Goal: Task Accomplishment & Management: Manage account settings

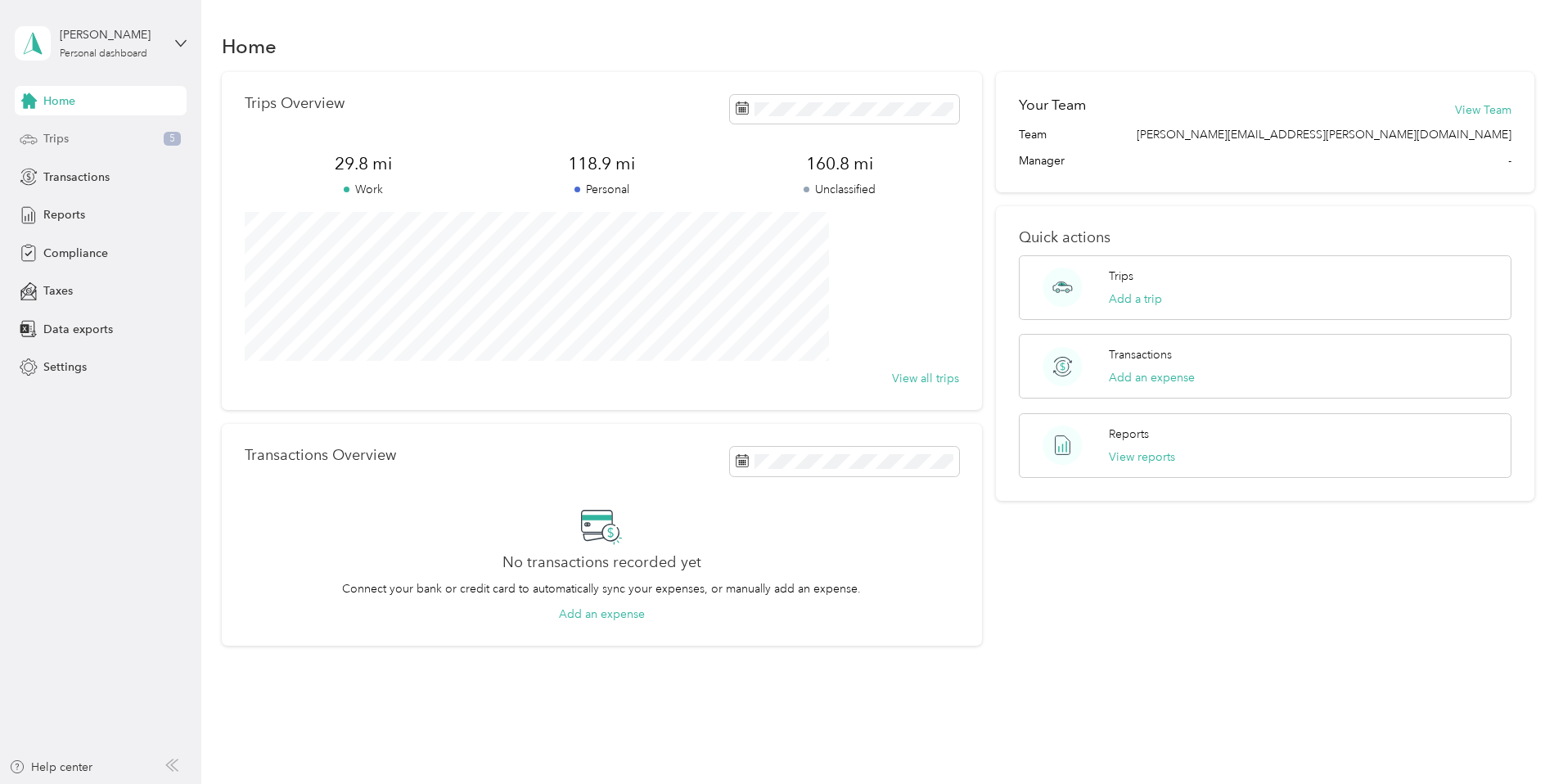
click at [51, 135] on span "Trips" at bounding box center [56, 139] width 26 height 17
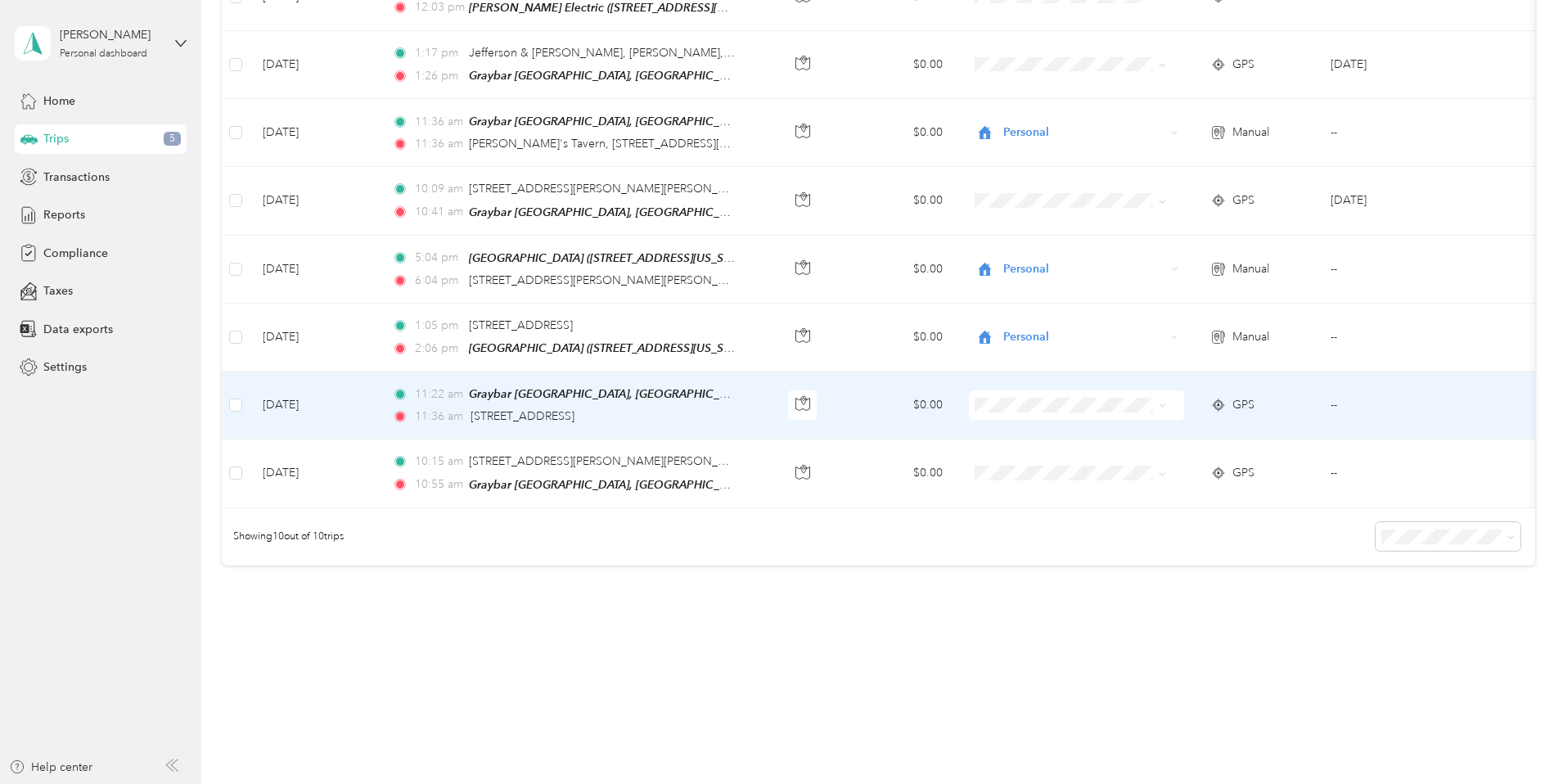
scroll to position [461, 0]
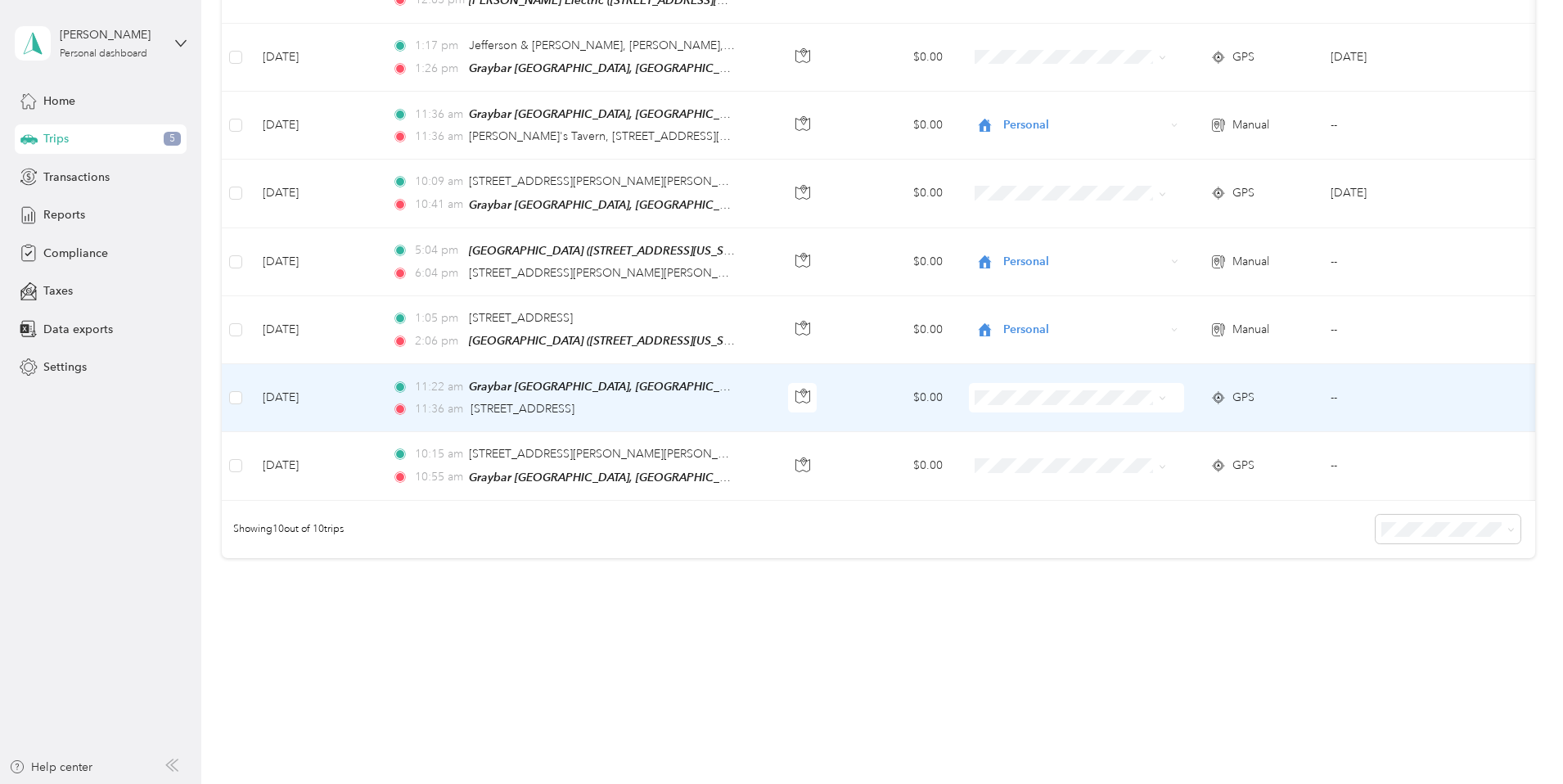
click at [952, 397] on td "$0.00" at bounding box center [895, 398] width 120 height 68
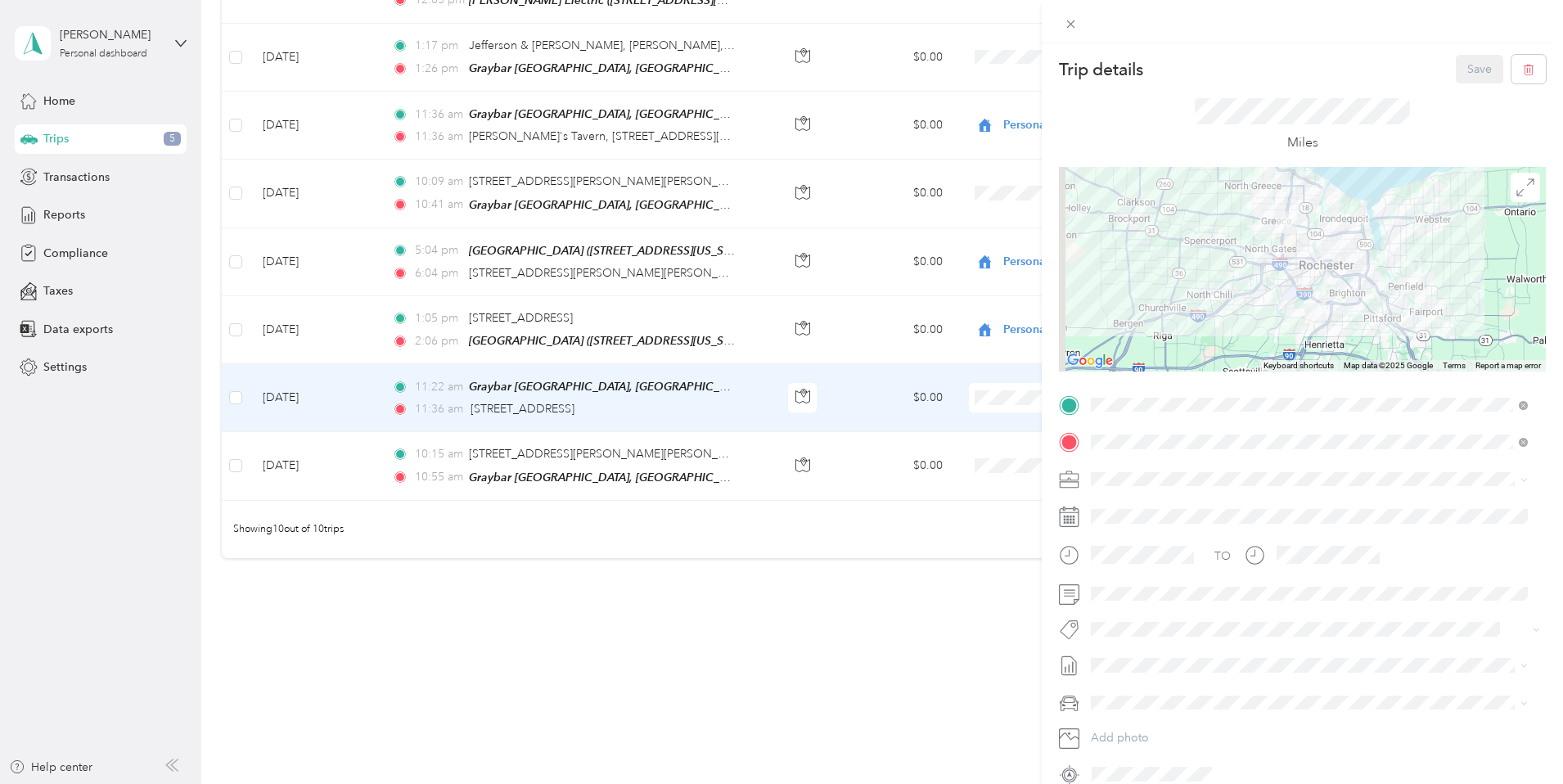
click at [960, 315] on div "Trip details Save This trip cannot be edited because it is either under review,…" at bounding box center [782, 392] width 1563 height 784
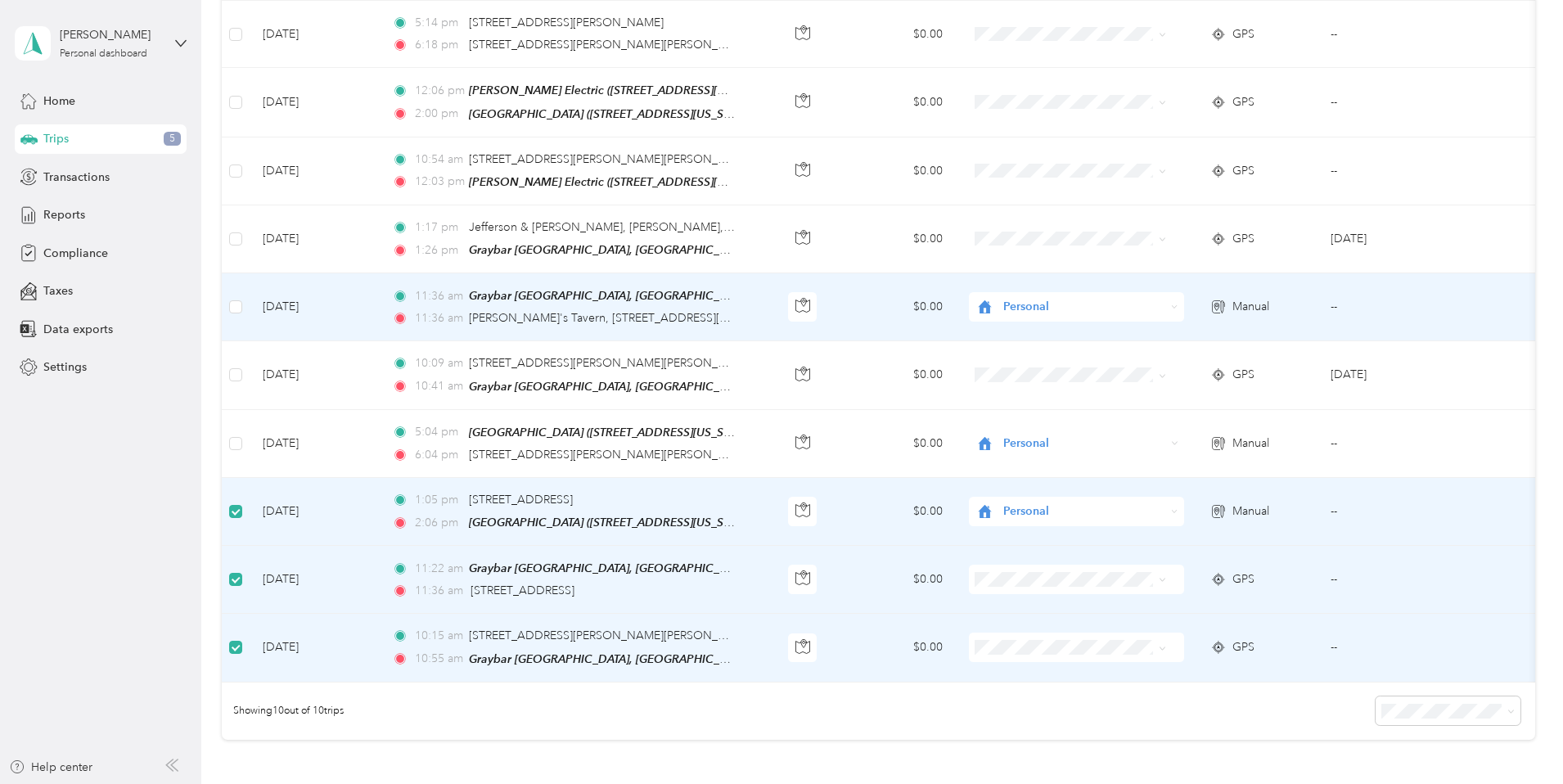
scroll to position [81, 0]
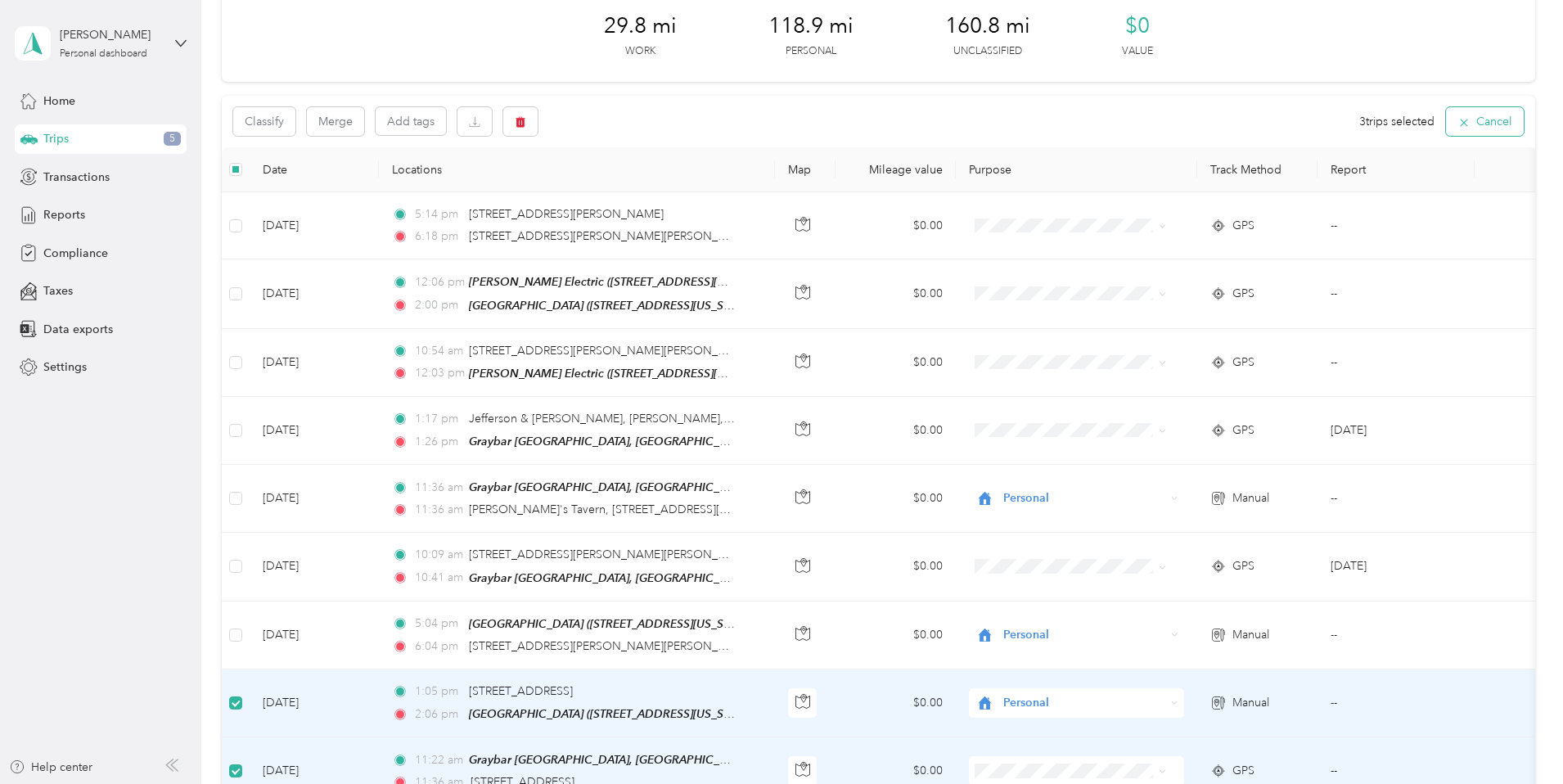
click at [1446, 118] on button "Cancel" at bounding box center [1484, 121] width 78 height 28
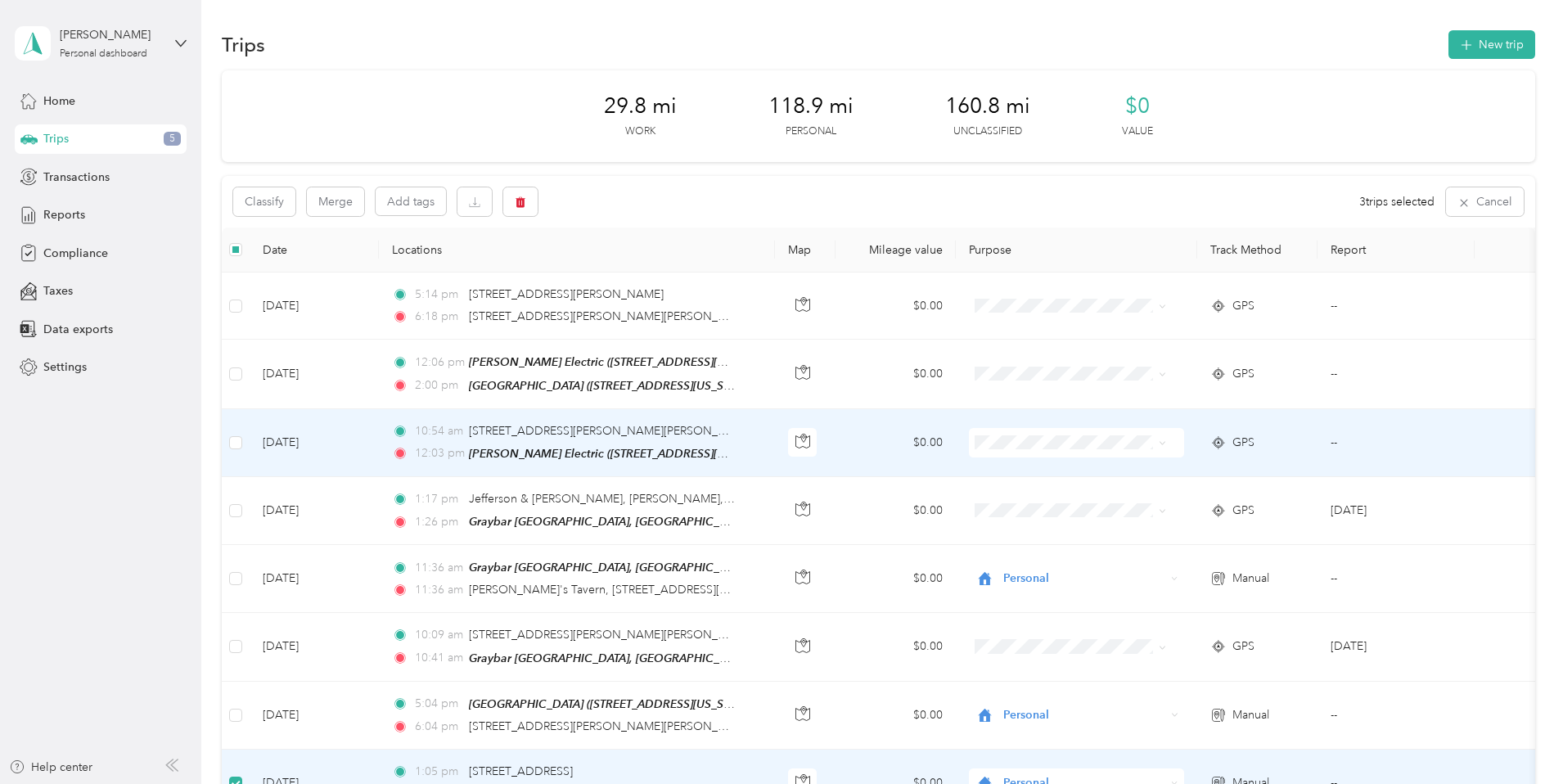
scroll to position [0, 0]
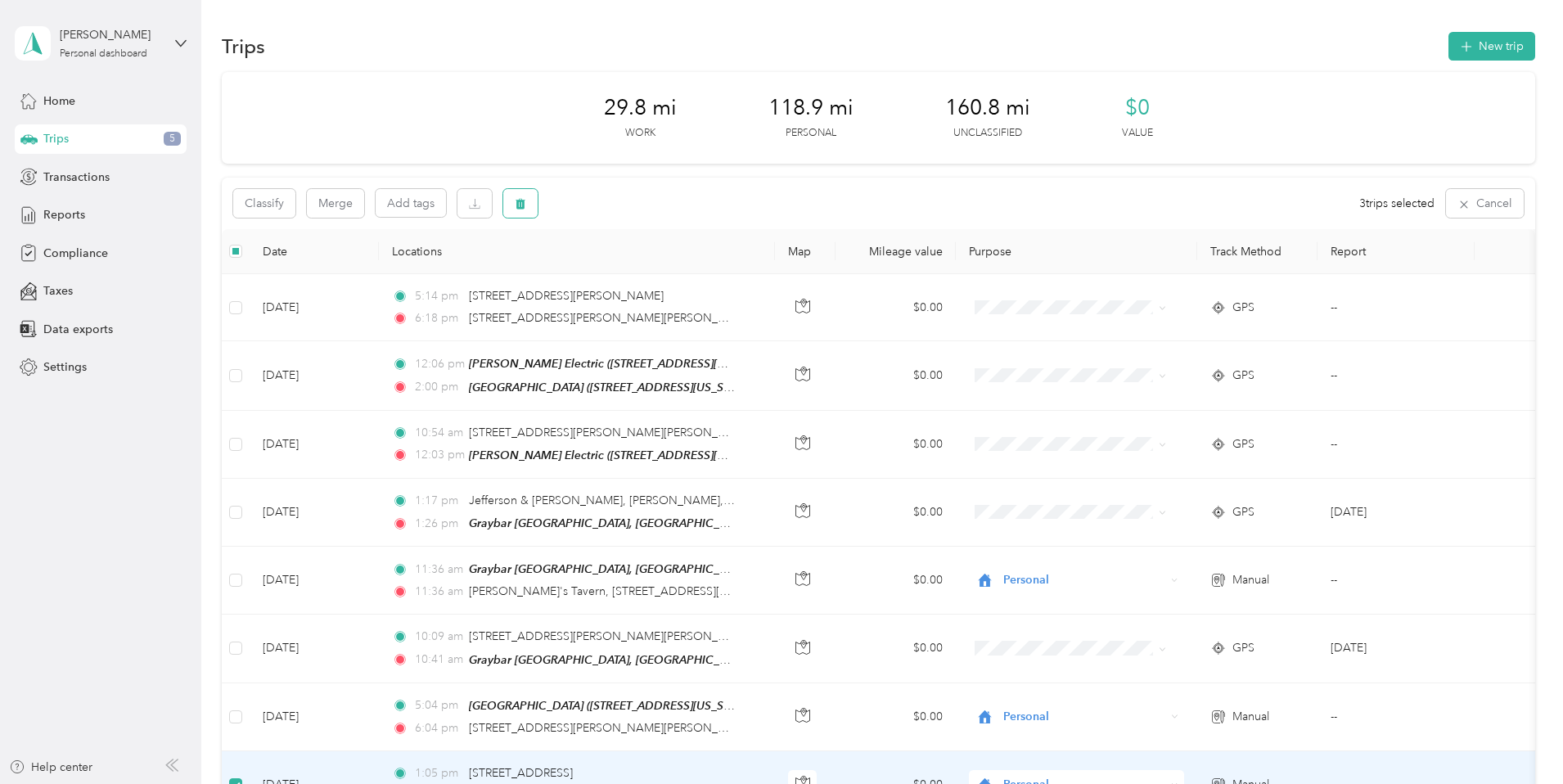
click at [525, 204] on icon "button" at bounding box center [520, 203] width 9 height 10
click at [746, 270] on button "Yes" at bounding box center [752, 271] width 32 height 26
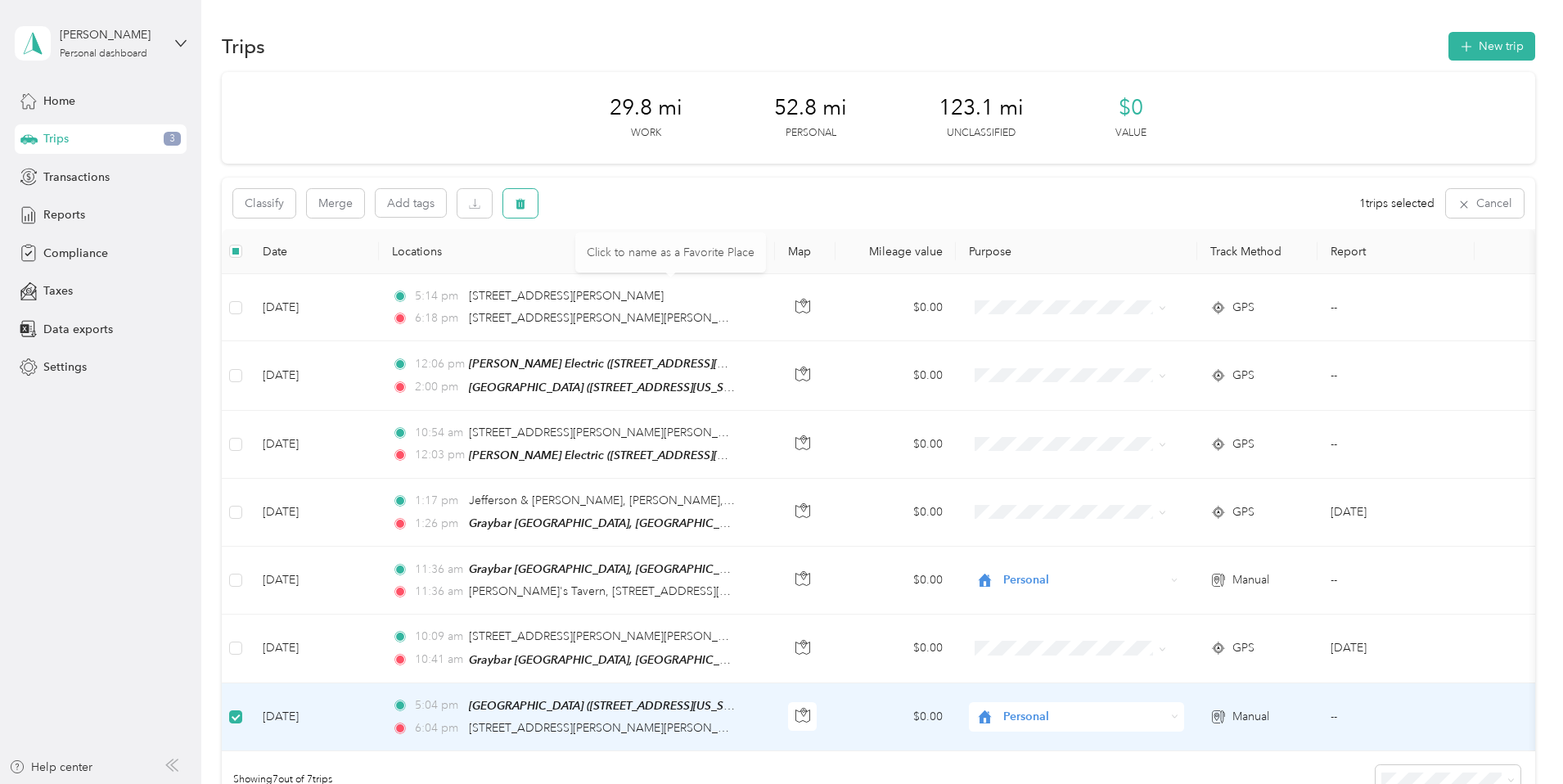
click at [537, 209] on button "button" at bounding box center [520, 203] width 34 height 28
click at [820, 222] on div "Classify Merge Add tags 1 trips selected Cancel" at bounding box center [878, 203] width 1313 height 51
click at [537, 204] on button "button" at bounding box center [520, 203] width 34 height 28
click at [746, 270] on button "Yes" at bounding box center [752, 271] width 32 height 26
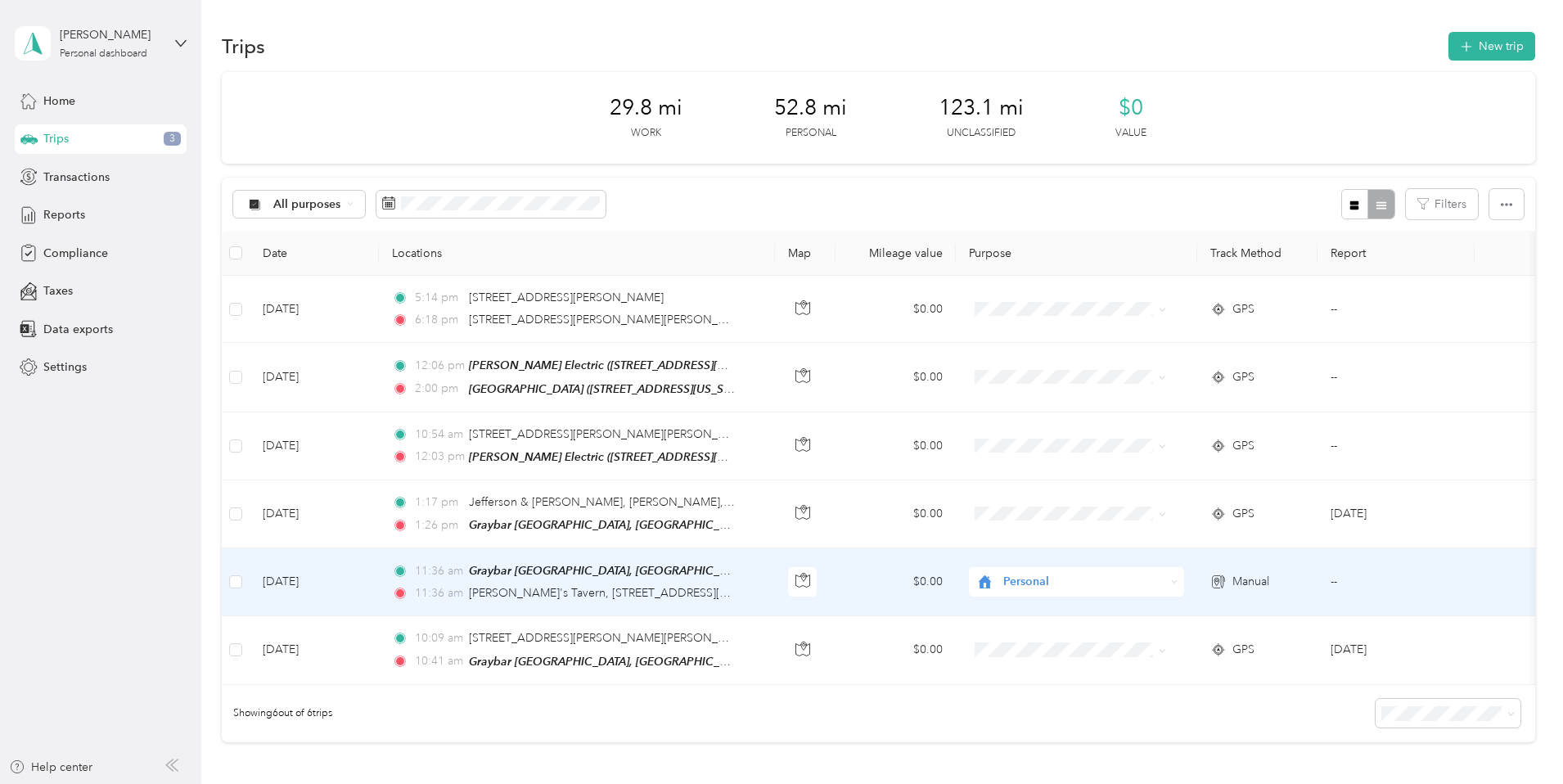
click at [1274, 555] on td "Manual" at bounding box center [1256, 582] width 120 height 68
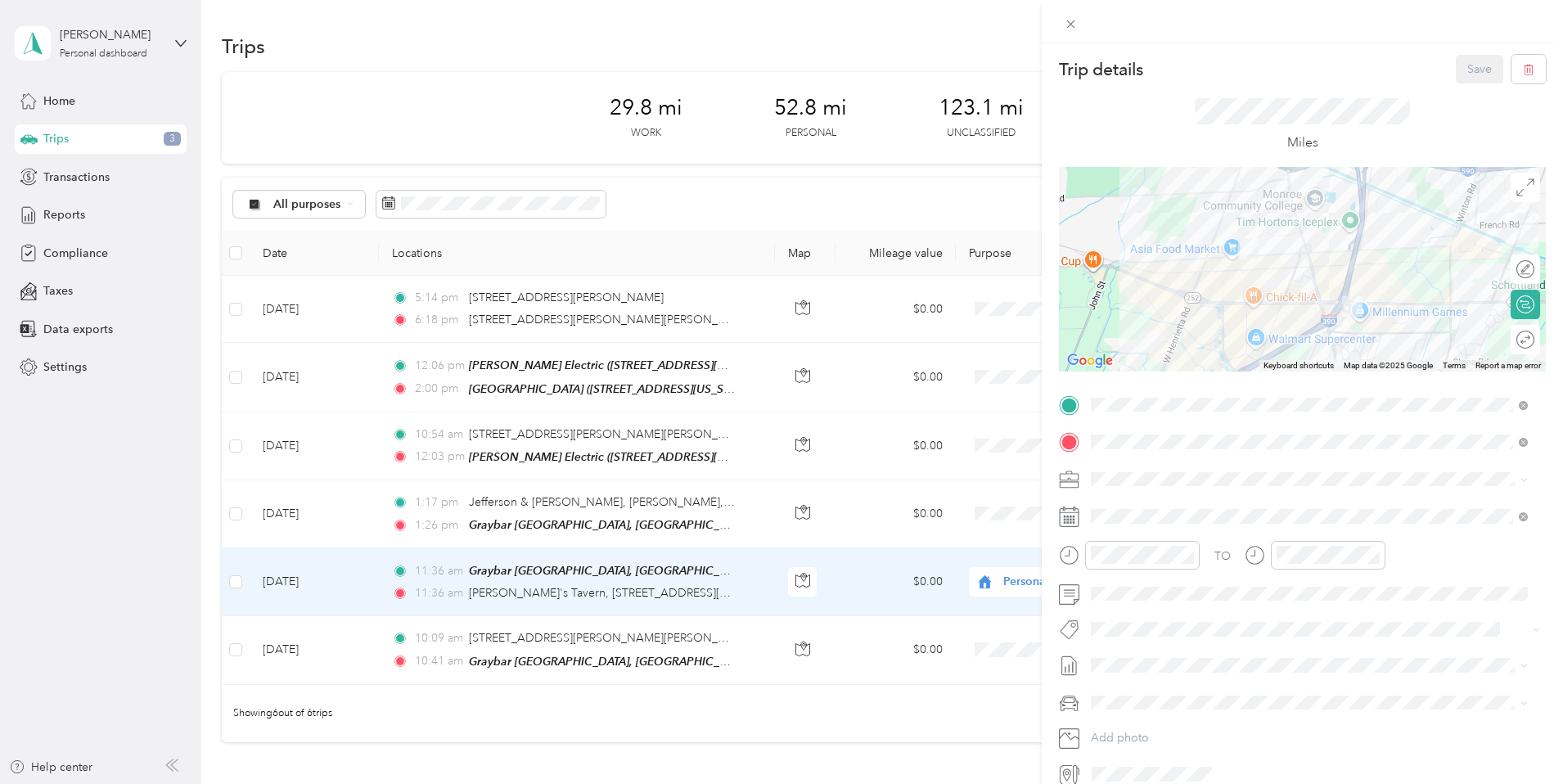
click at [342, 644] on div "Trip details Save This trip cannot be edited because it is either under review,…" at bounding box center [782, 392] width 1563 height 784
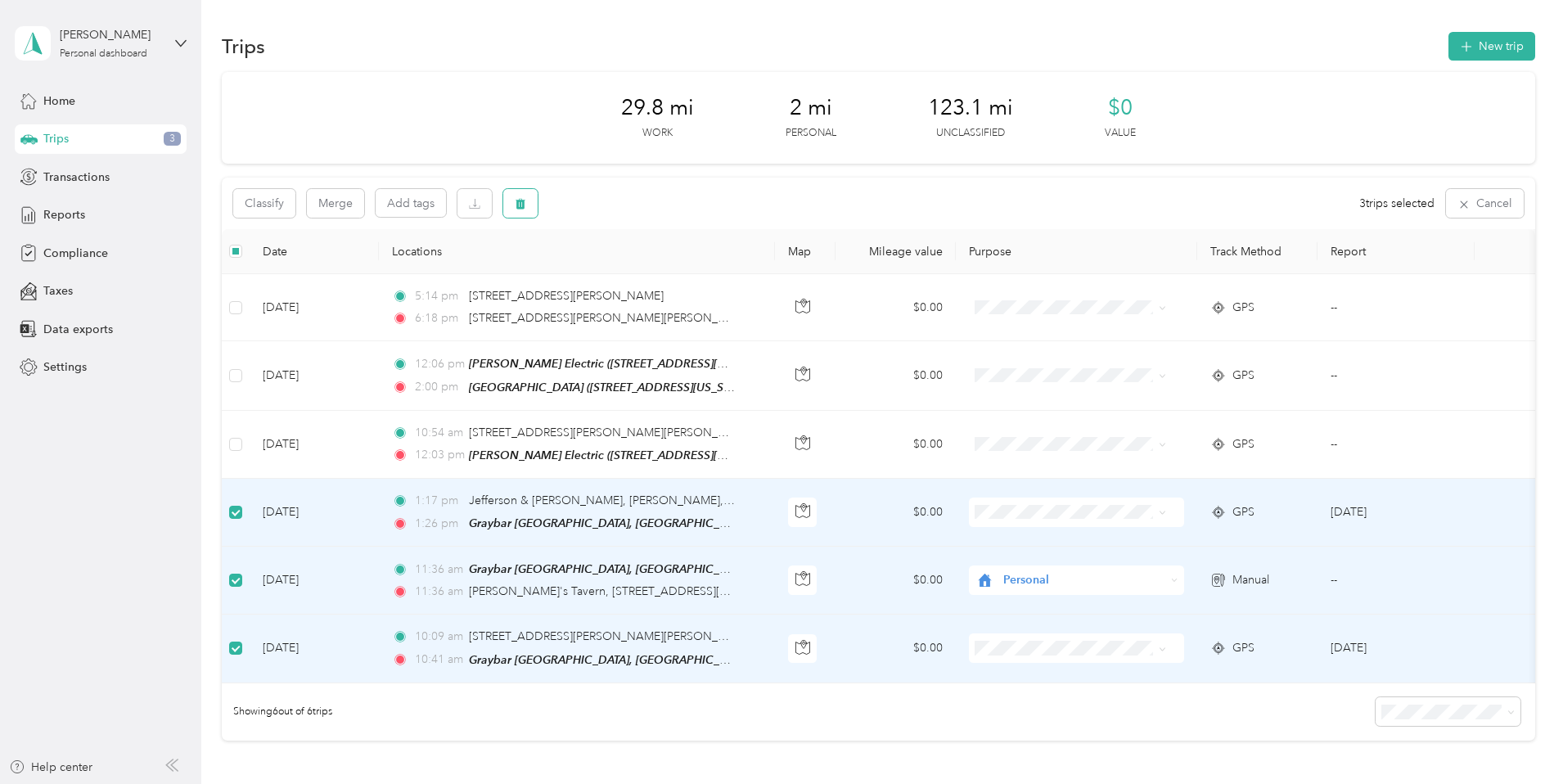
click at [537, 211] on button "button" at bounding box center [520, 203] width 34 height 28
click at [743, 270] on button "Yes" at bounding box center [752, 271] width 32 height 26
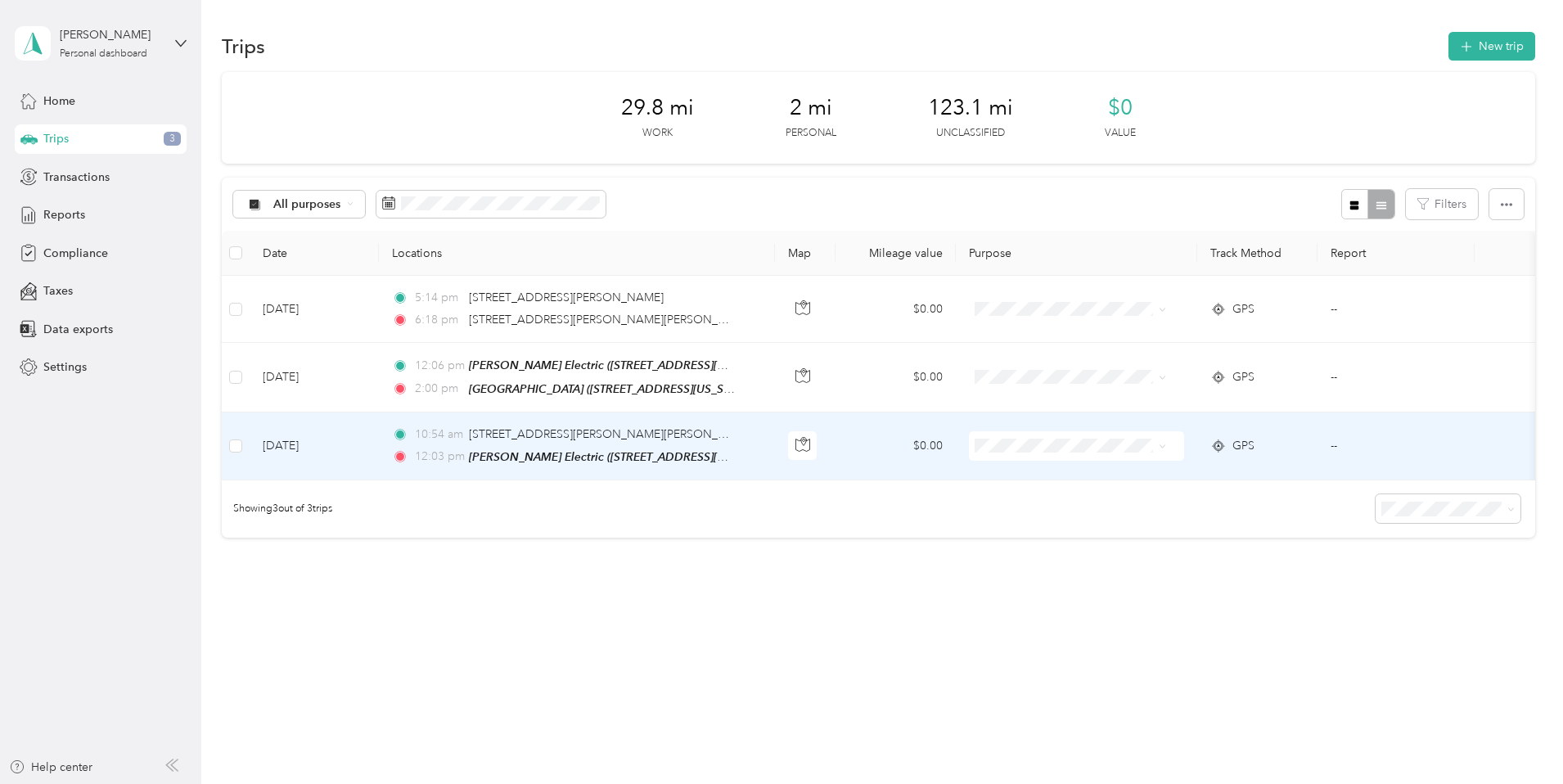
click at [949, 451] on td "$0.00" at bounding box center [895, 446] width 120 height 68
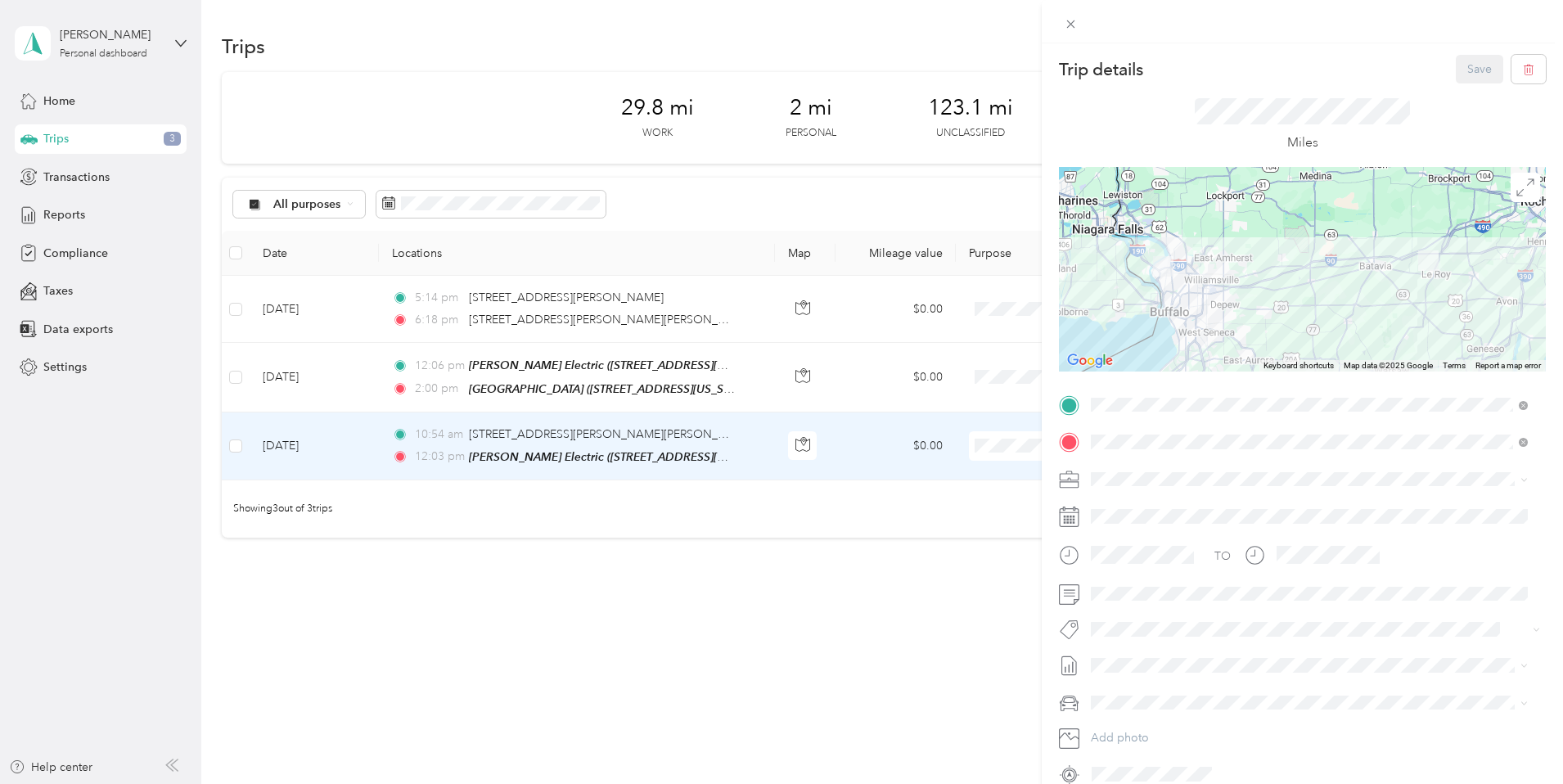
click at [925, 378] on div "Trip details Save This trip cannot be edited because it is either under review,…" at bounding box center [782, 392] width 1563 height 784
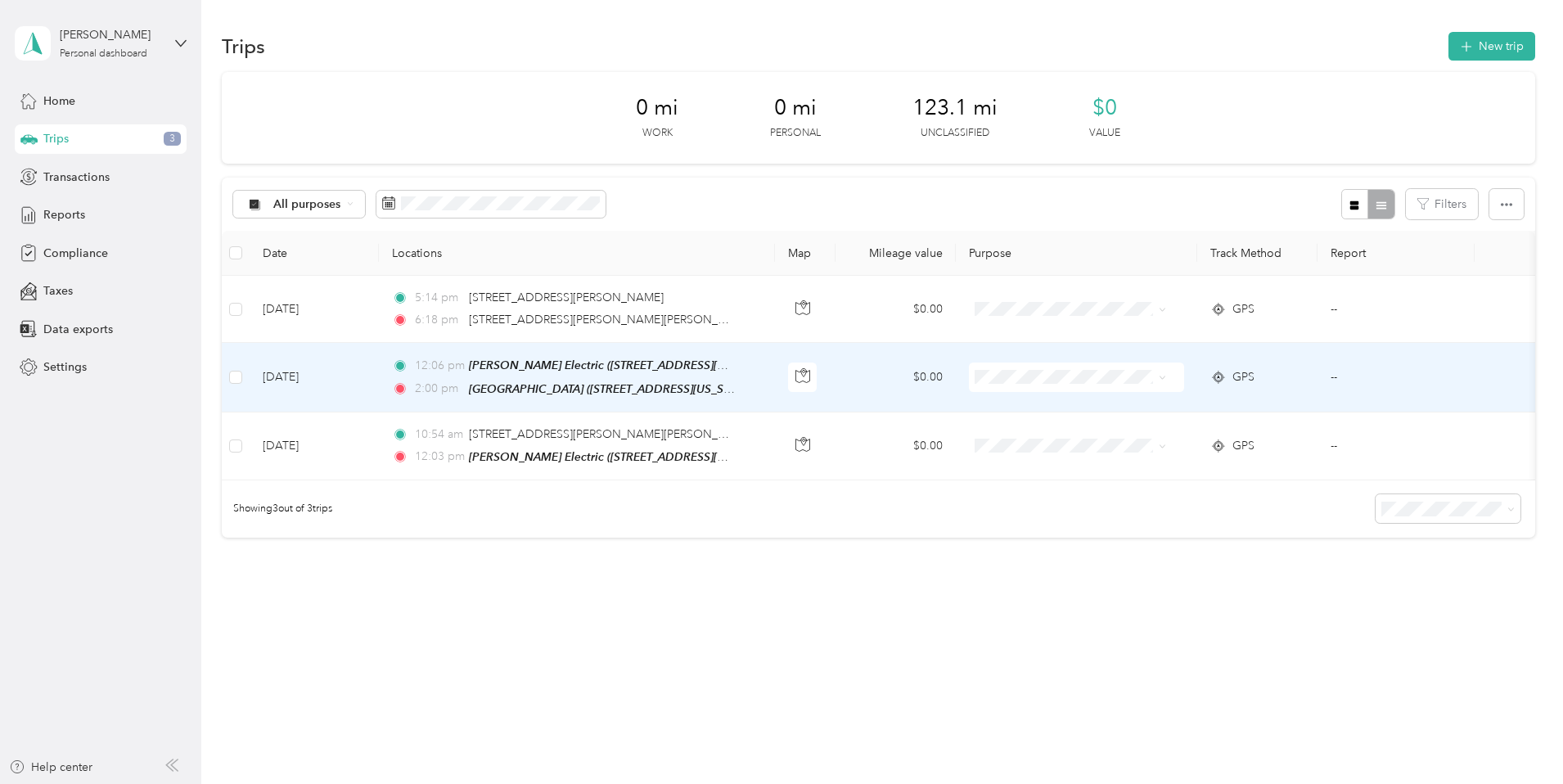
click at [939, 373] on td "$0.00" at bounding box center [895, 376] width 120 height 69
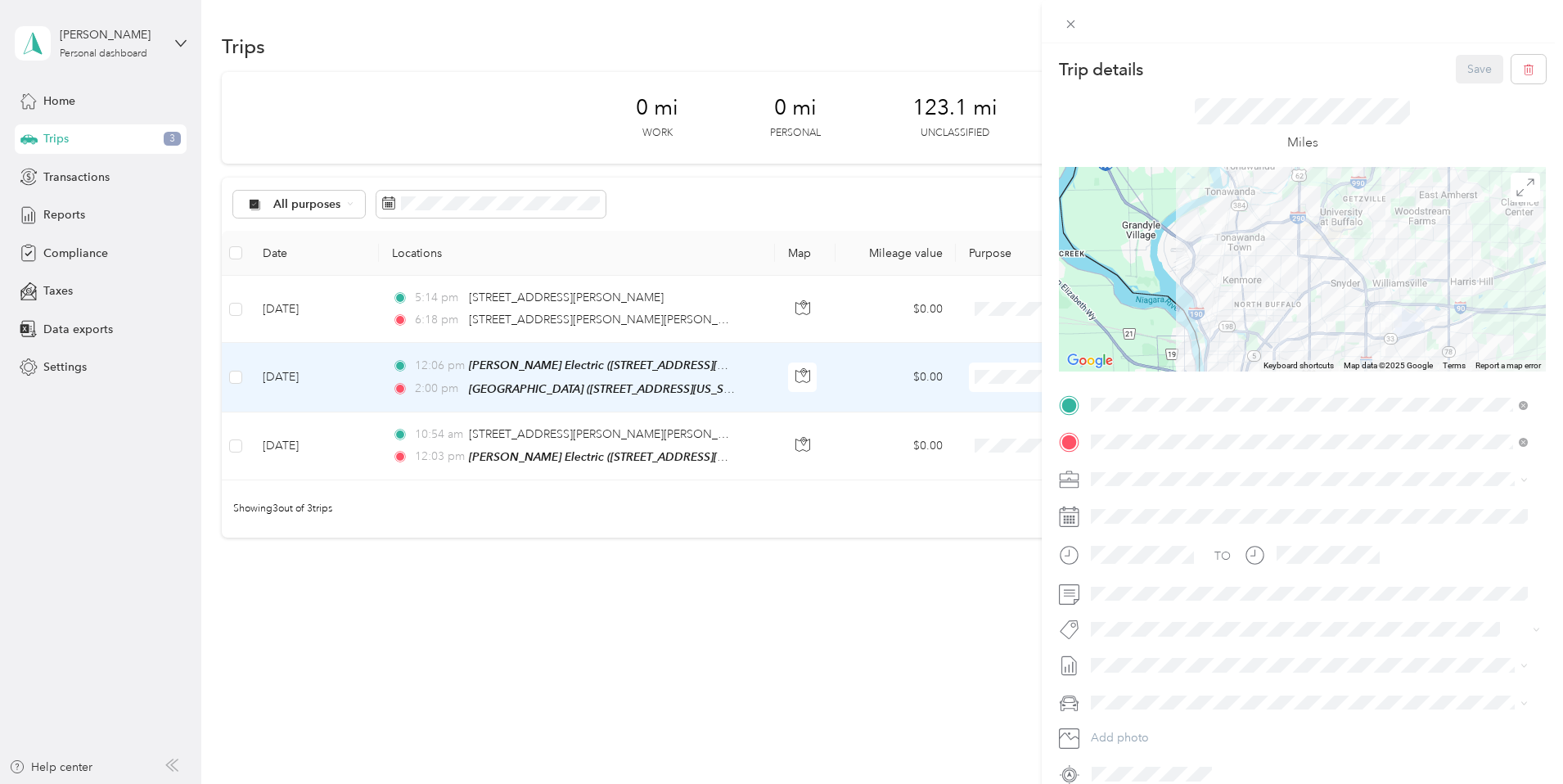
click at [837, 306] on div "Trip details Save This trip cannot be edited because it is either under review,…" at bounding box center [782, 392] width 1563 height 784
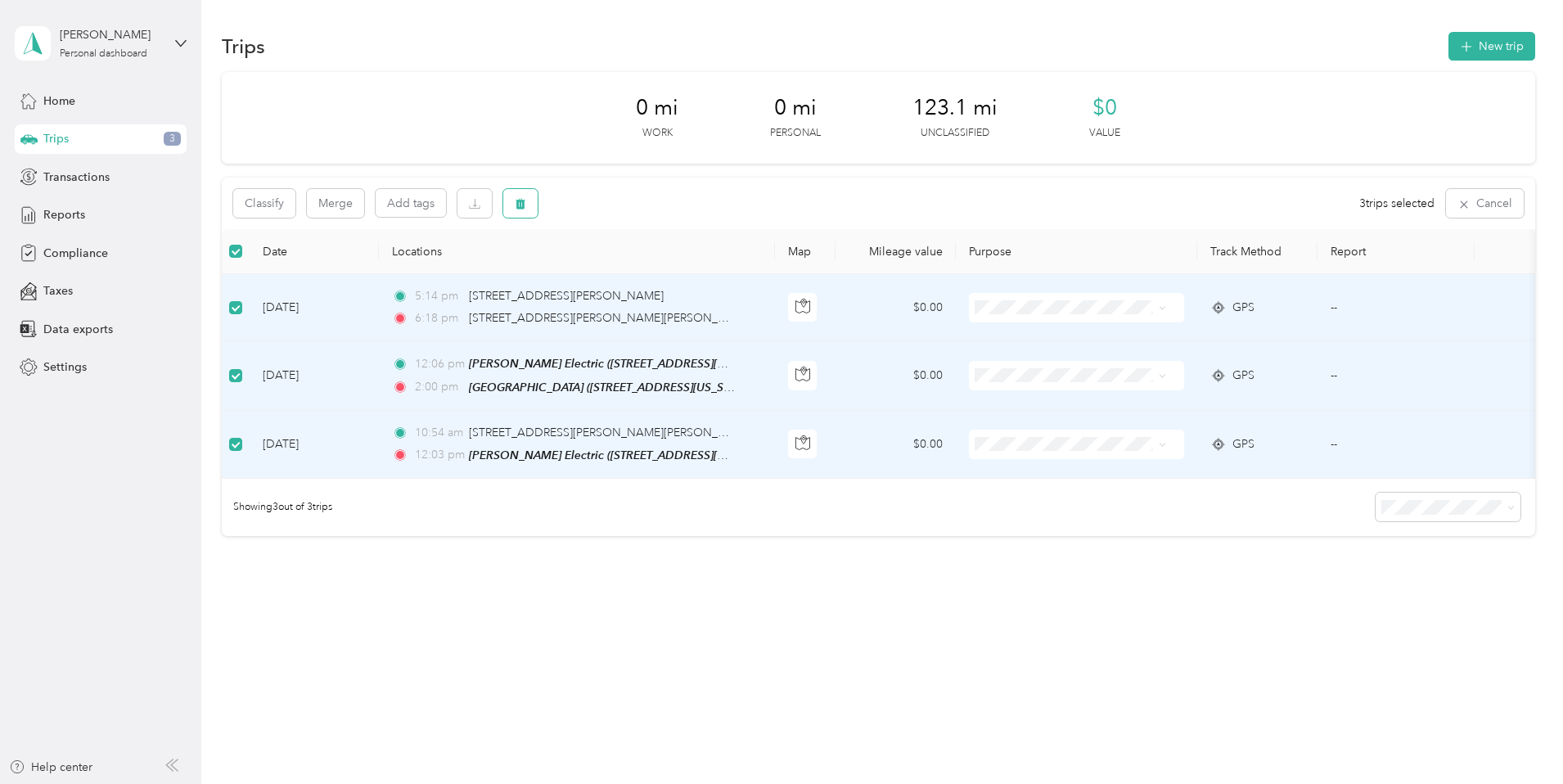
click at [537, 199] on button "button" at bounding box center [520, 203] width 34 height 28
click at [751, 273] on button "Yes" at bounding box center [752, 271] width 32 height 26
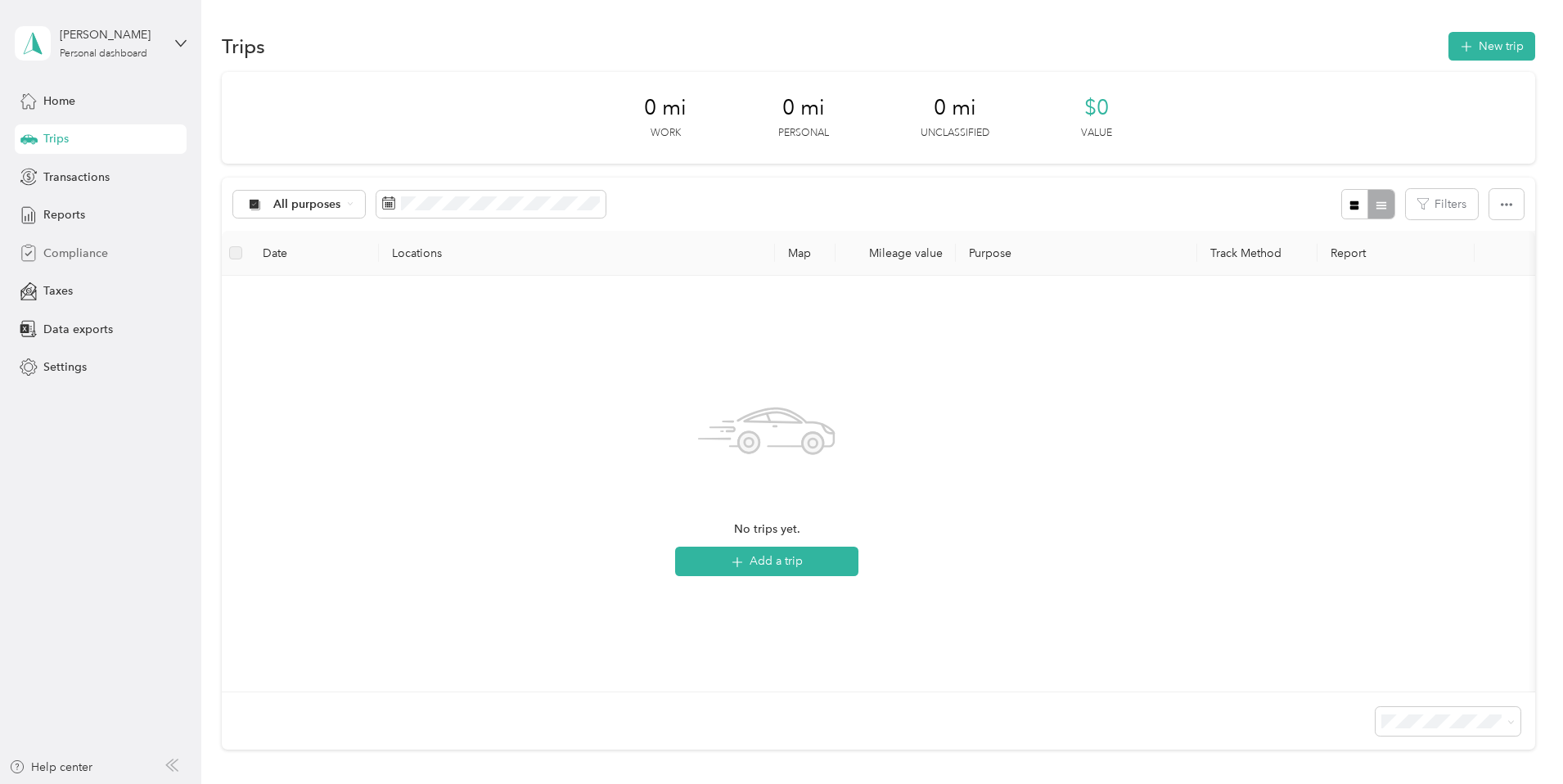
click at [76, 251] on span "Compliance" at bounding box center [76, 253] width 64 height 17
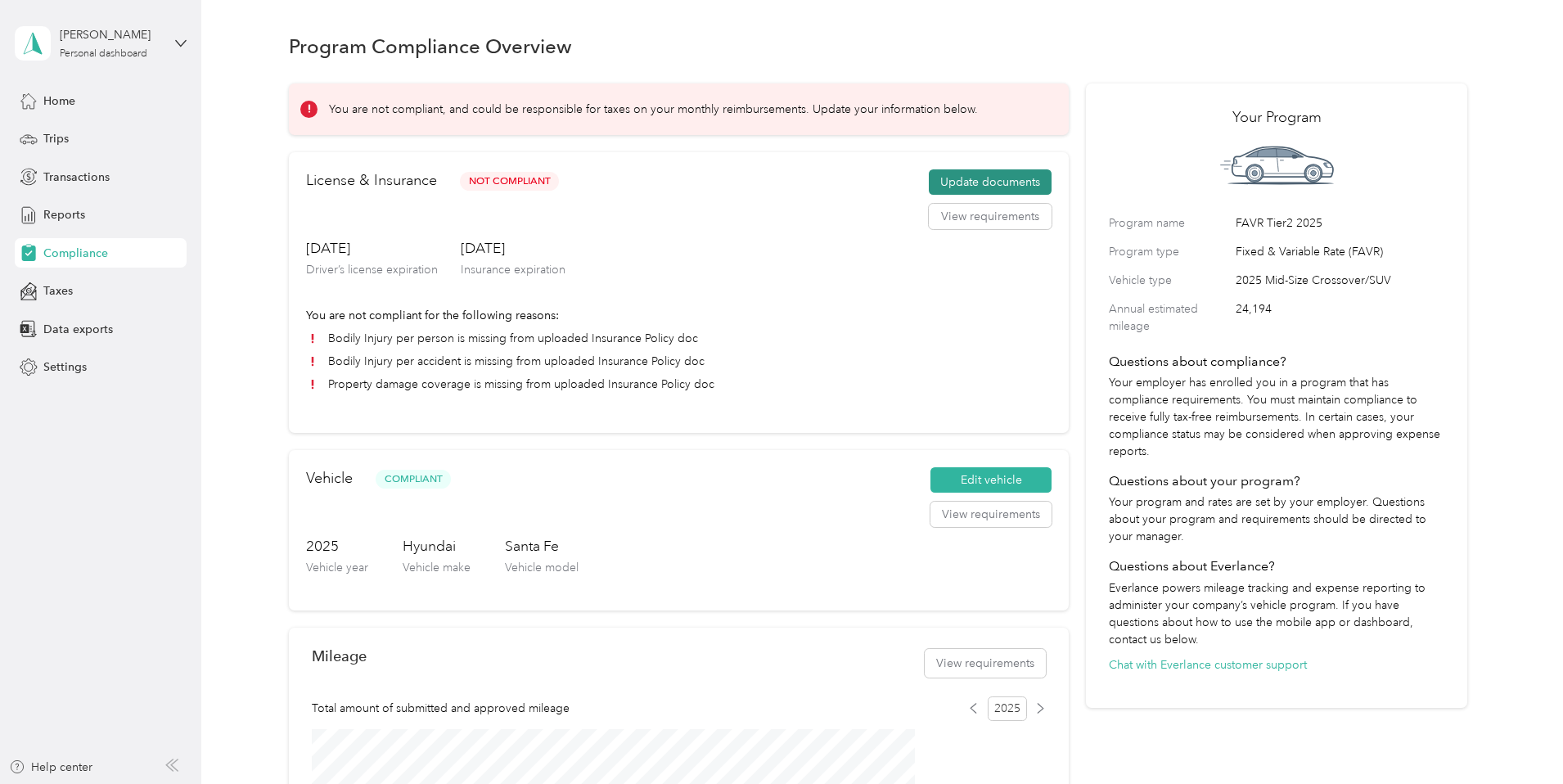
click at [959, 196] on button "Update documents" at bounding box center [991, 183] width 123 height 26
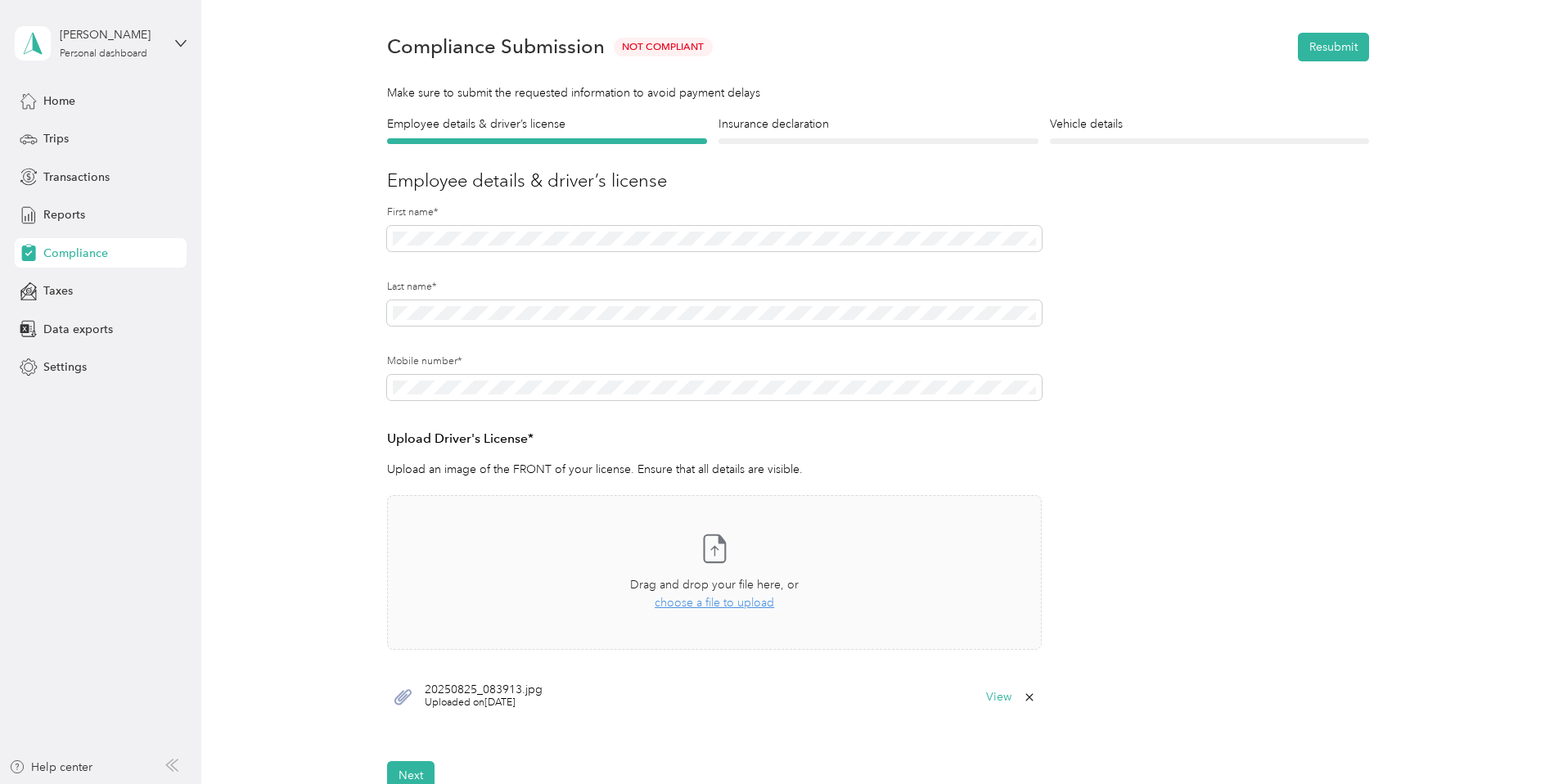
scroll to position [81, 0]
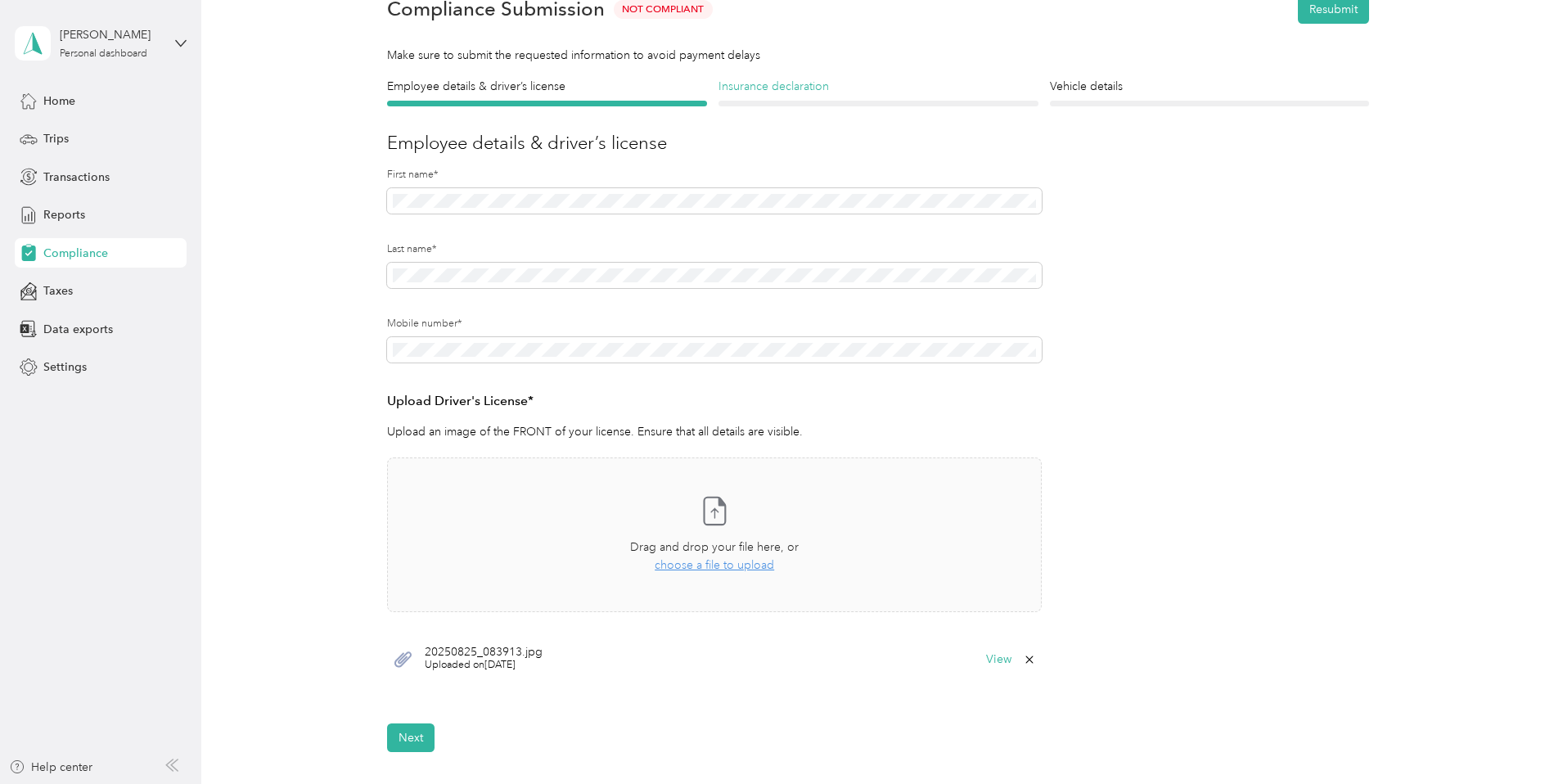
click at [779, 91] on h4 "Insurance declaration" at bounding box center [878, 86] width 320 height 17
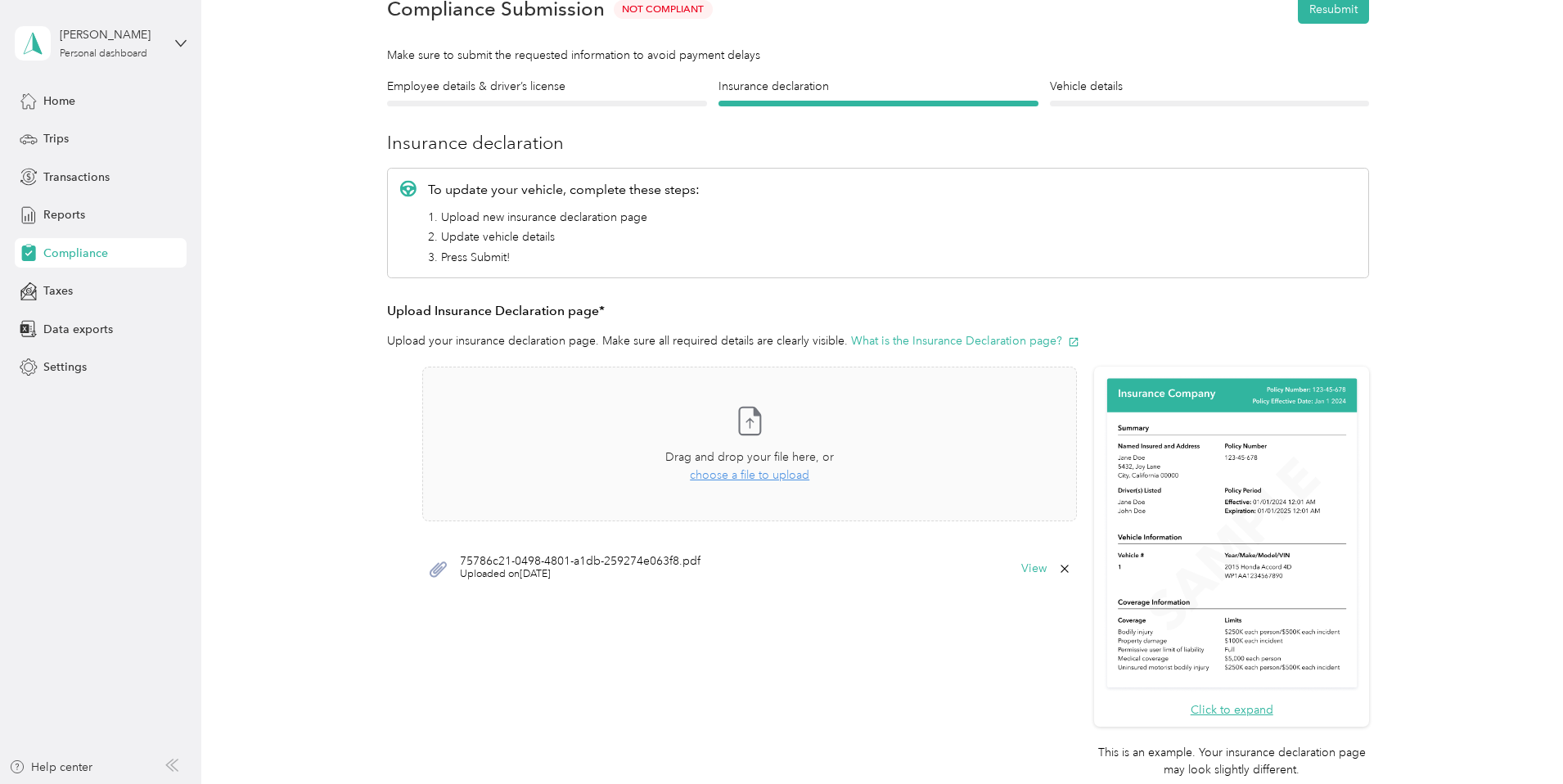
click at [1062, 565] on icon at bounding box center [1064, 568] width 13 height 13
click at [1025, 574] on button "Yes" at bounding box center [1022, 580] width 32 height 26
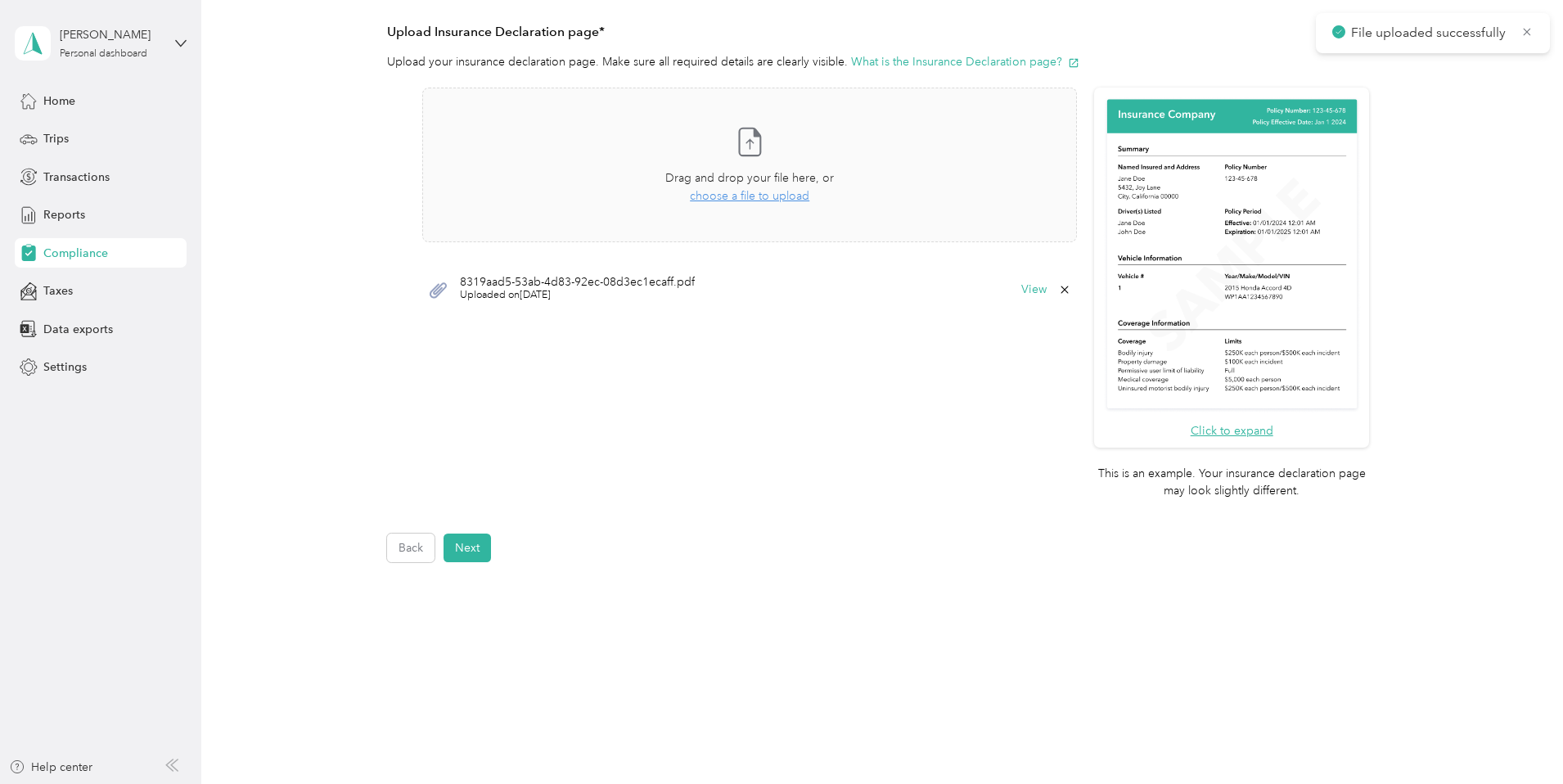
scroll to position [377, 0]
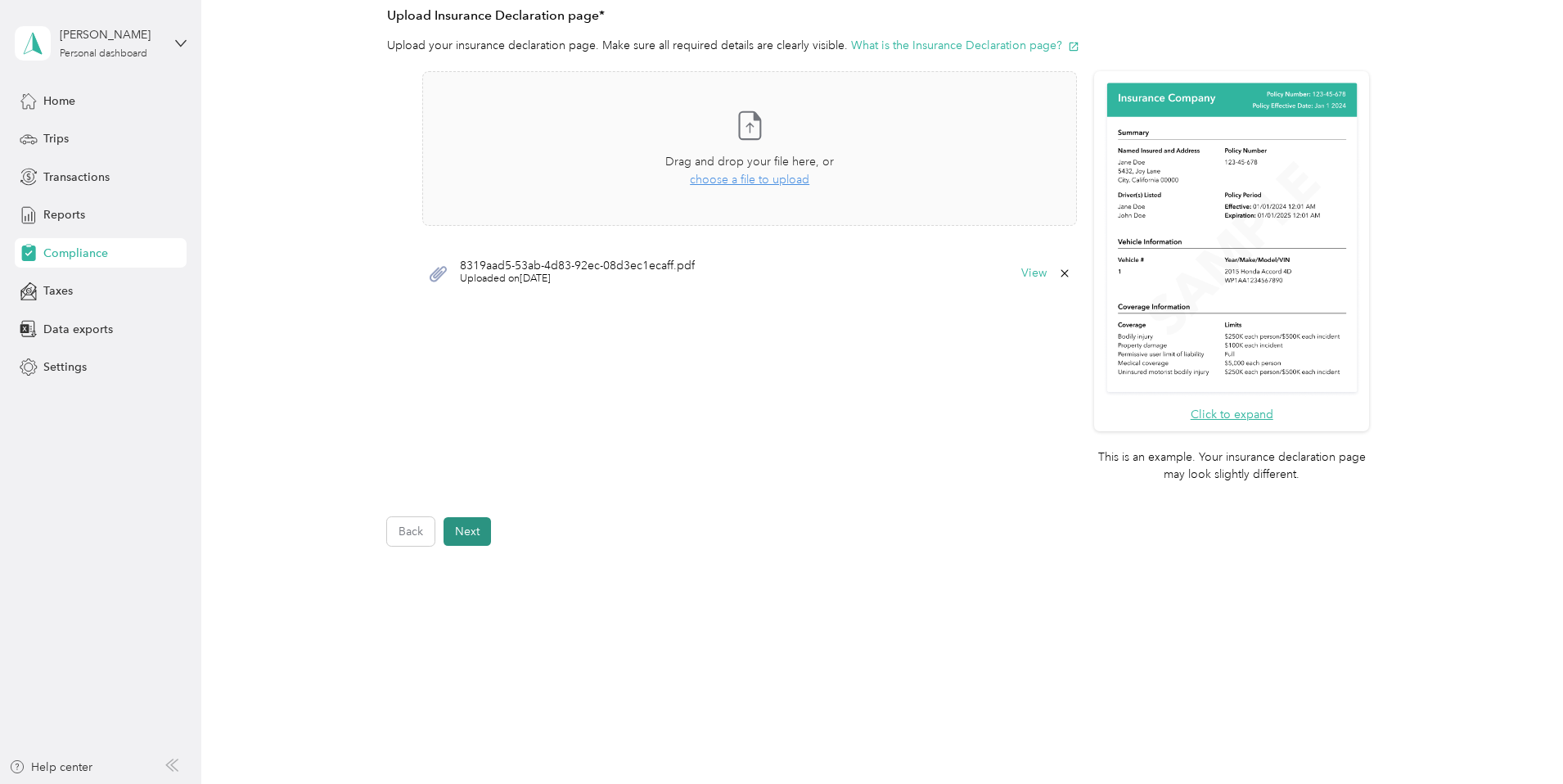
click at [477, 534] on button "Next" at bounding box center [467, 531] width 47 height 28
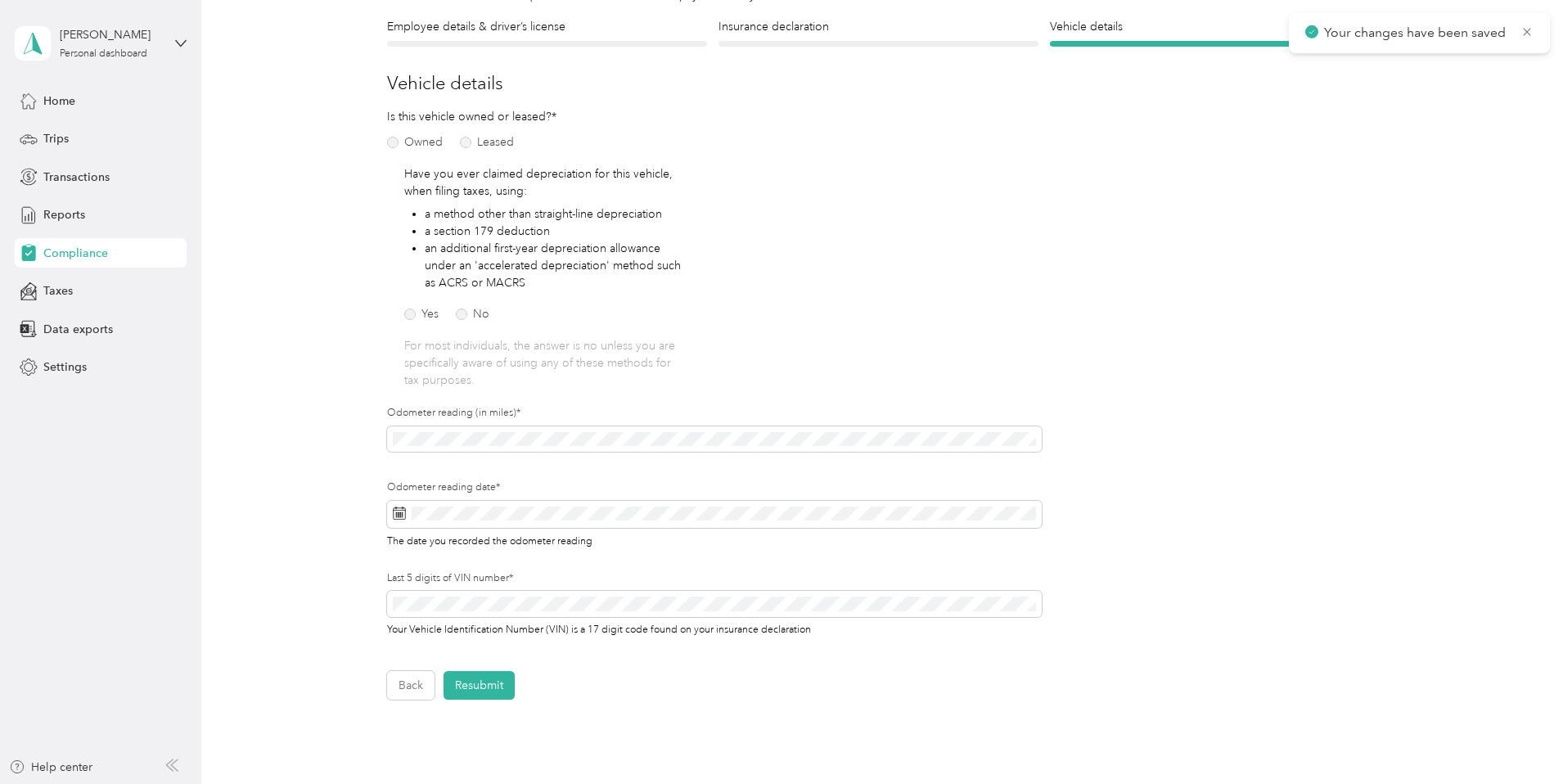
scroll to position [184, 0]
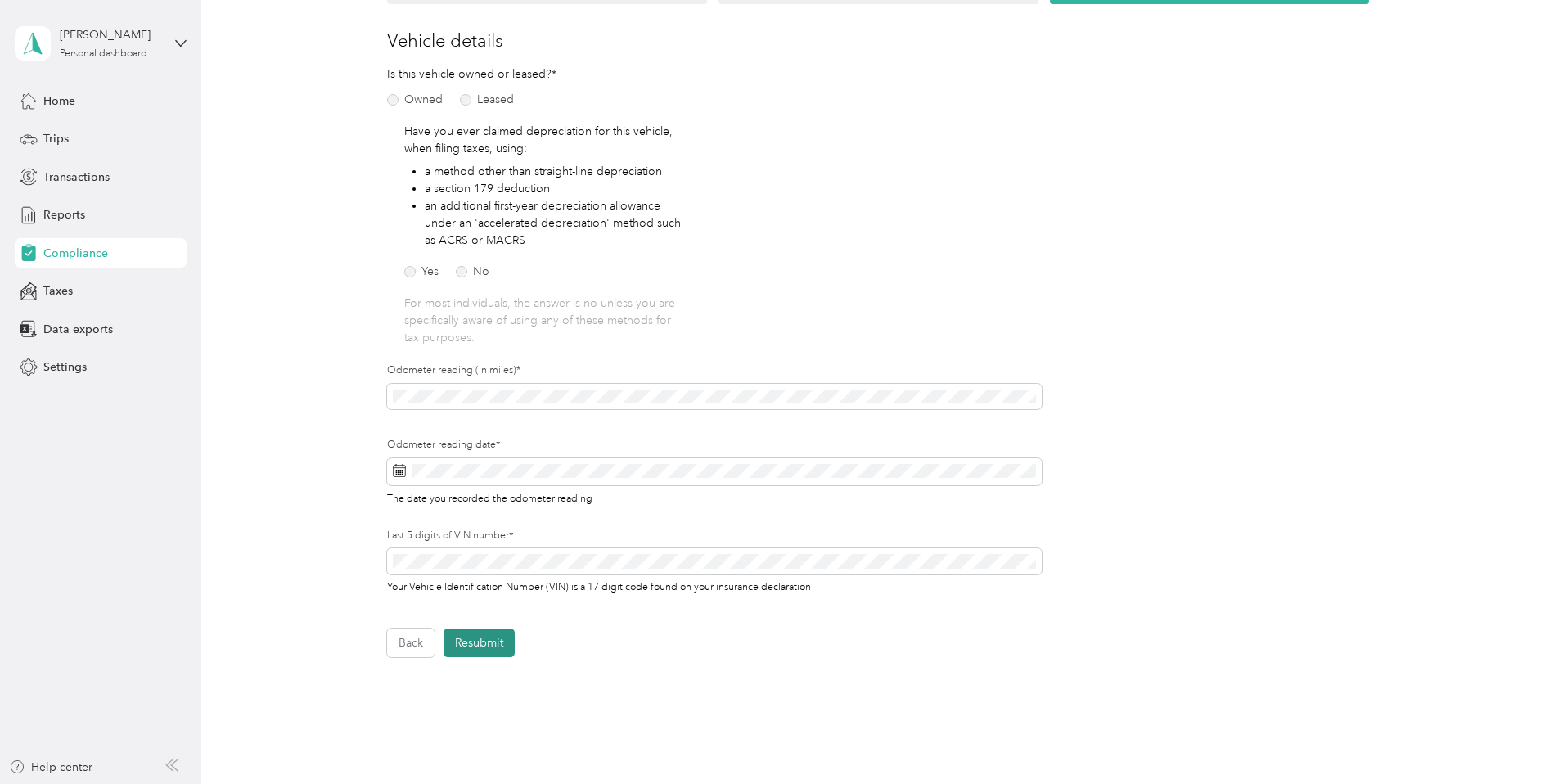
click at [483, 642] on button "Resubmit" at bounding box center [479, 642] width 71 height 28
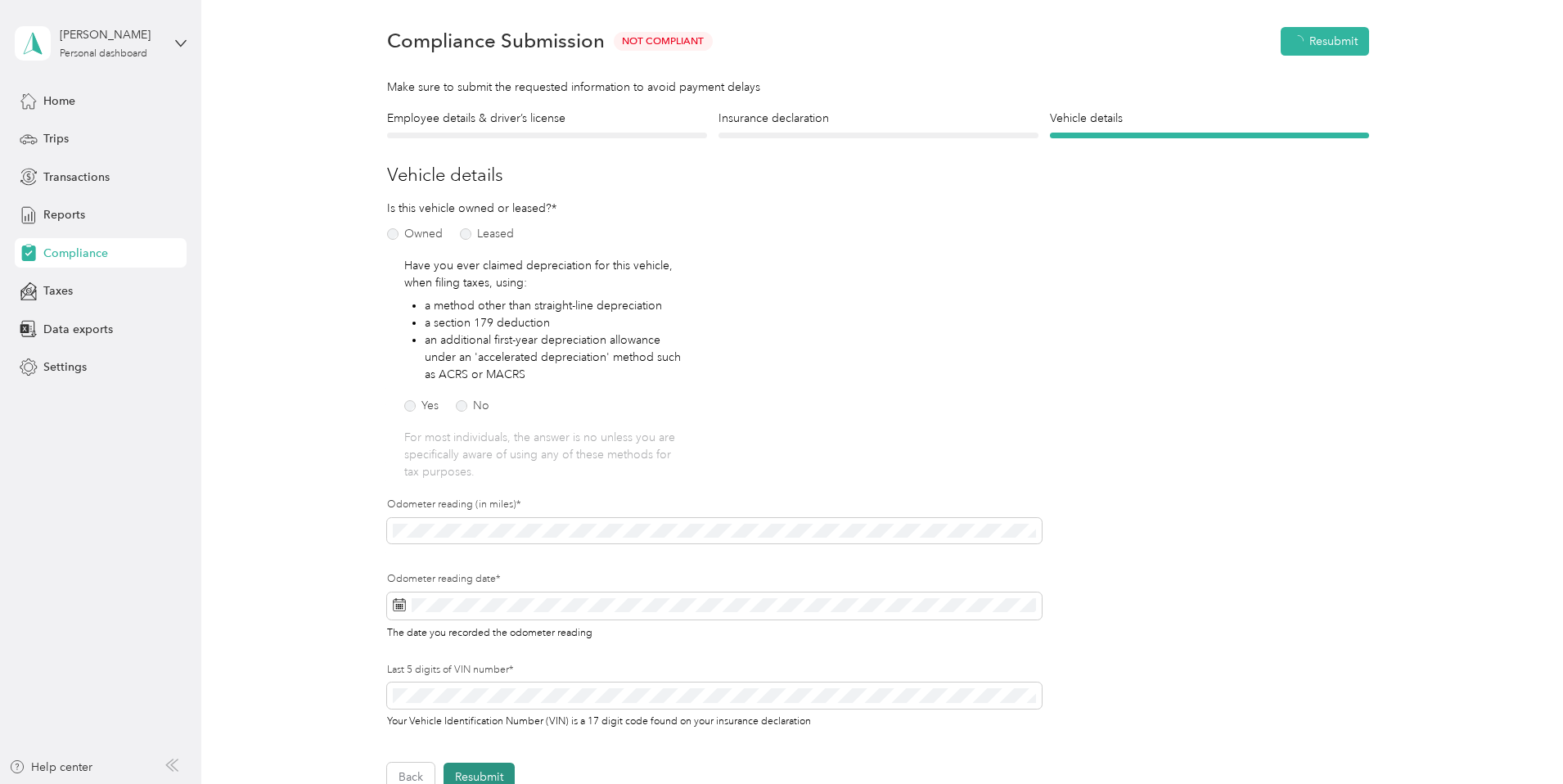
scroll to position [21, 0]
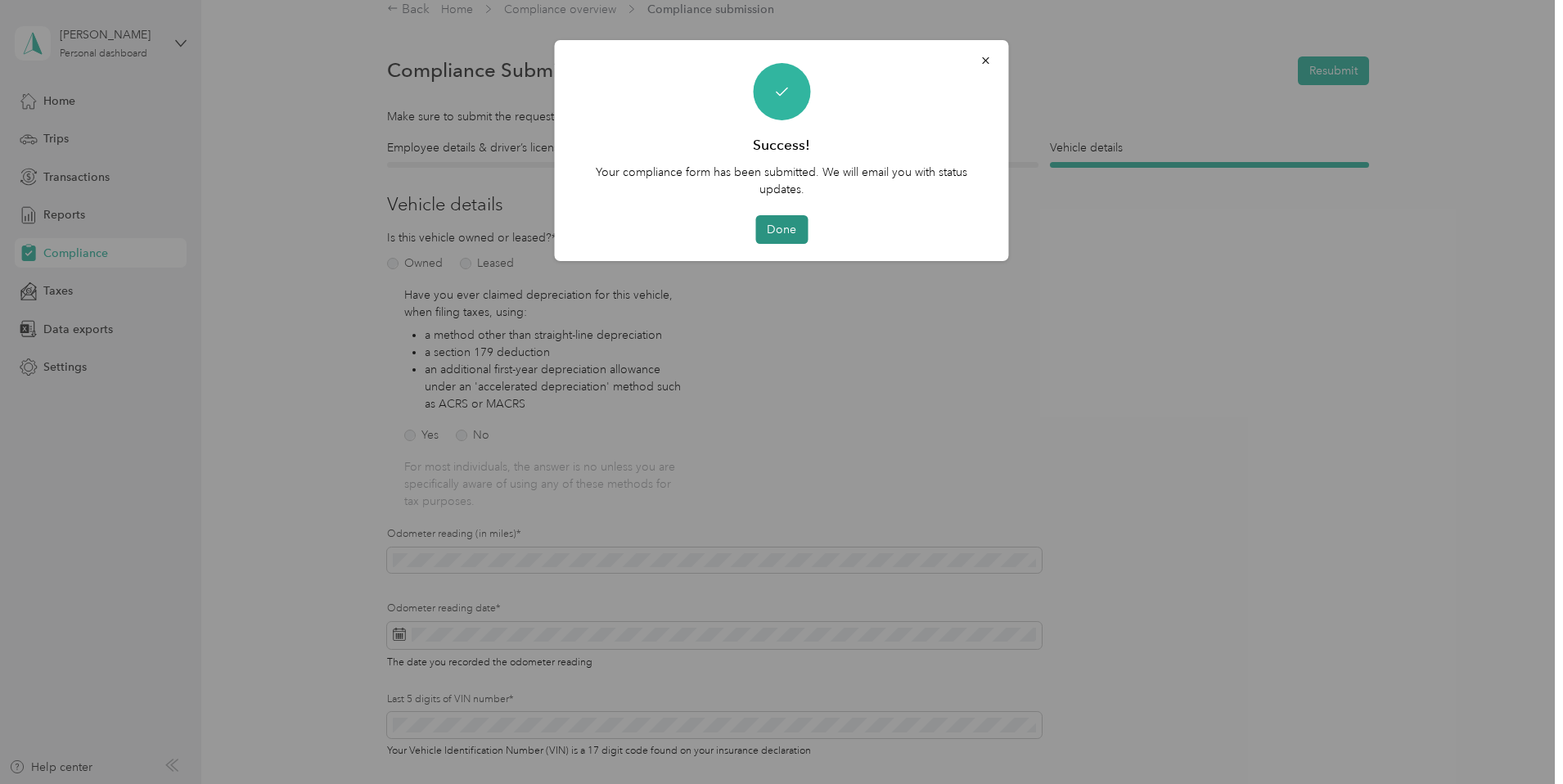
click at [772, 232] on button "Done" at bounding box center [781, 229] width 52 height 28
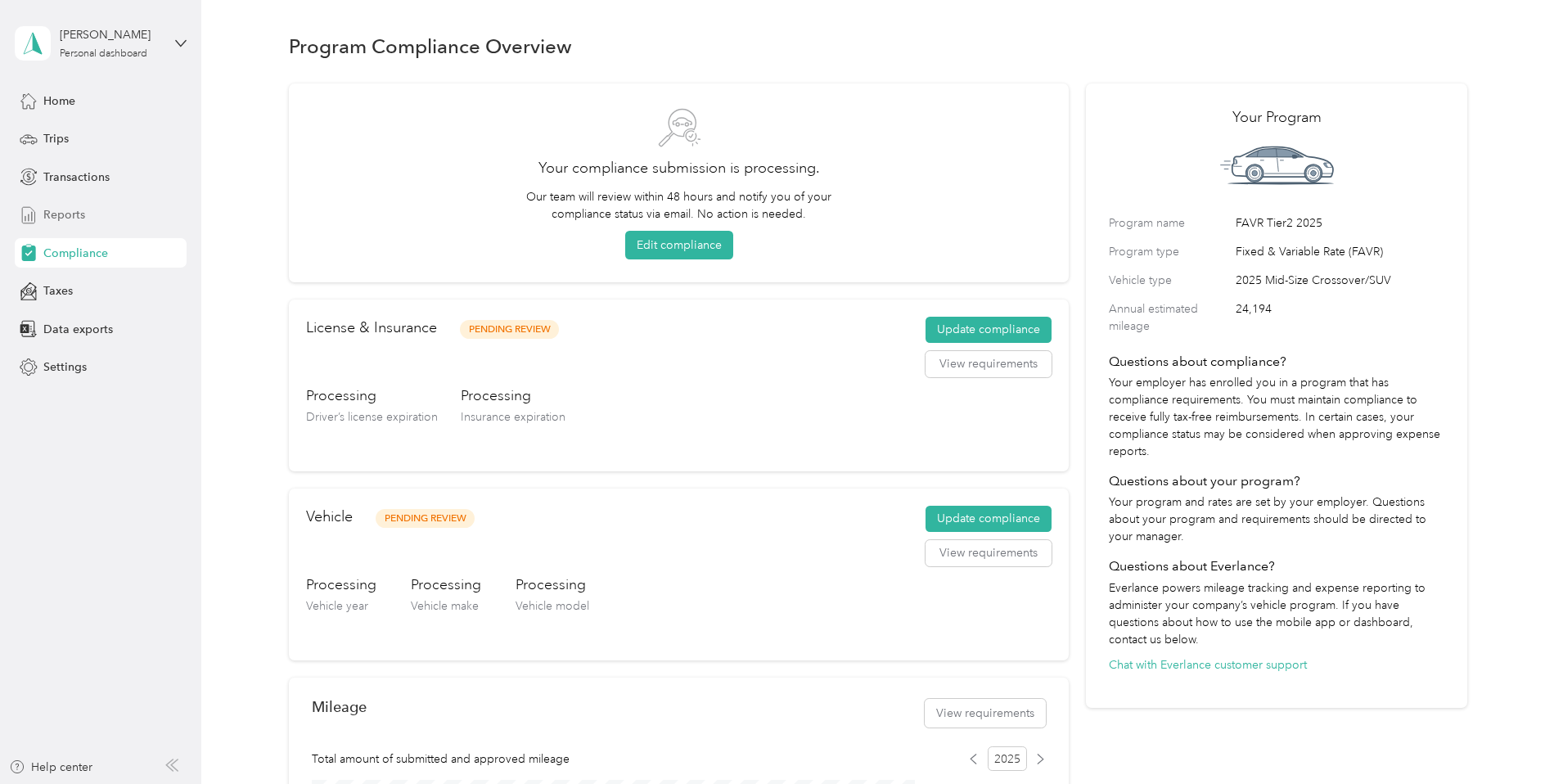
click at [65, 212] on span "Reports" at bounding box center [64, 215] width 42 height 17
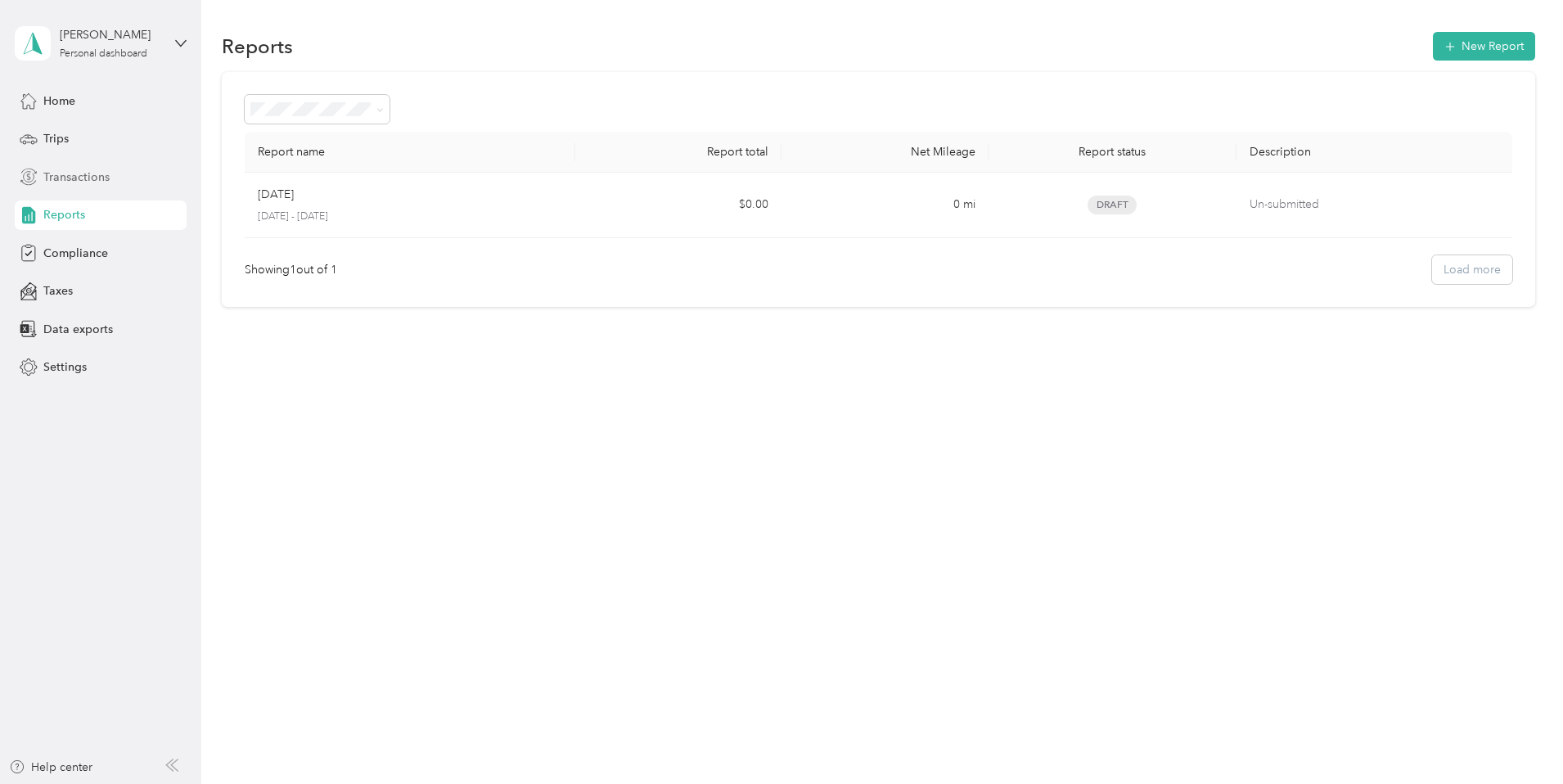
click at [65, 179] on span "Transactions" at bounding box center [77, 177] width 66 height 17
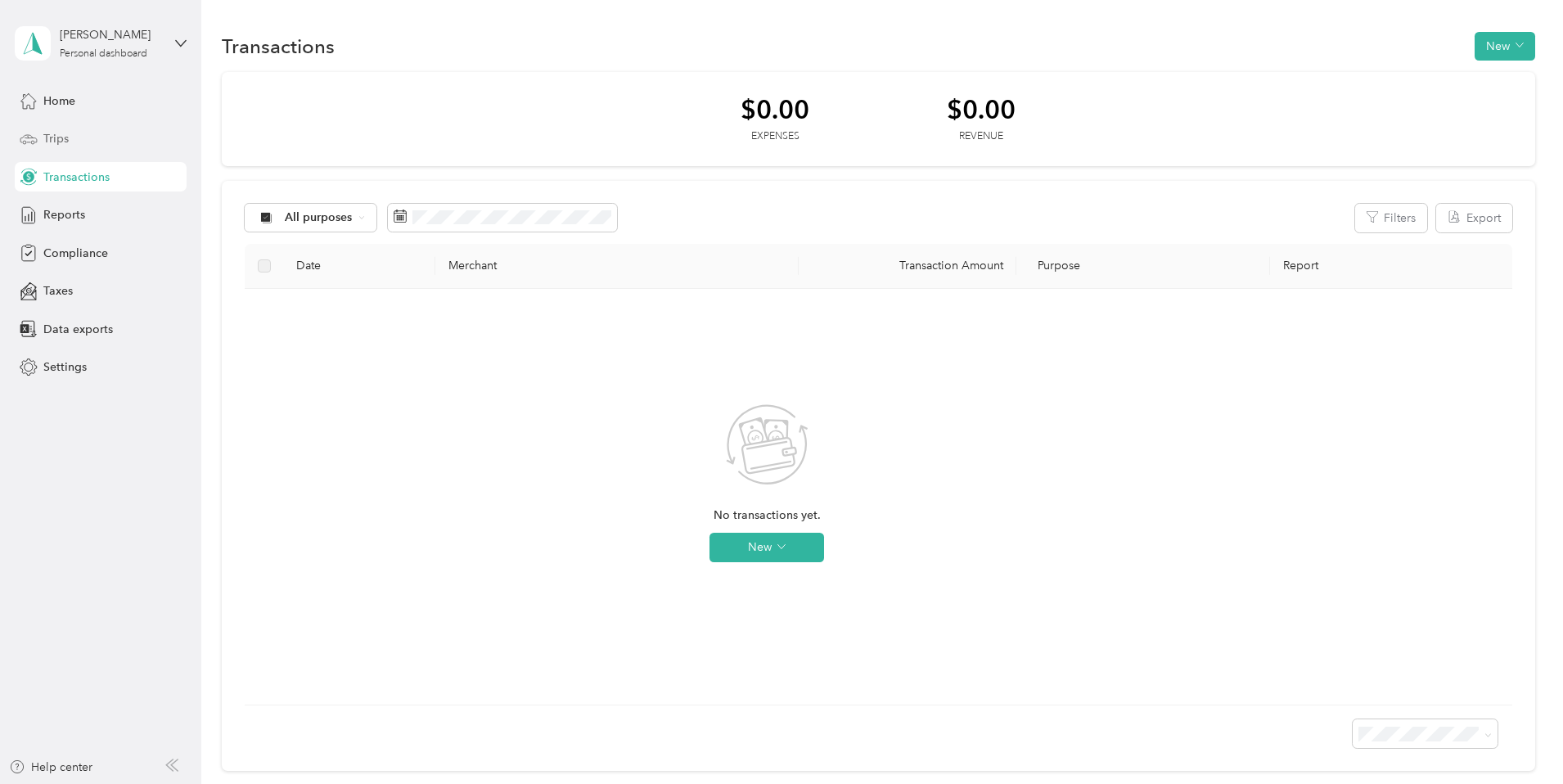
click at [63, 149] on div "Trips" at bounding box center [101, 138] width 172 height 29
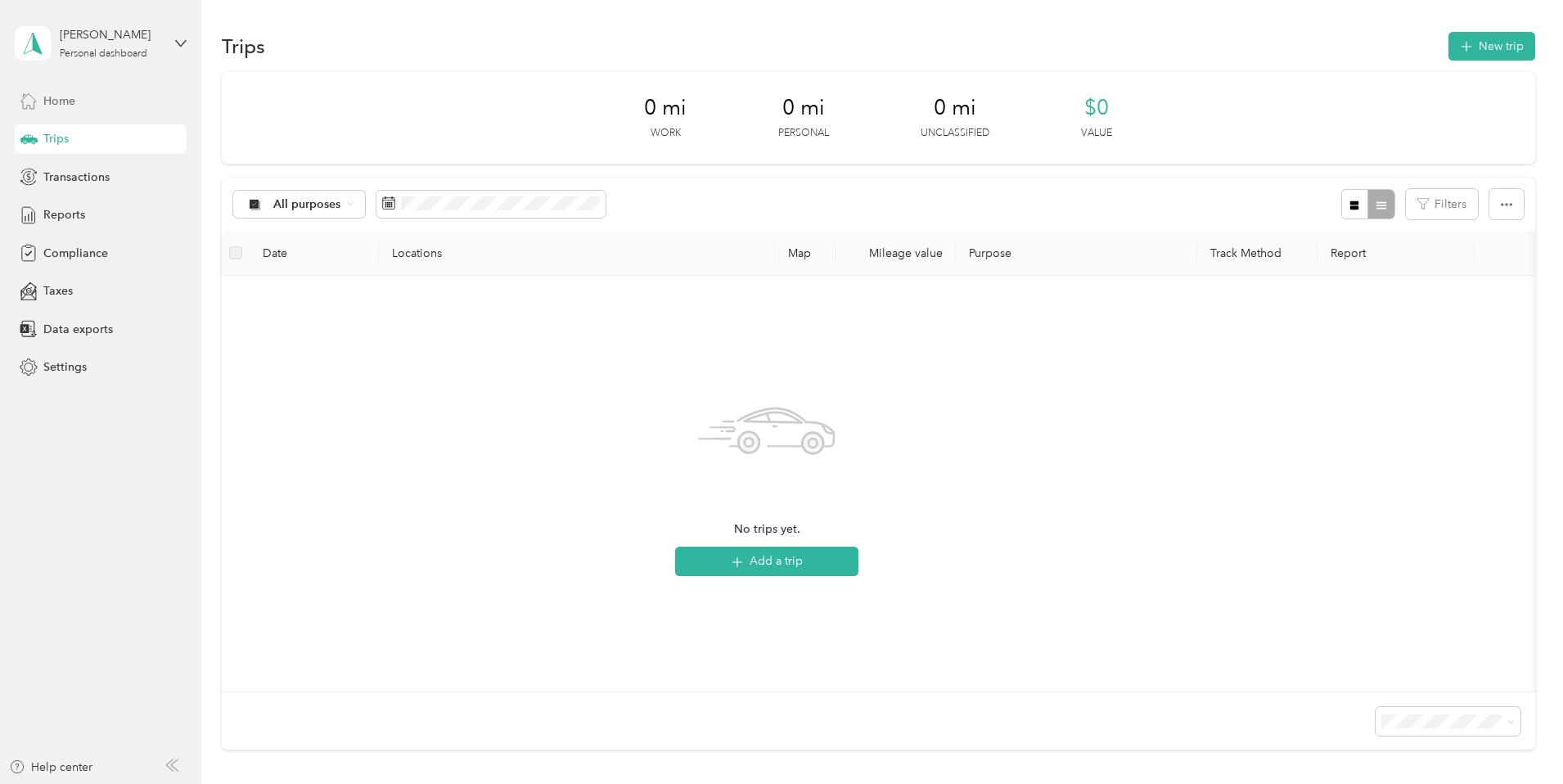
click at [61, 106] on span "Home" at bounding box center [60, 101] width 32 height 17
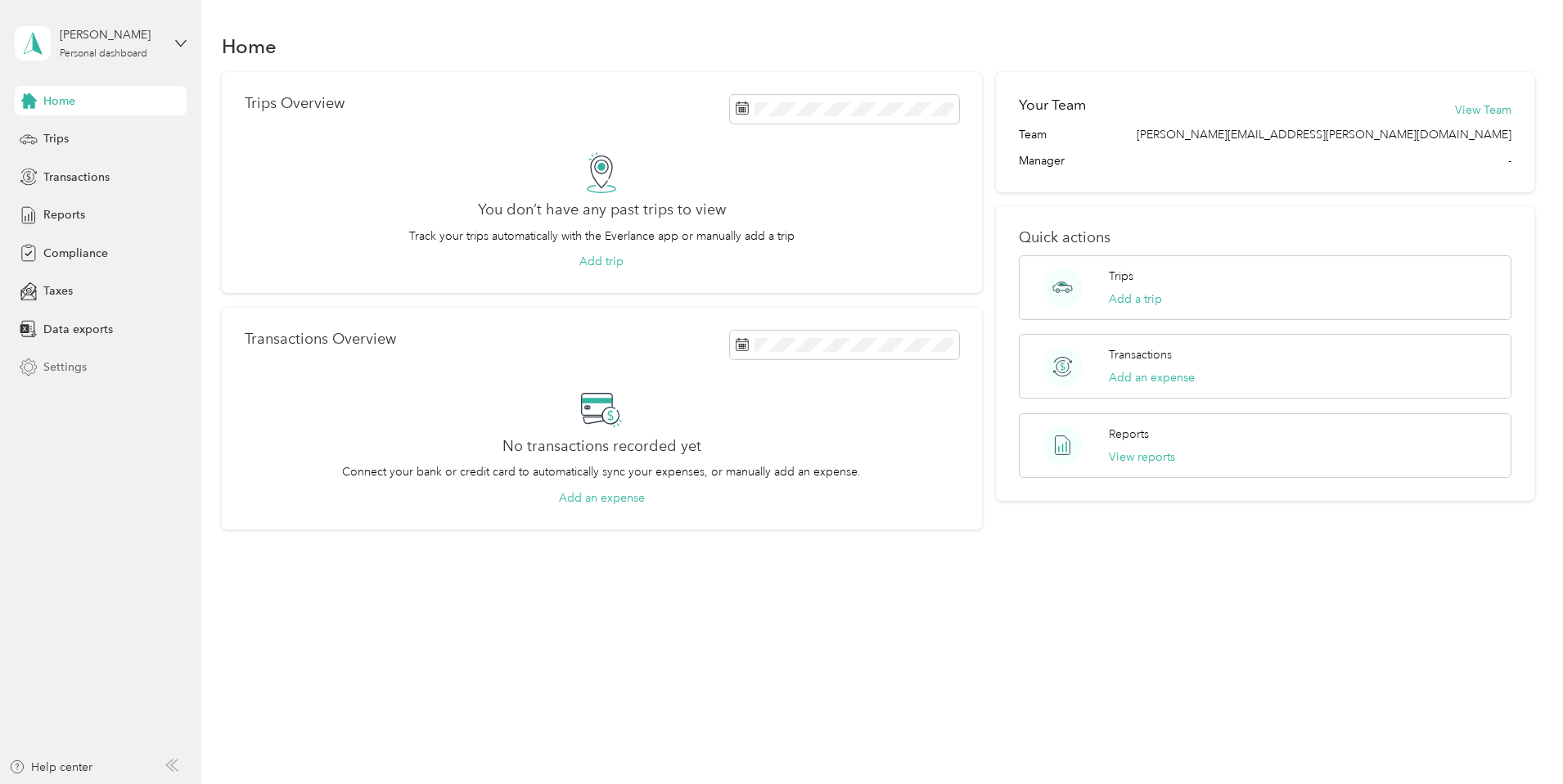
click at [76, 373] on span "Settings" at bounding box center [65, 367] width 44 height 17
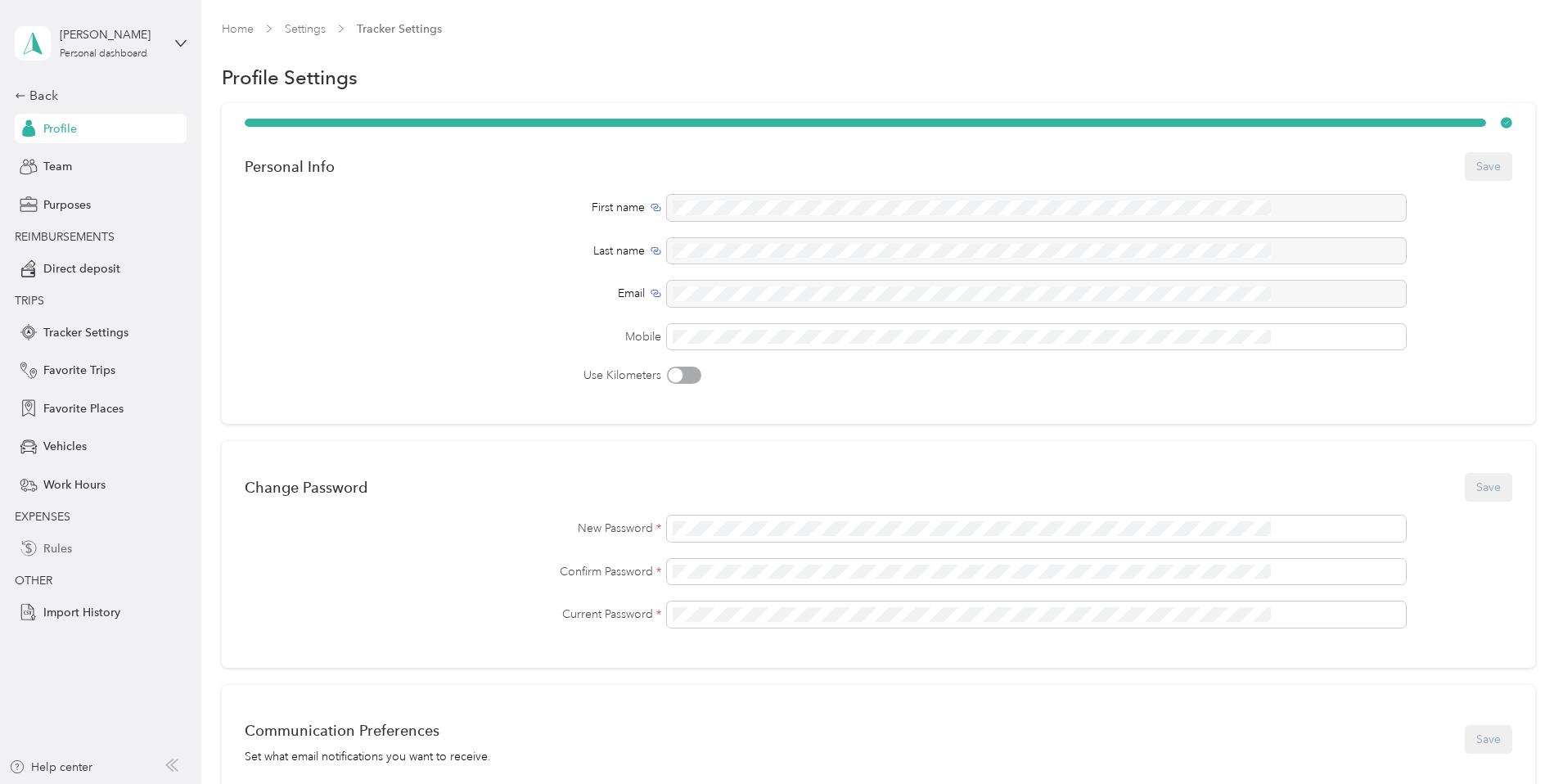
click at [51, 546] on span "Rules" at bounding box center [58, 549] width 28 height 17
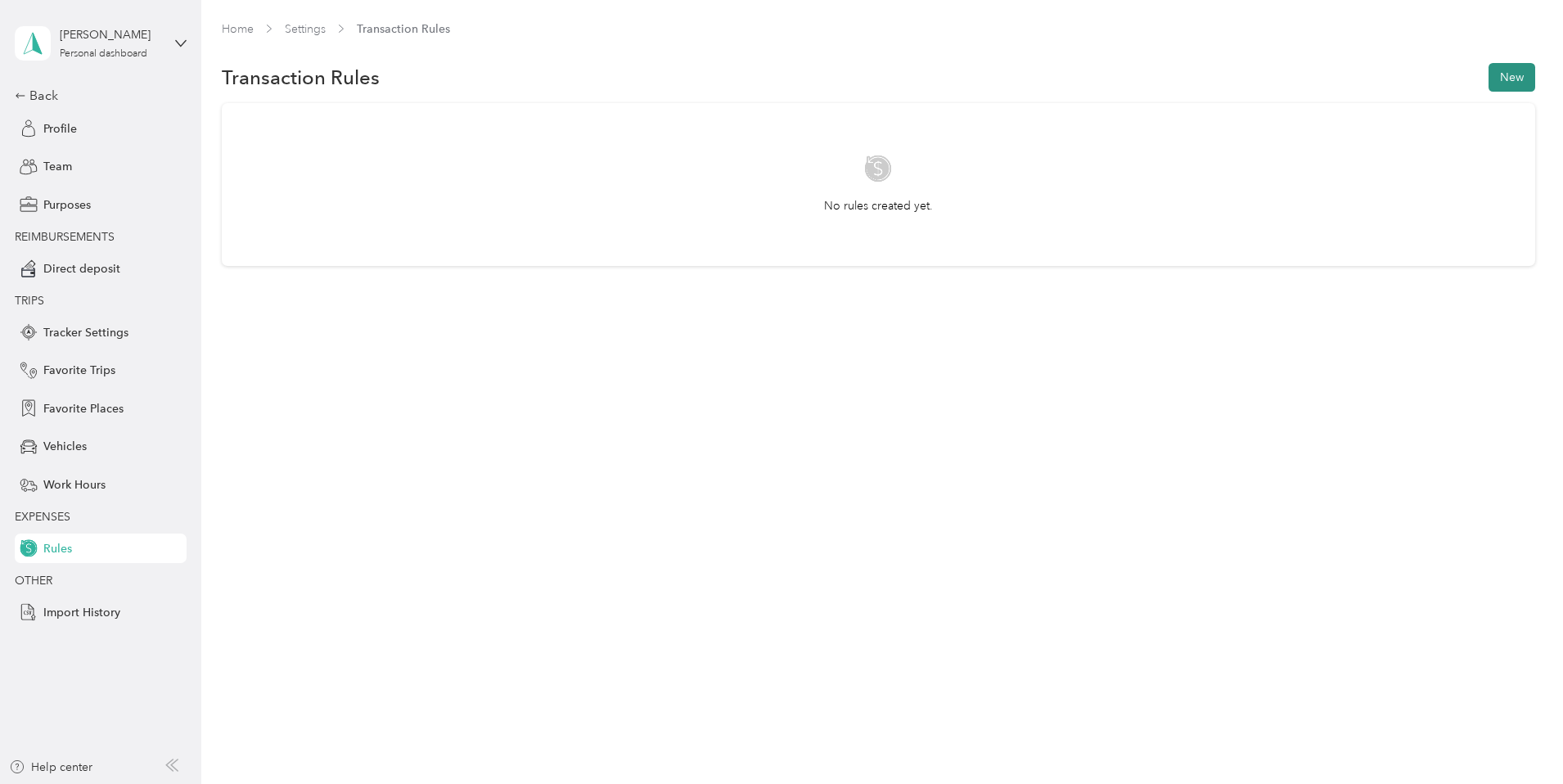
click at [1488, 84] on button "New" at bounding box center [1511, 78] width 46 height 28
drag, startPoint x: 597, startPoint y: 459, endPoint x: 563, endPoint y: 469, distance: 35.4
click at [595, 459] on div "New Rule Save For transactions that match all of the following AND contains Add…" at bounding box center [782, 392] width 1563 height 784
click at [104, 492] on span "Work Hours" at bounding box center [75, 484] width 62 height 17
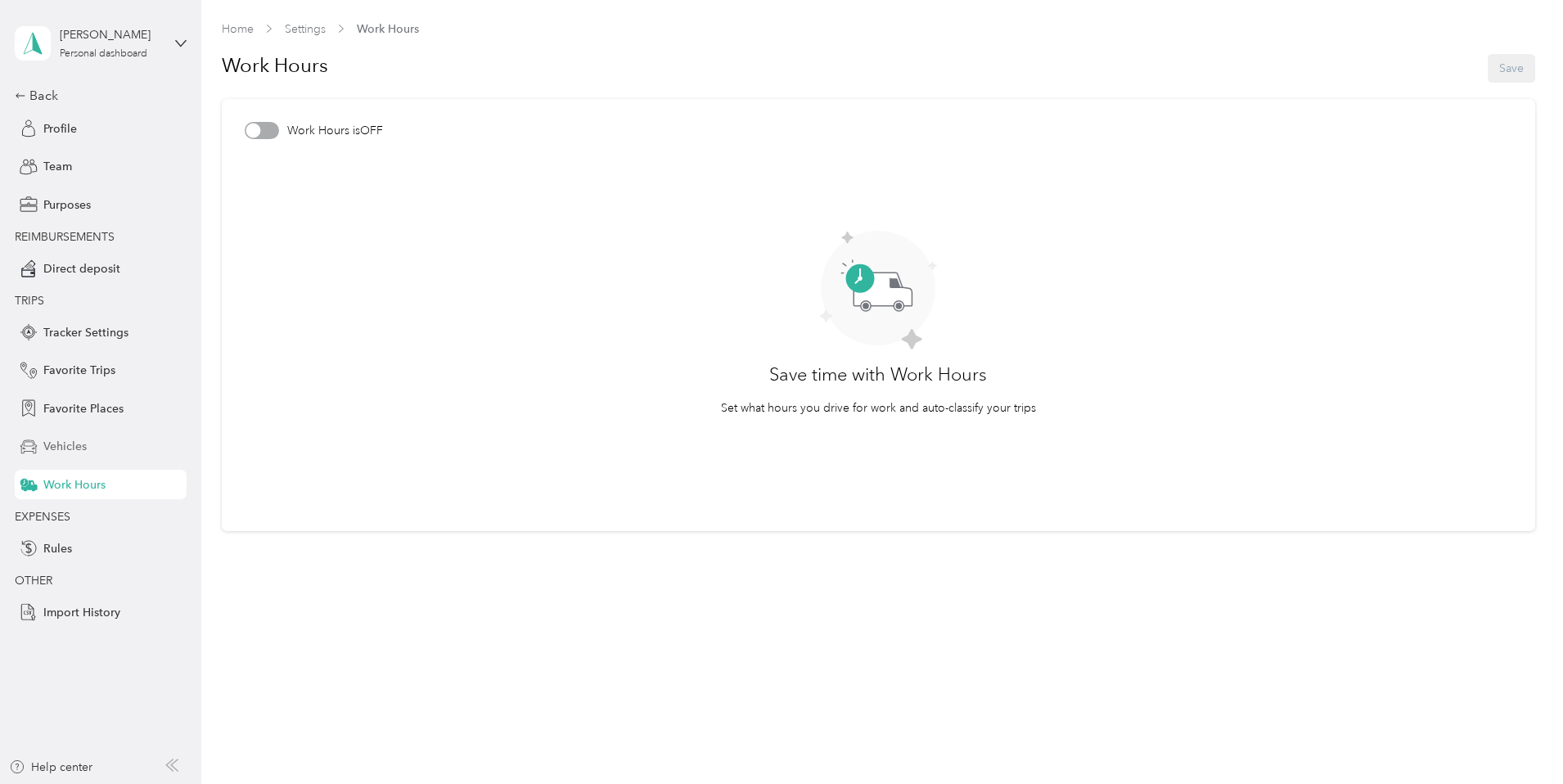
click at [52, 433] on div "Vehicles" at bounding box center [101, 446] width 172 height 29
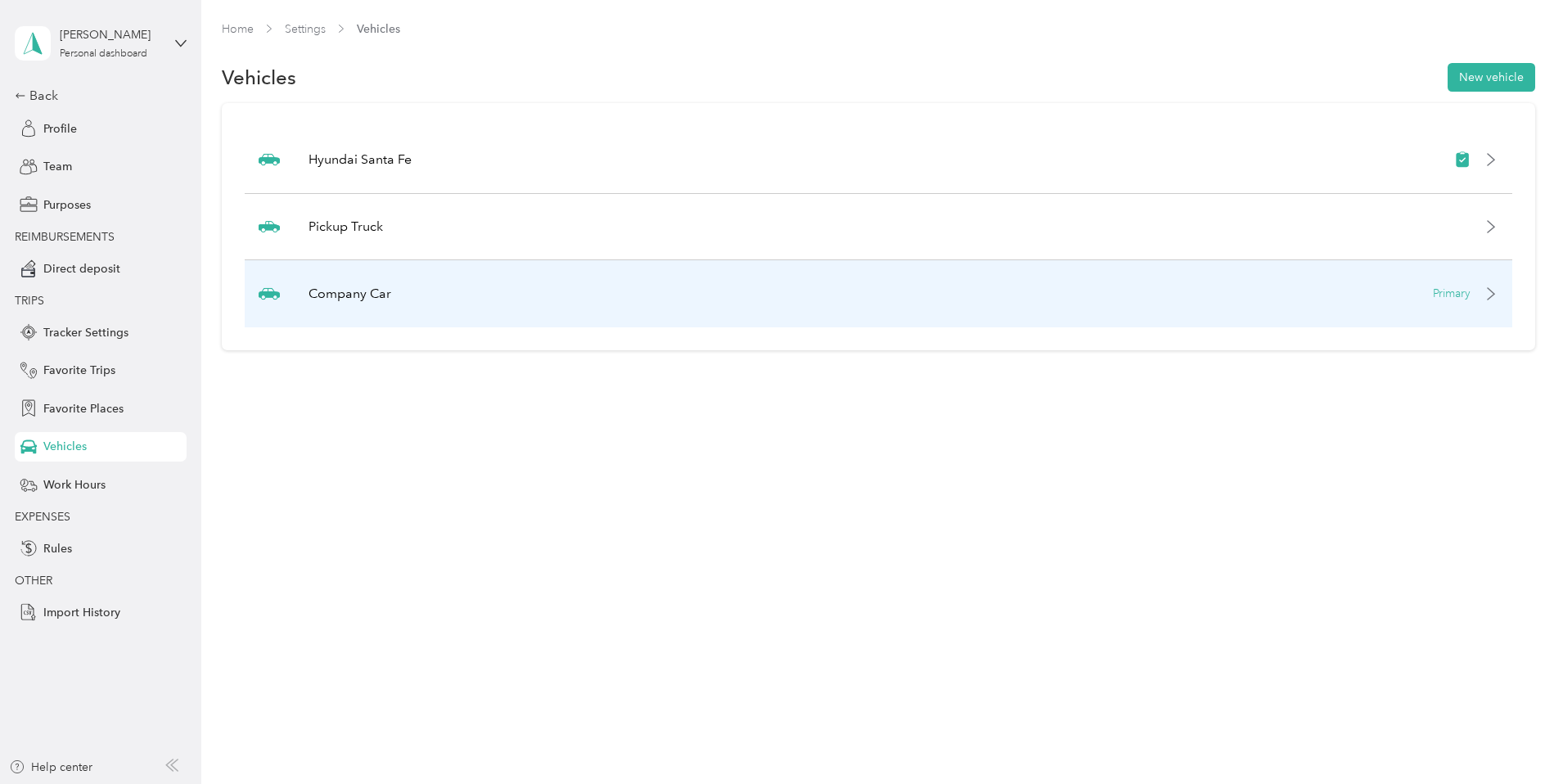
click at [1484, 291] on icon at bounding box center [1491, 294] width 13 height 13
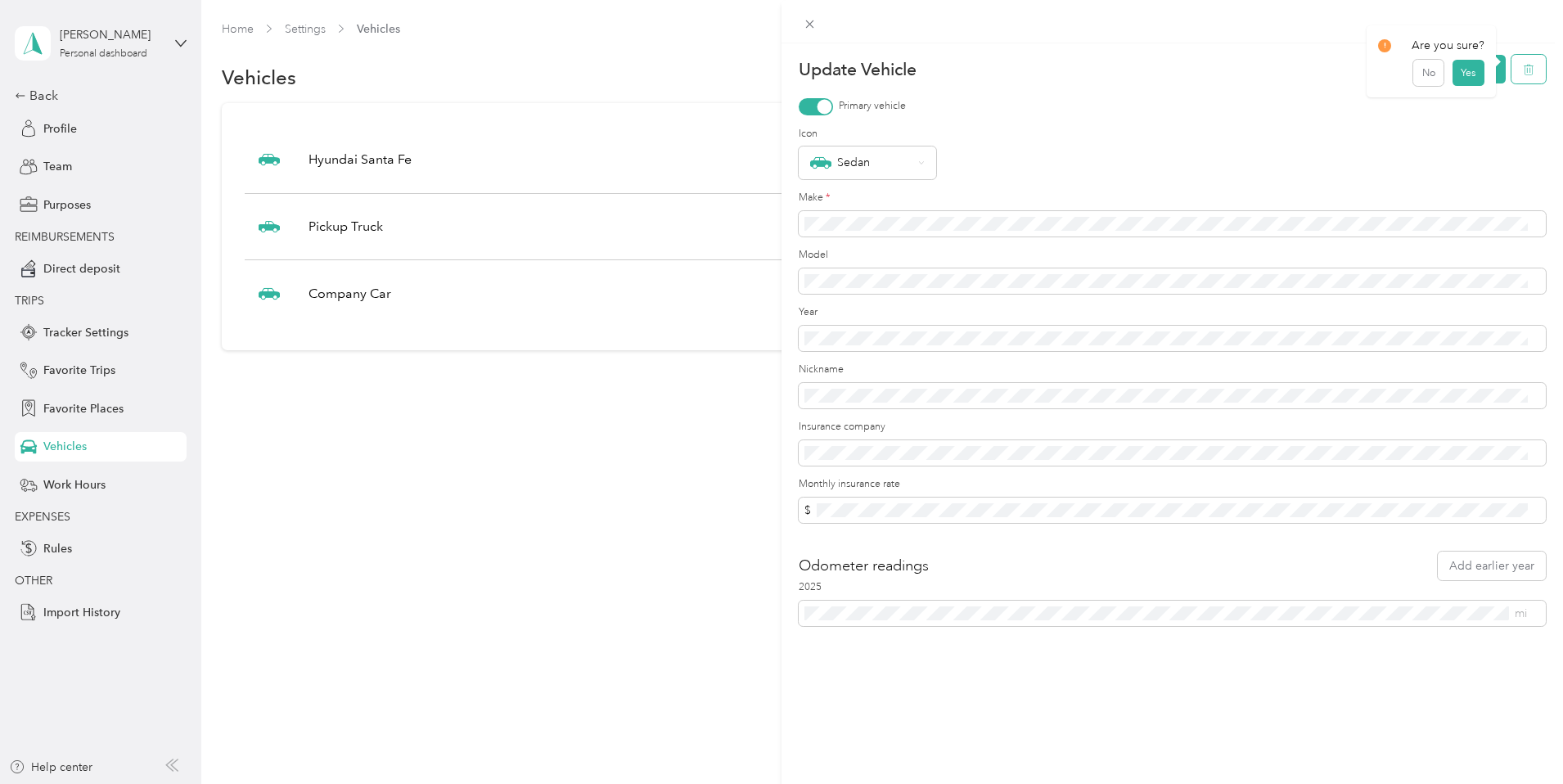
click at [1523, 69] on icon "button" at bounding box center [1529, 69] width 11 height 11
click at [1456, 78] on button "Yes" at bounding box center [1467, 81] width 32 height 26
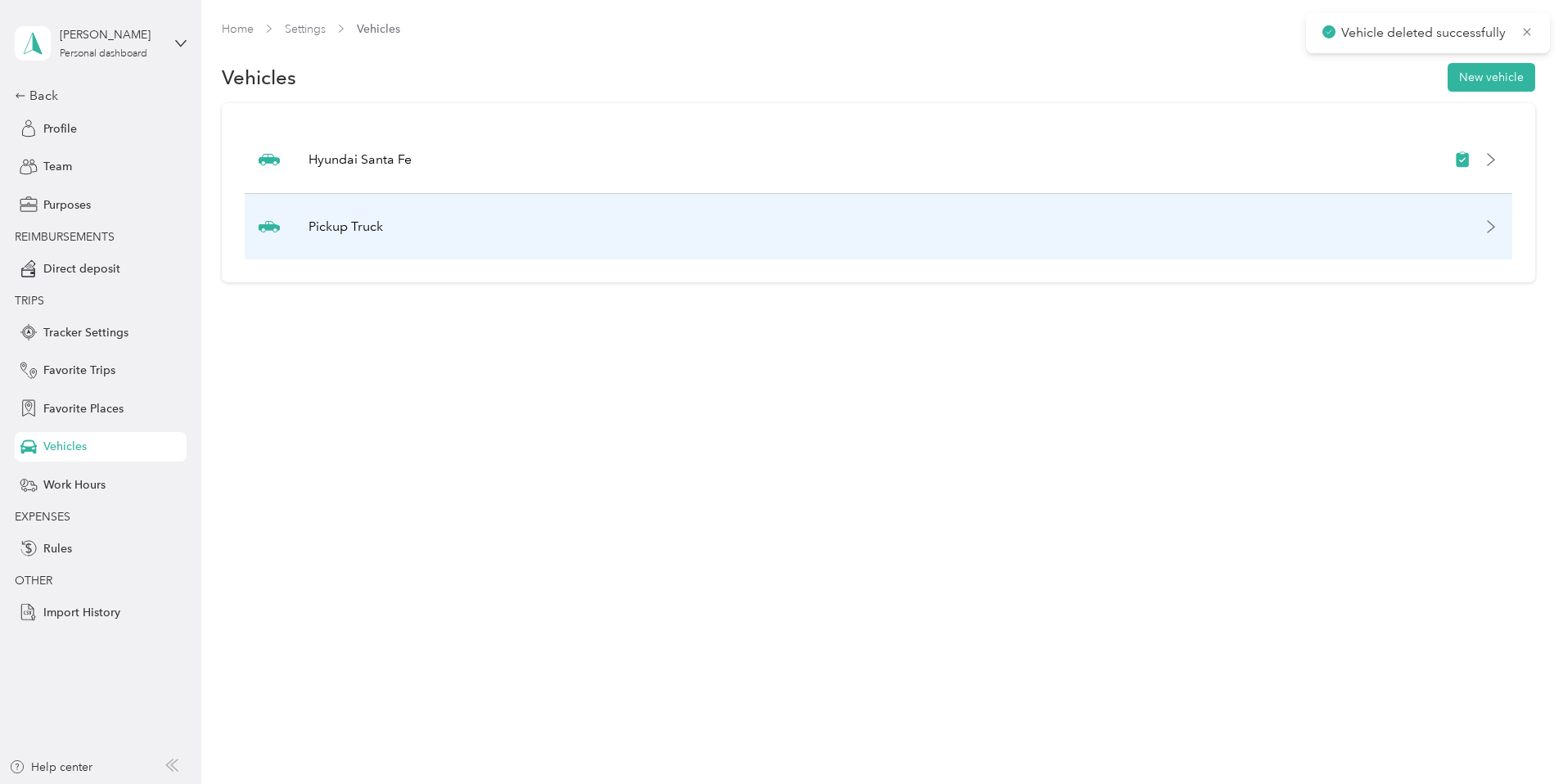
click at [1484, 226] on icon at bounding box center [1491, 227] width 13 height 13
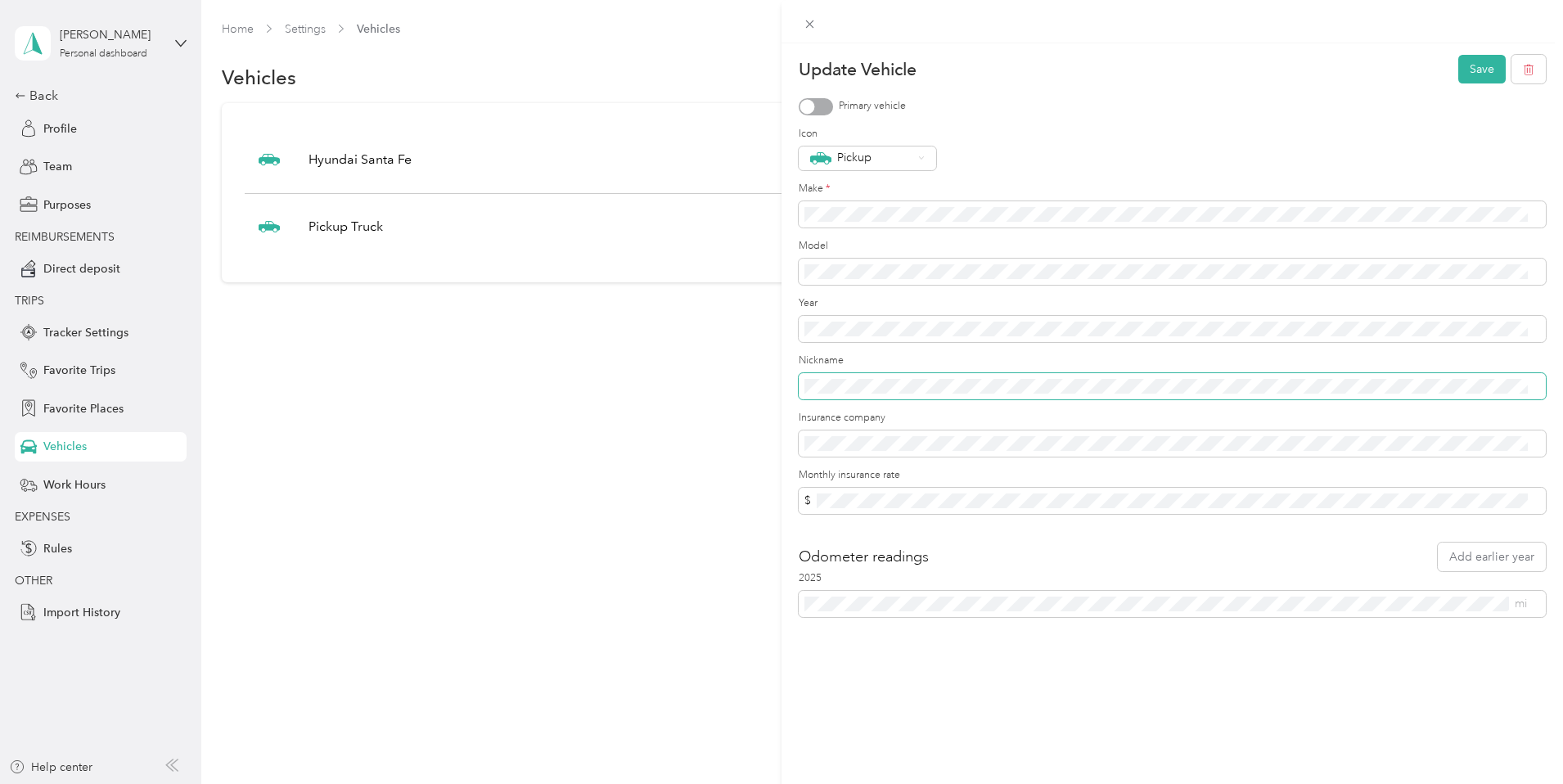
click at [694, 360] on div "Update Vehicle Save Primary vehicle Icon Pickup Make * Model Year Nickname Insu…" at bounding box center [782, 392] width 1563 height 784
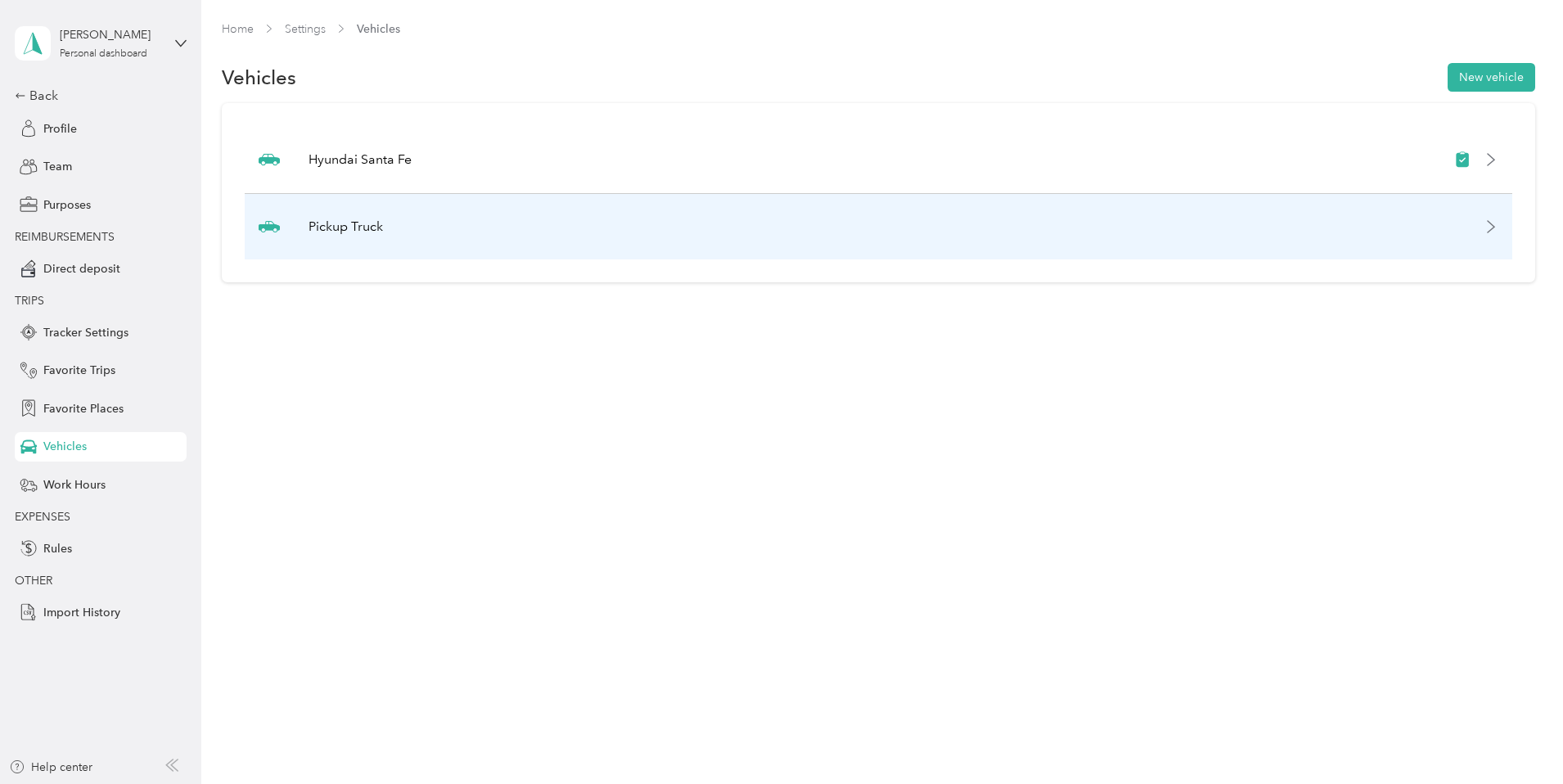
click at [1484, 226] on icon at bounding box center [1491, 227] width 13 height 13
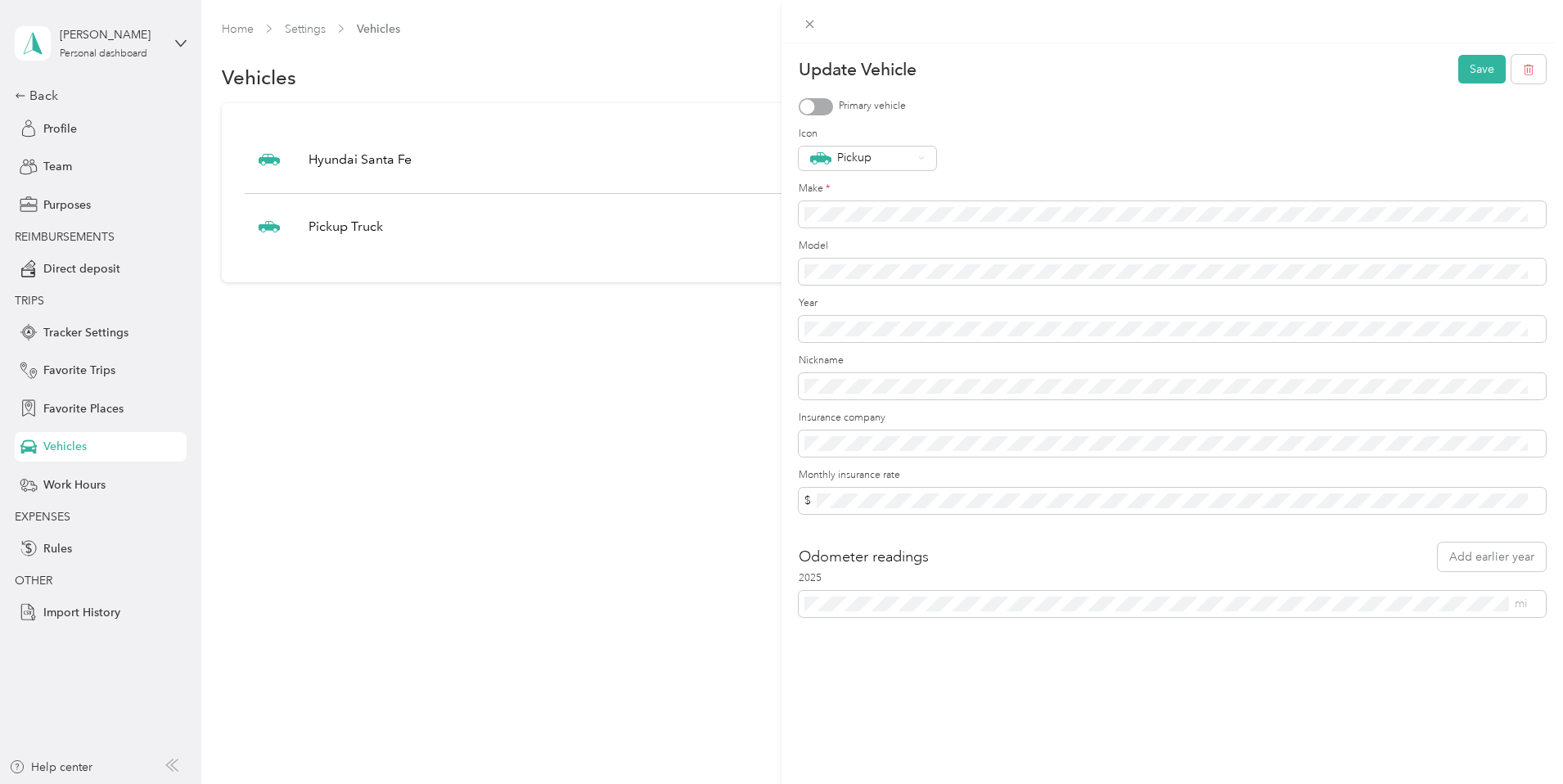
click at [1056, 678] on div "Update Vehicle Save Primary vehicle Icon Pickup Make * Model Year Nickname Insu…" at bounding box center [1172, 435] width 782 height 784
click at [1477, 69] on button "Save" at bounding box center [1482, 69] width 47 height 28
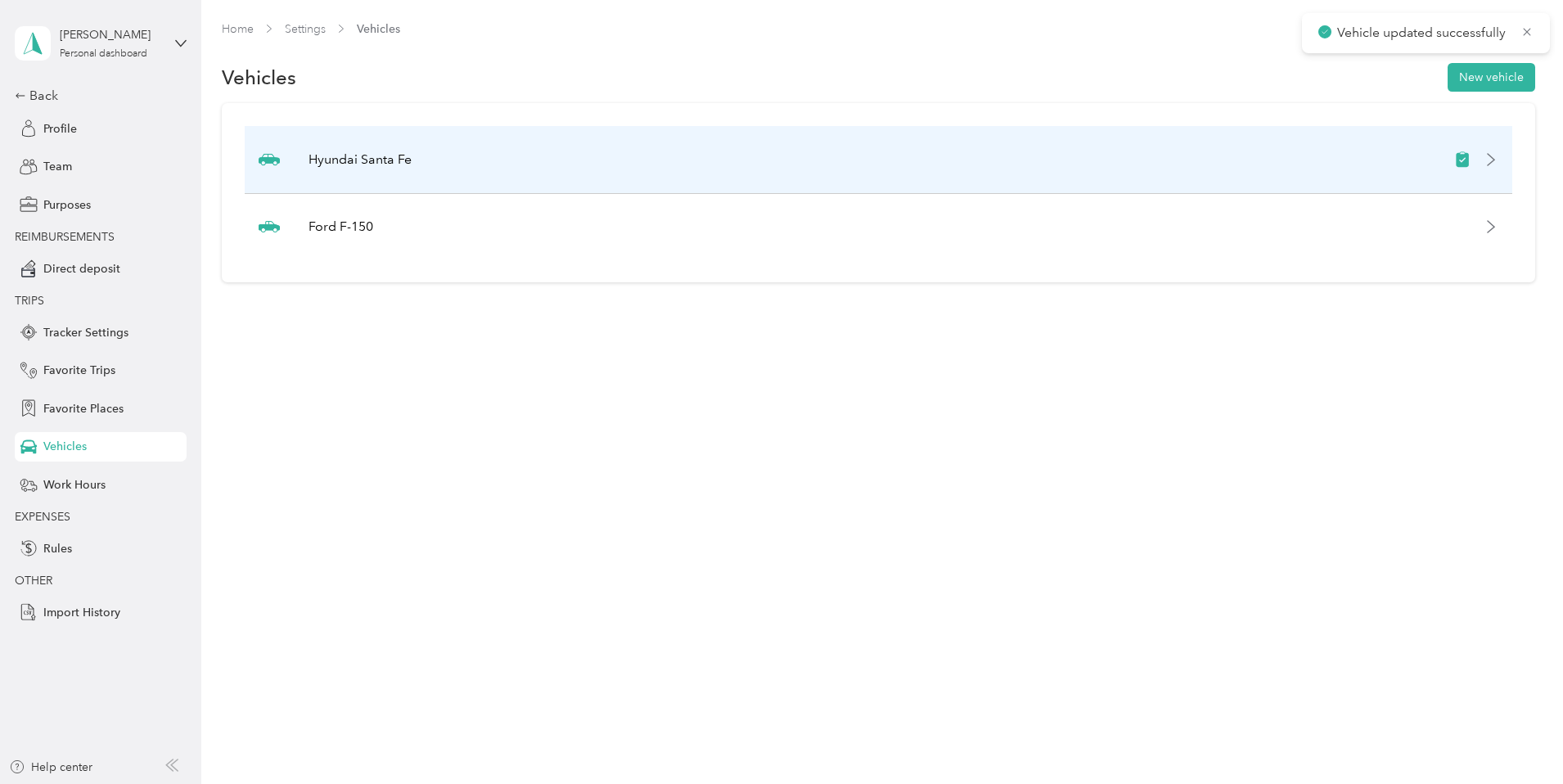
click at [1160, 161] on div "Hyundai Santa Fe" at bounding box center [879, 160] width 1268 height 68
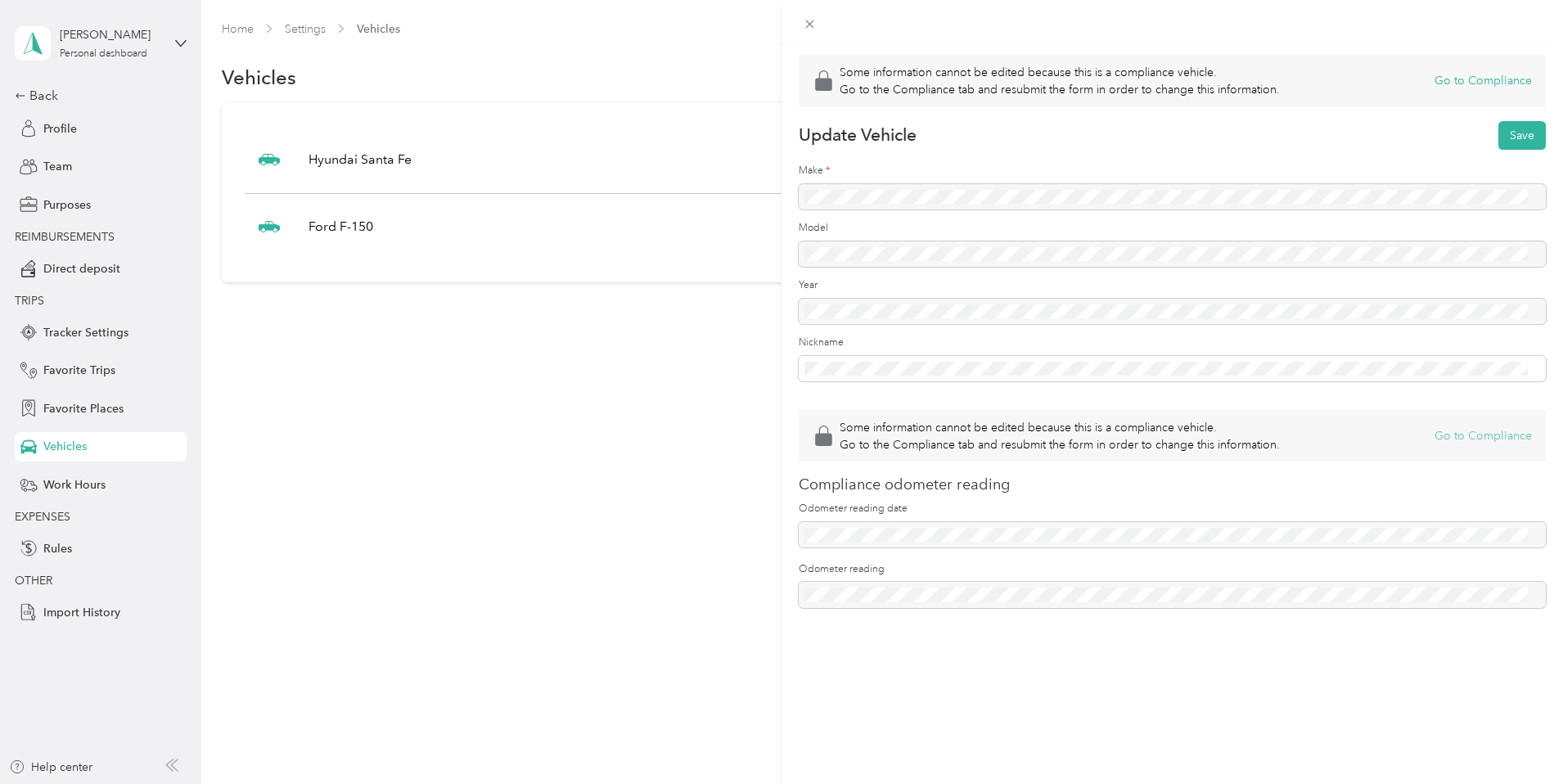
click at [1504, 431] on button "Go to Compliance" at bounding box center [1483, 435] width 97 height 17
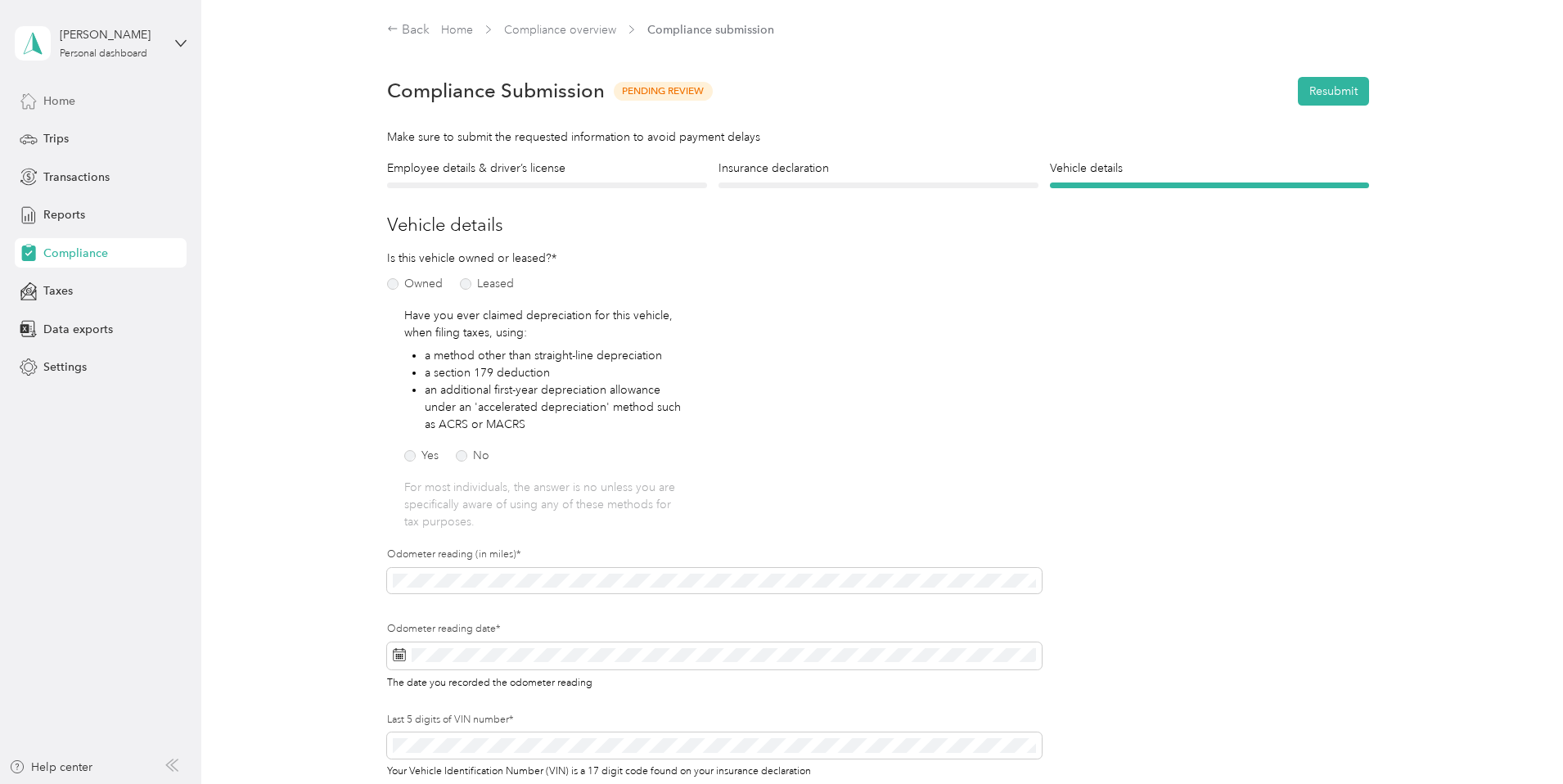
click at [58, 106] on span "Home" at bounding box center [60, 101] width 32 height 17
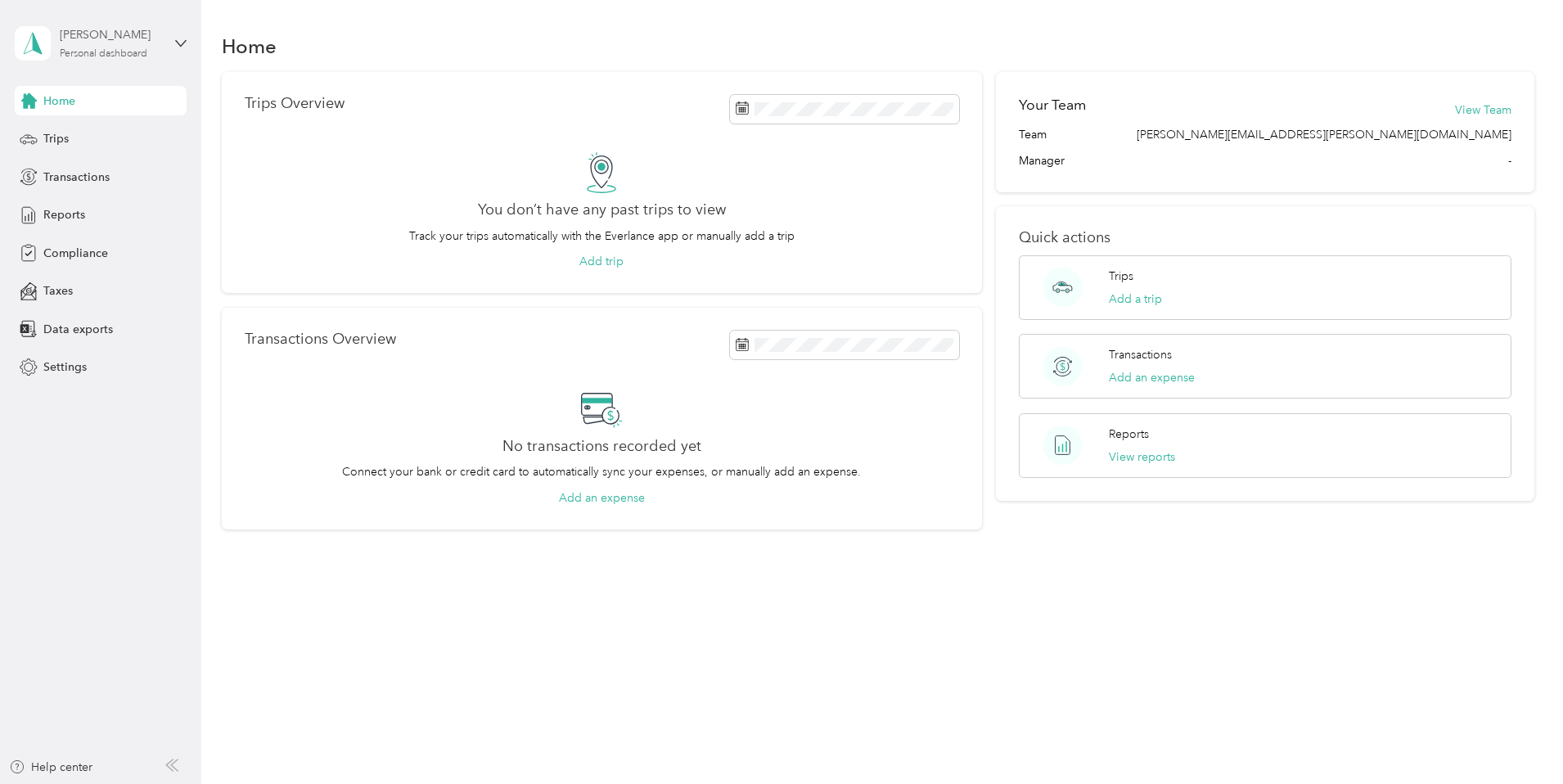
click at [151, 43] on div "[PERSON_NAME]" at bounding box center [111, 35] width 102 height 17
drag, startPoint x: 227, startPoint y: 36, endPoint x: 243, endPoint y: 37, distance: 16.0
click at [230, 35] on div "Home" at bounding box center [878, 45] width 1313 height 34
click at [35, 135] on icon at bounding box center [28, 139] width 18 height 18
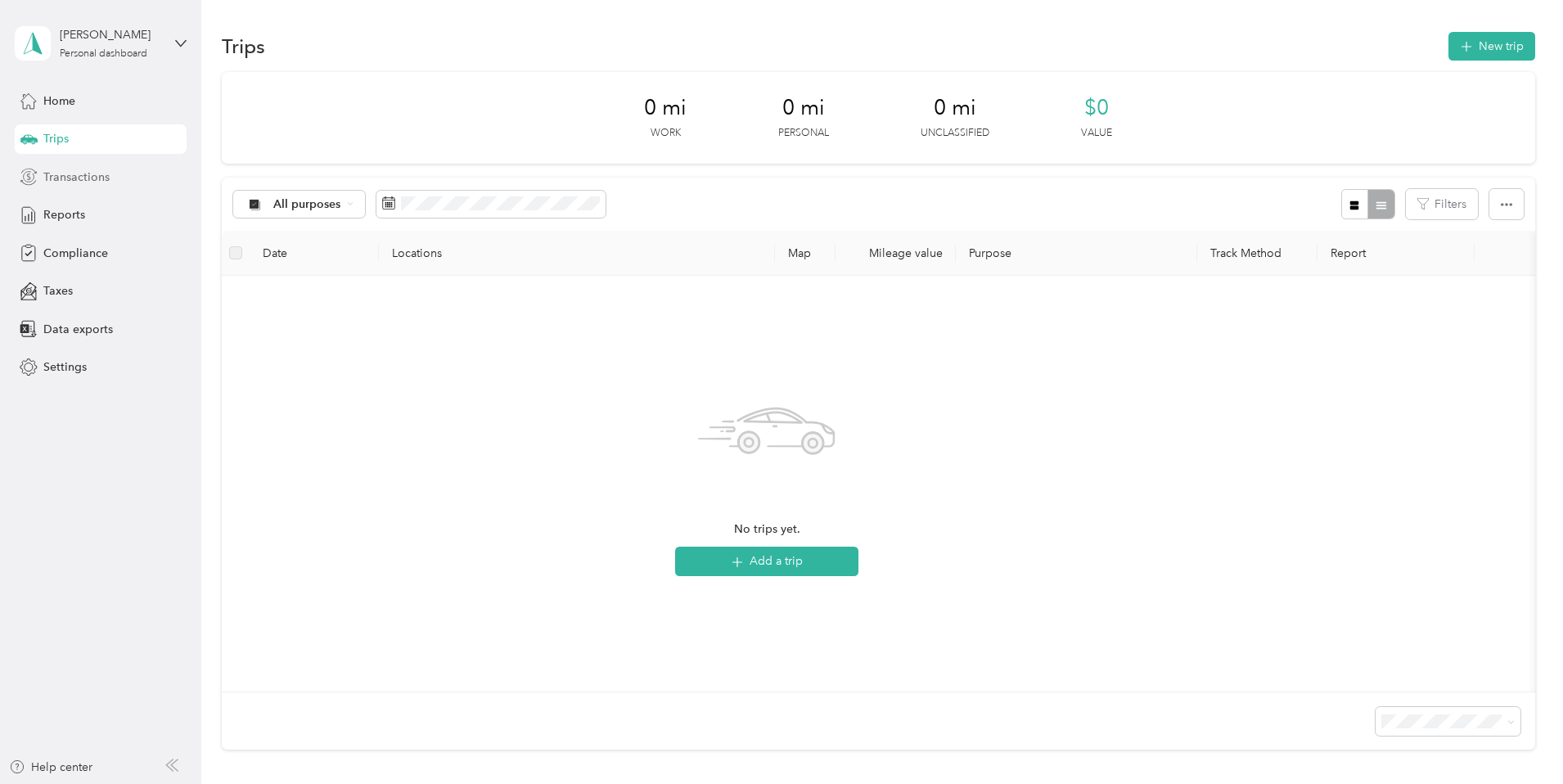
click at [89, 175] on span "Transactions" at bounding box center [77, 177] width 66 height 17
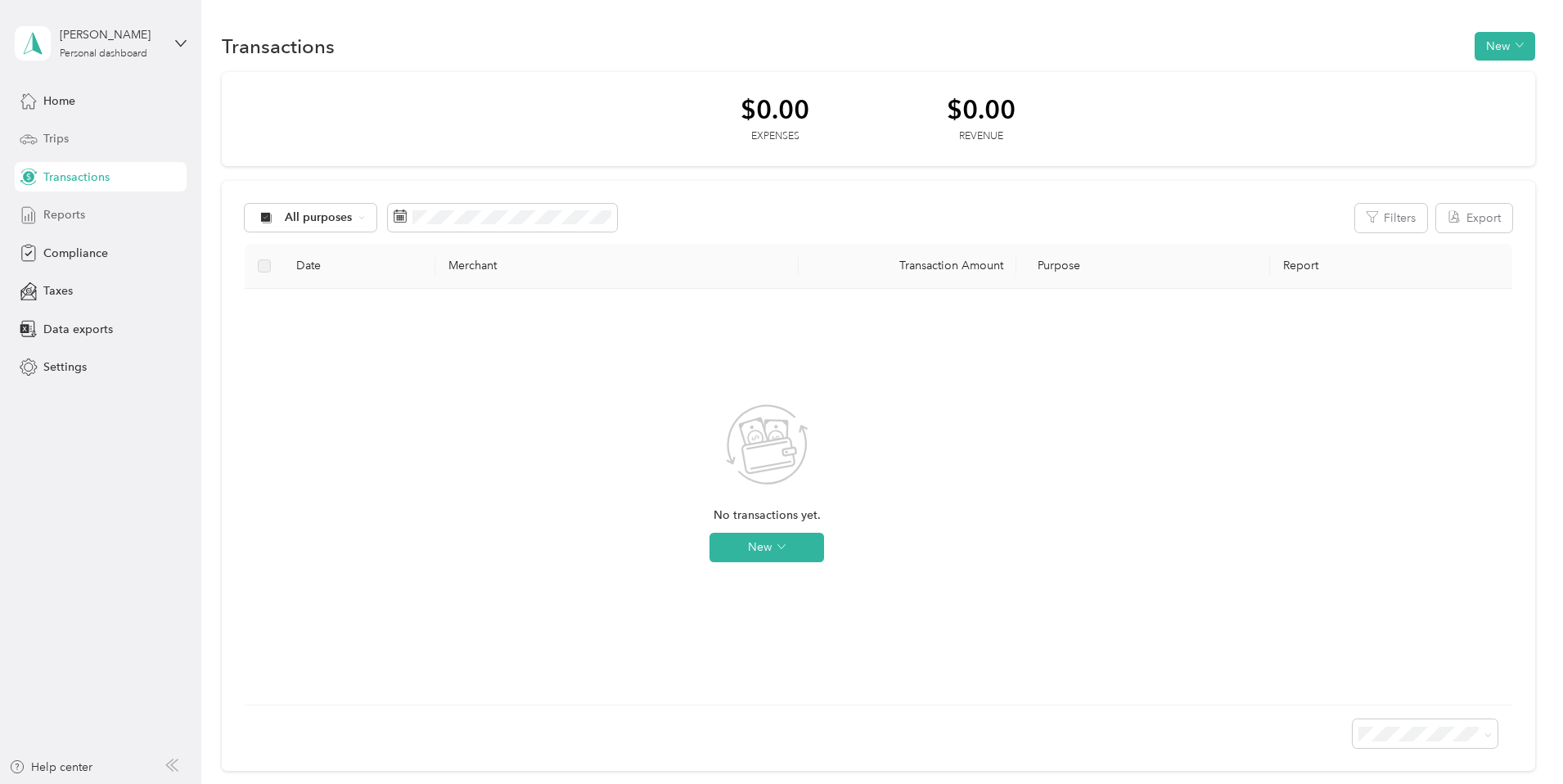
click at [93, 222] on div "Reports" at bounding box center [101, 215] width 172 height 29
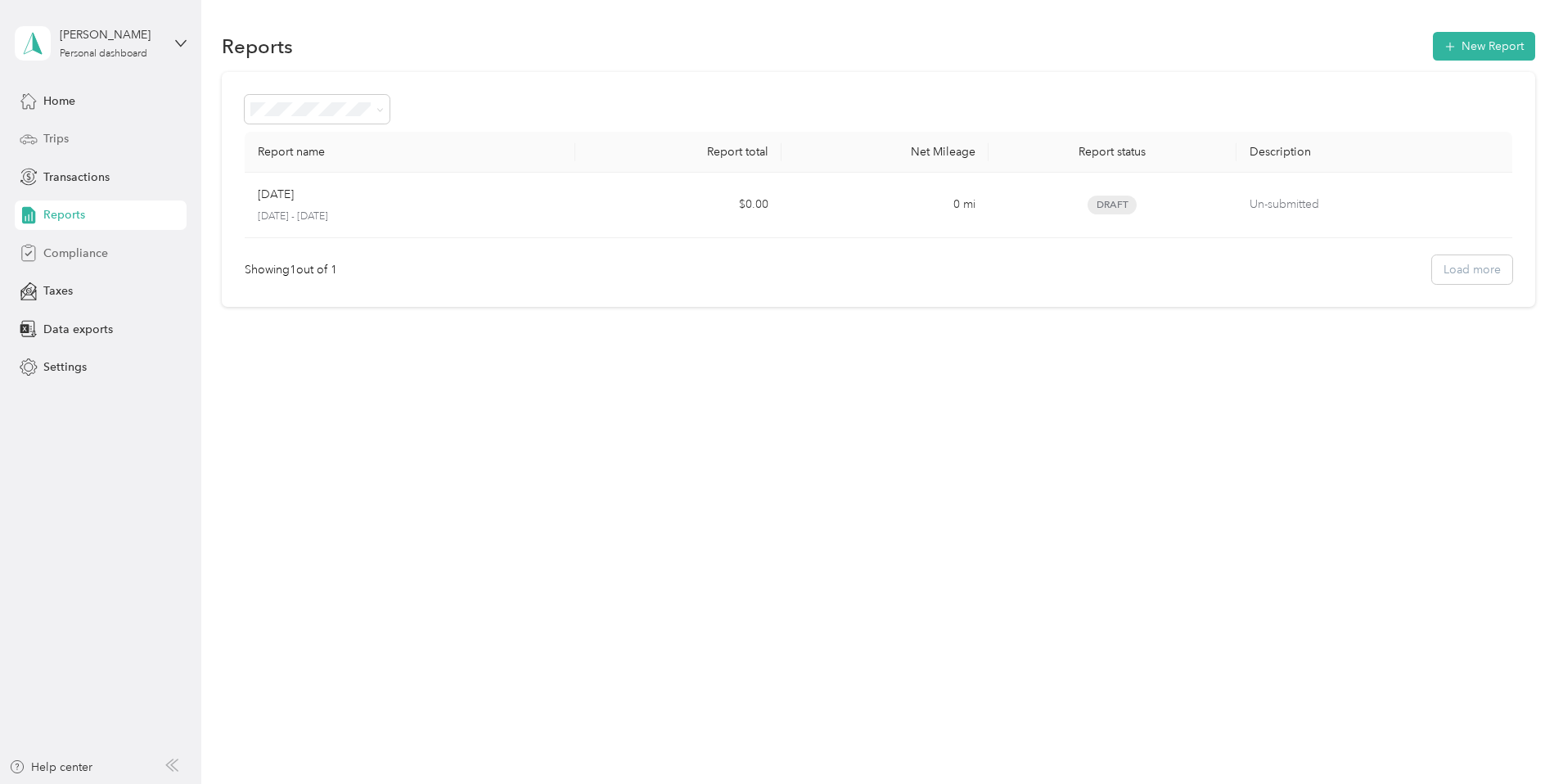
click at [93, 263] on div "Compliance" at bounding box center [101, 253] width 172 height 29
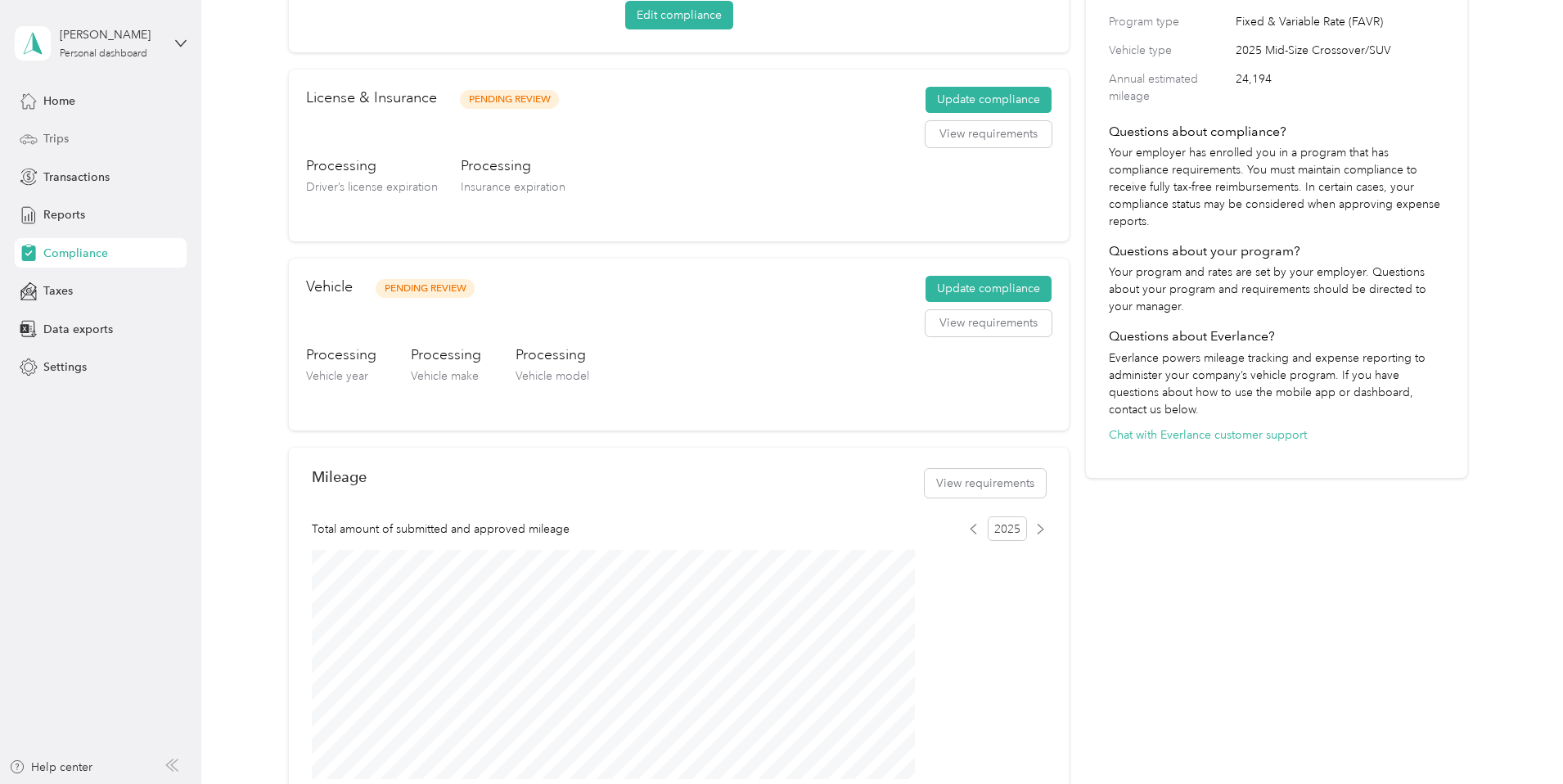
scroll to position [245, 0]
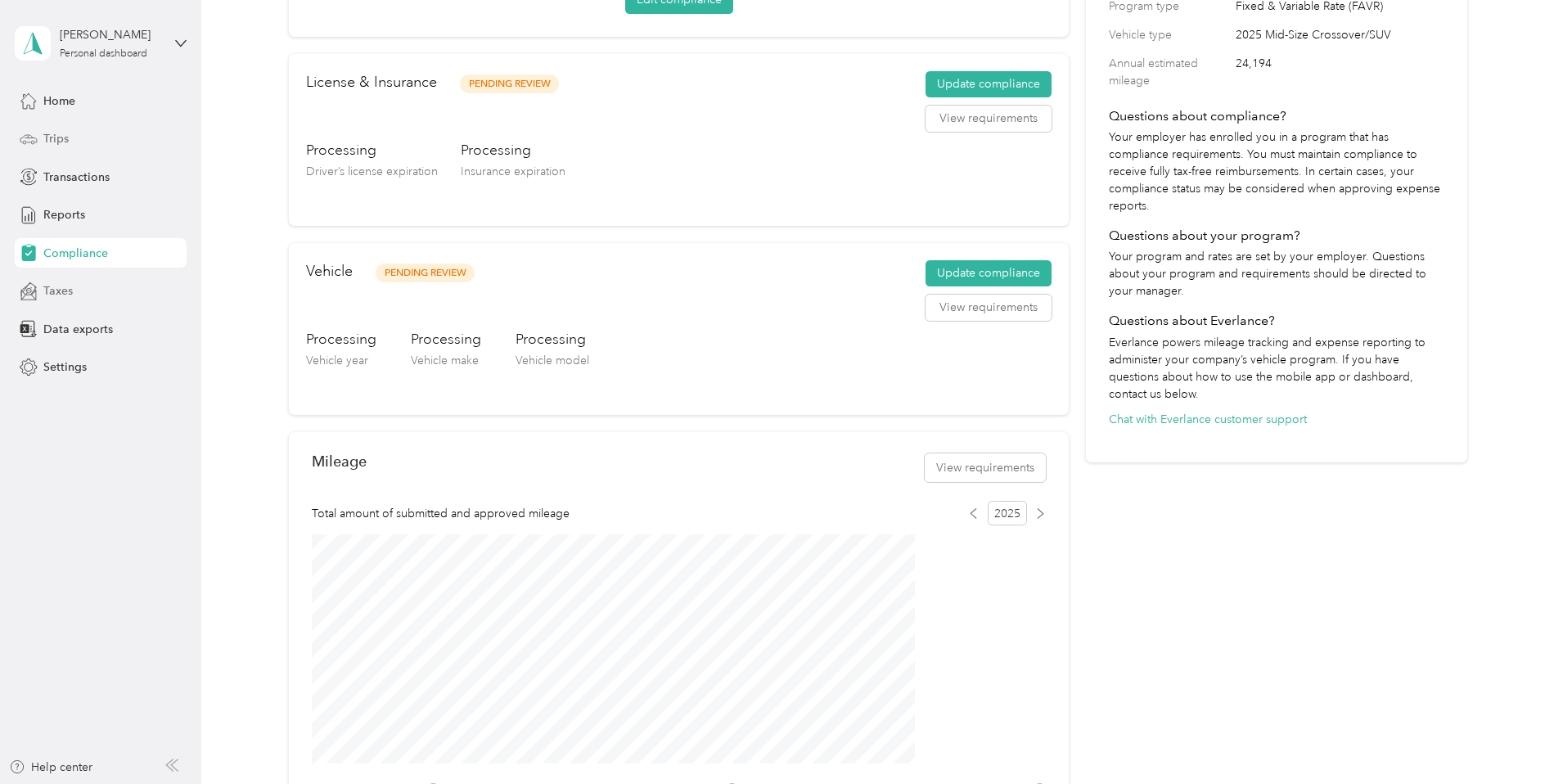
click at [51, 287] on span "Taxes" at bounding box center [58, 290] width 29 height 17
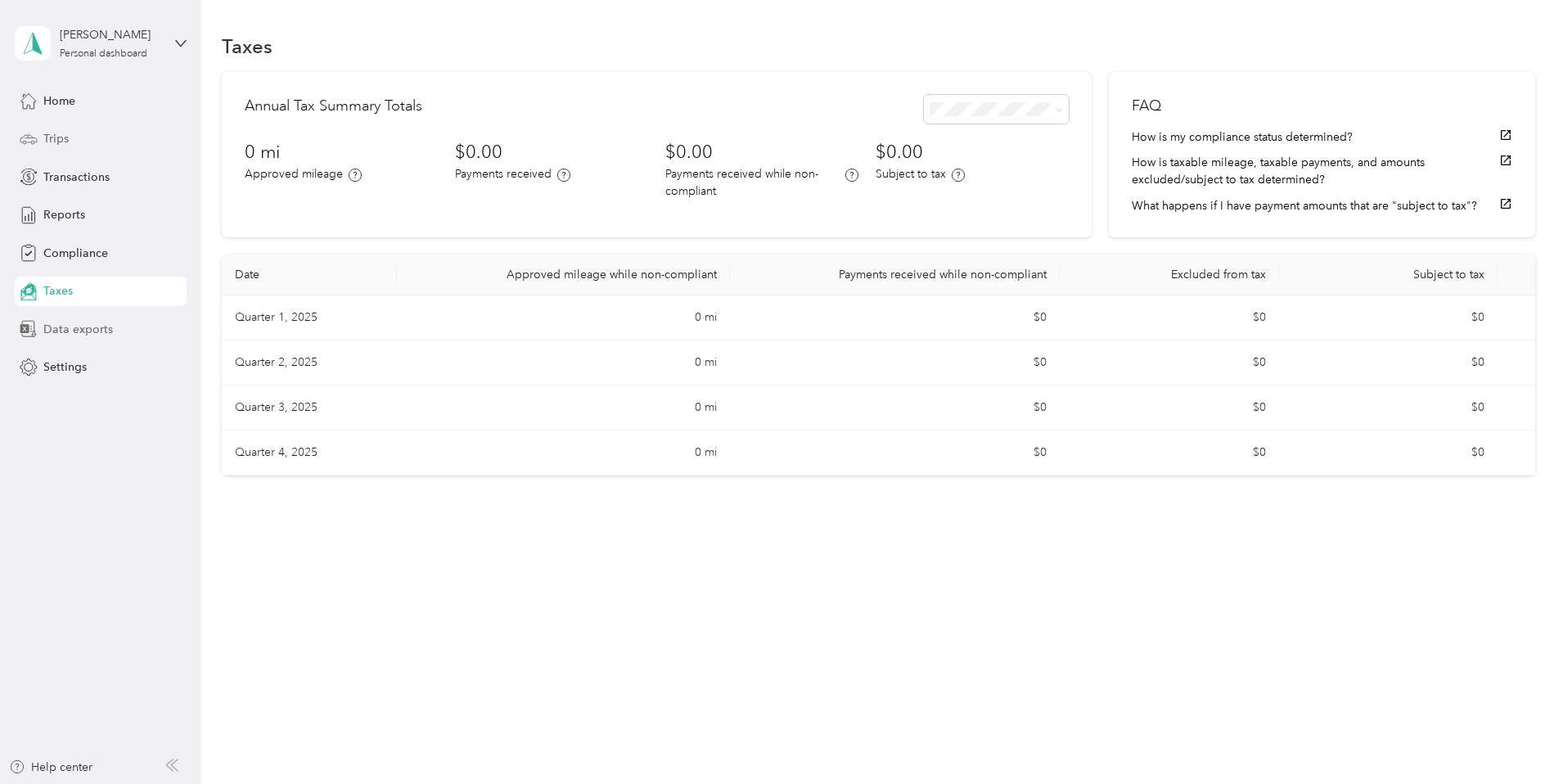
click at [79, 321] on span "Data exports" at bounding box center [79, 329] width 70 height 17
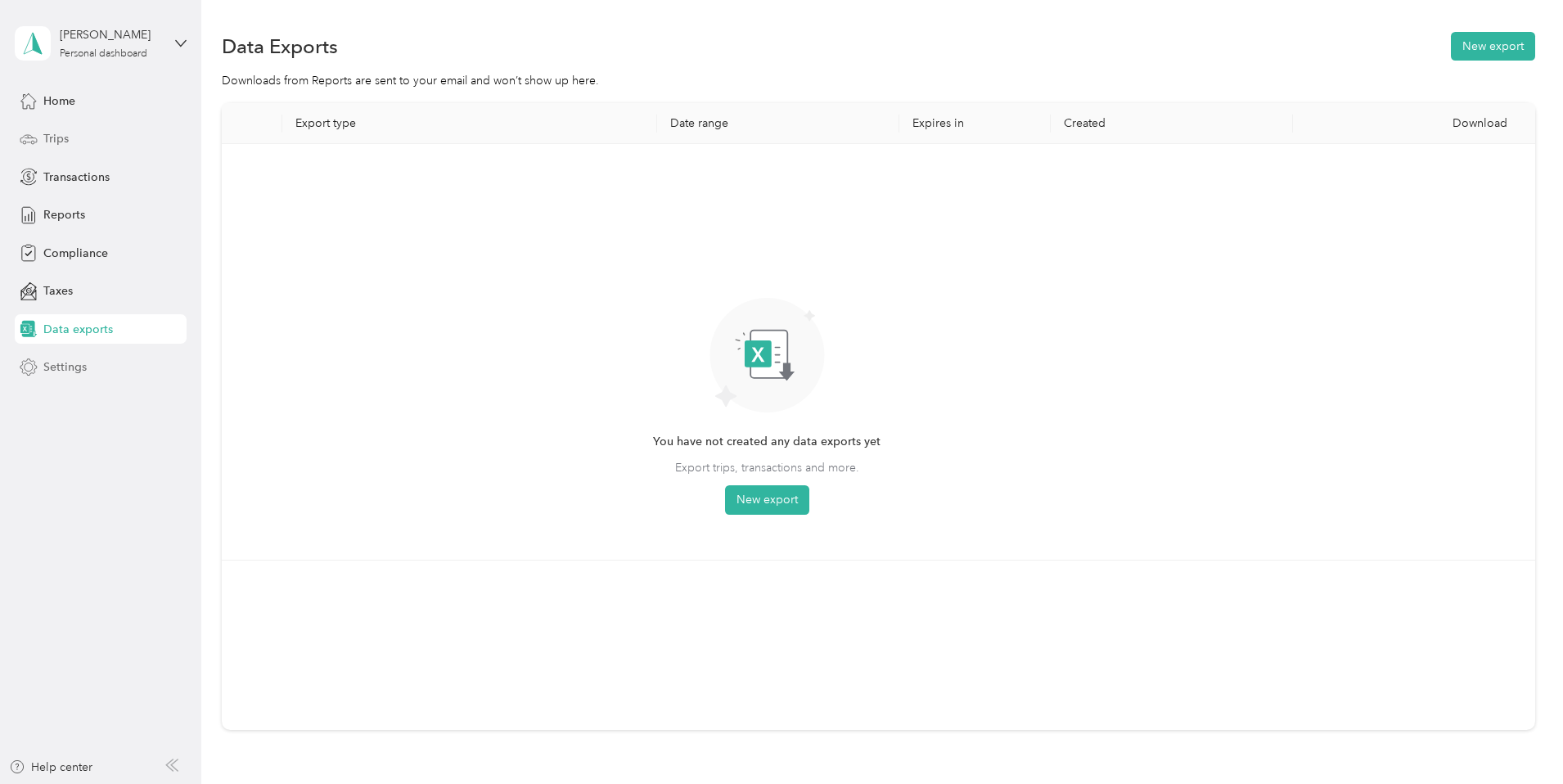
click at [84, 375] on span "Settings" at bounding box center [65, 367] width 44 height 17
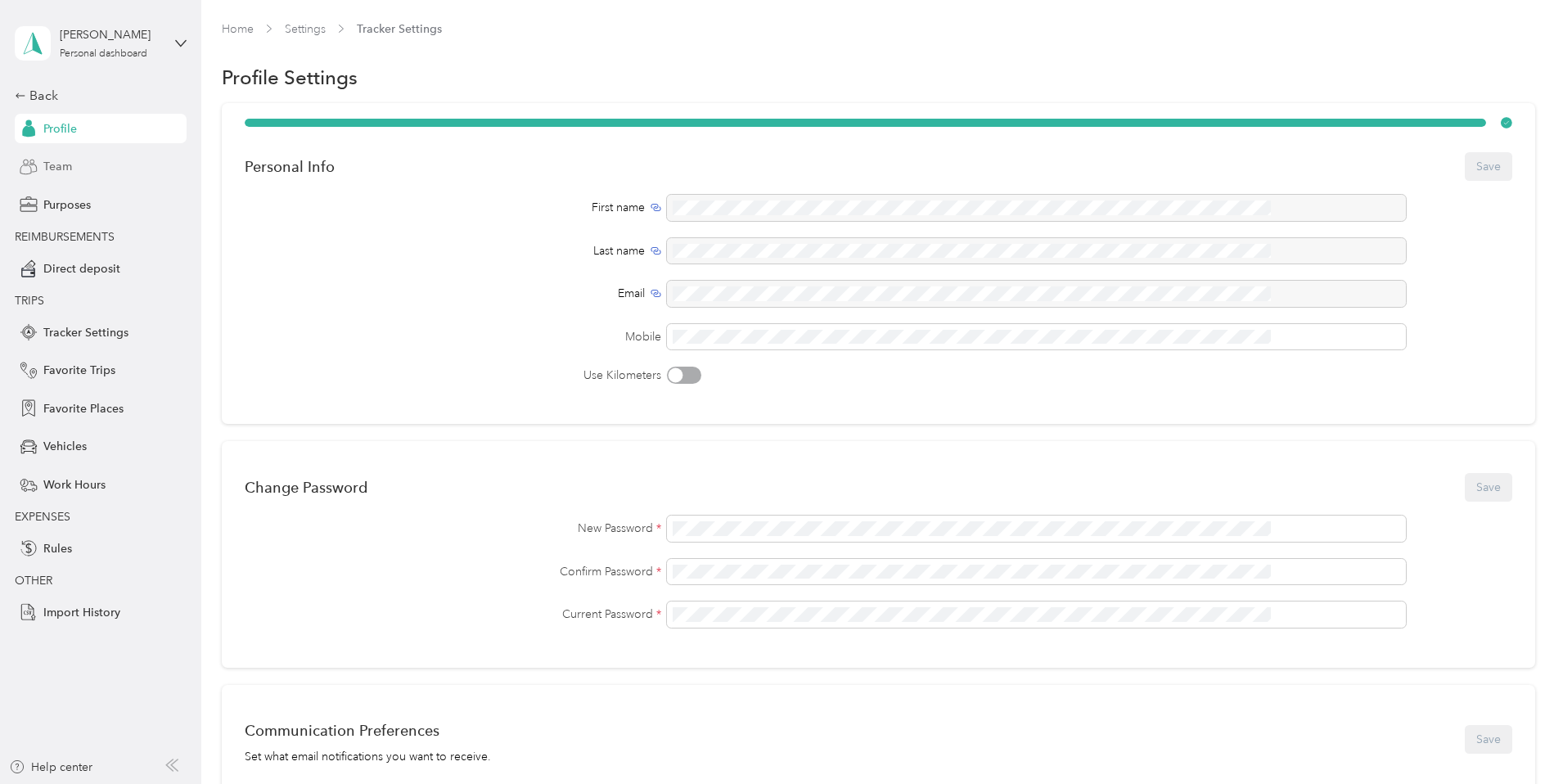
click at [65, 166] on span "Team" at bounding box center [58, 166] width 28 height 17
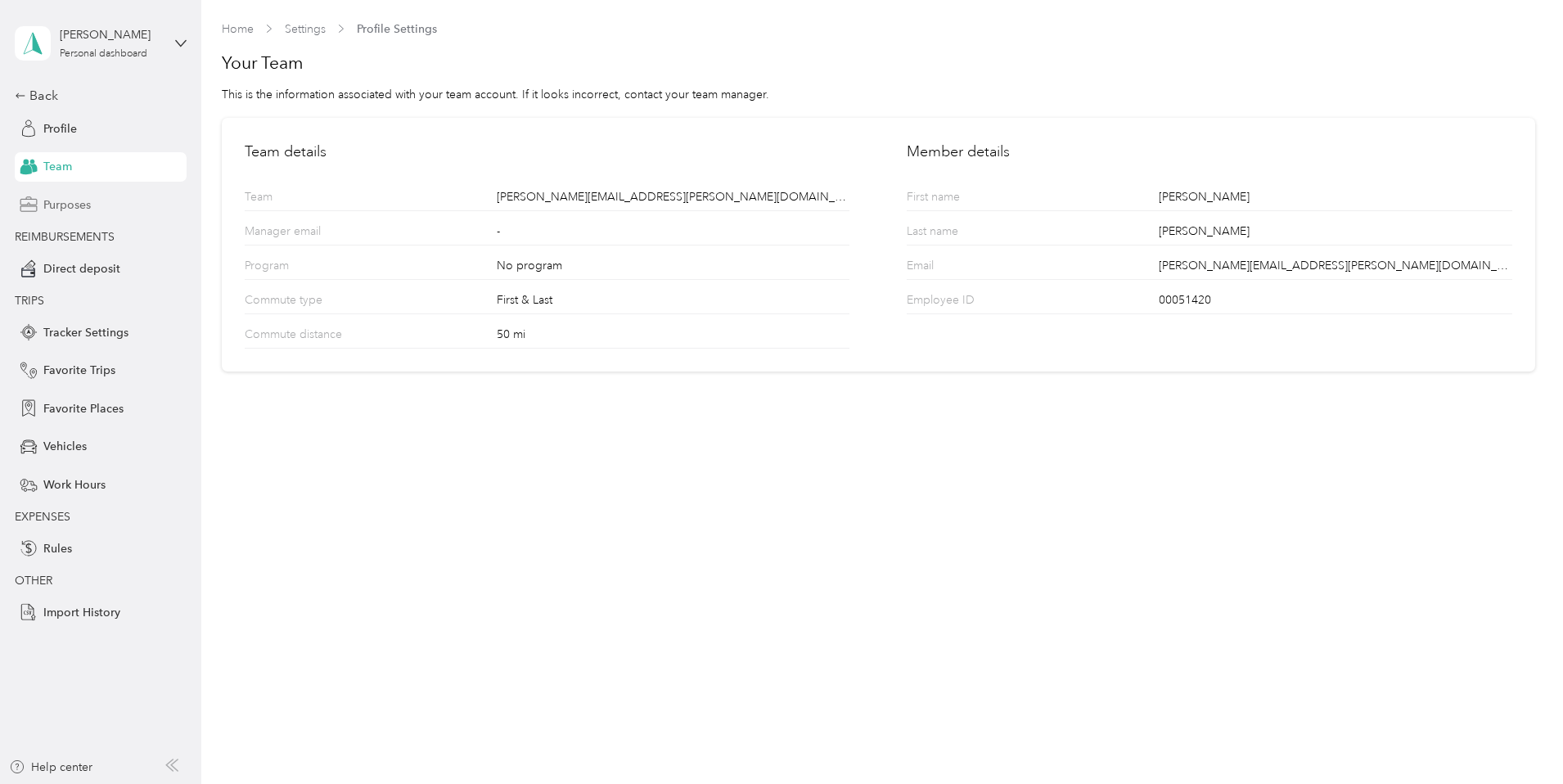
click at [76, 209] on span "Purposes" at bounding box center [67, 205] width 47 height 17
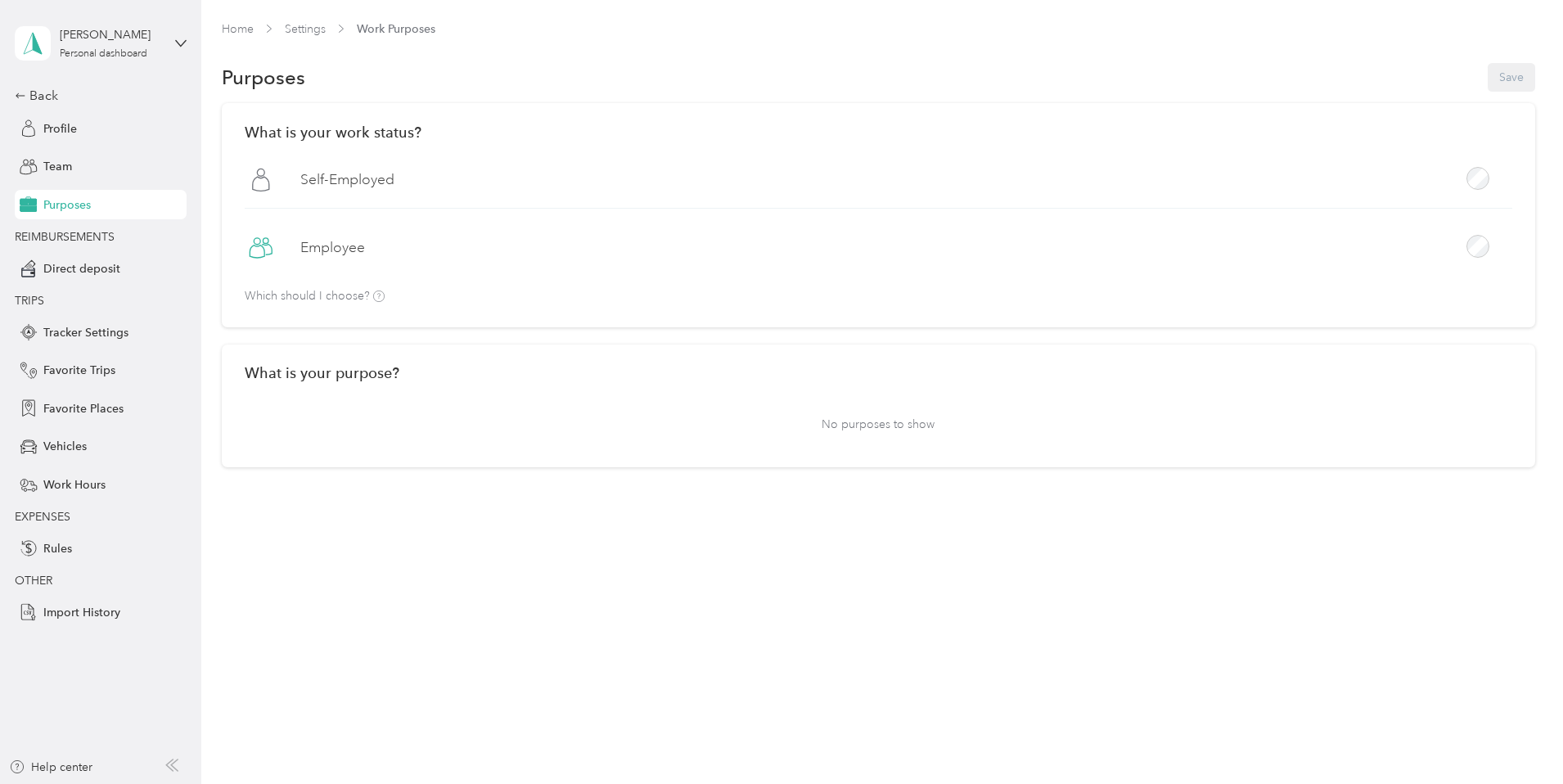
click at [878, 439] on p "No purposes to show" at bounding box center [879, 424] width 1268 height 40
click at [94, 266] on span "Direct deposit" at bounding box center [81, 269] width 77 height 17
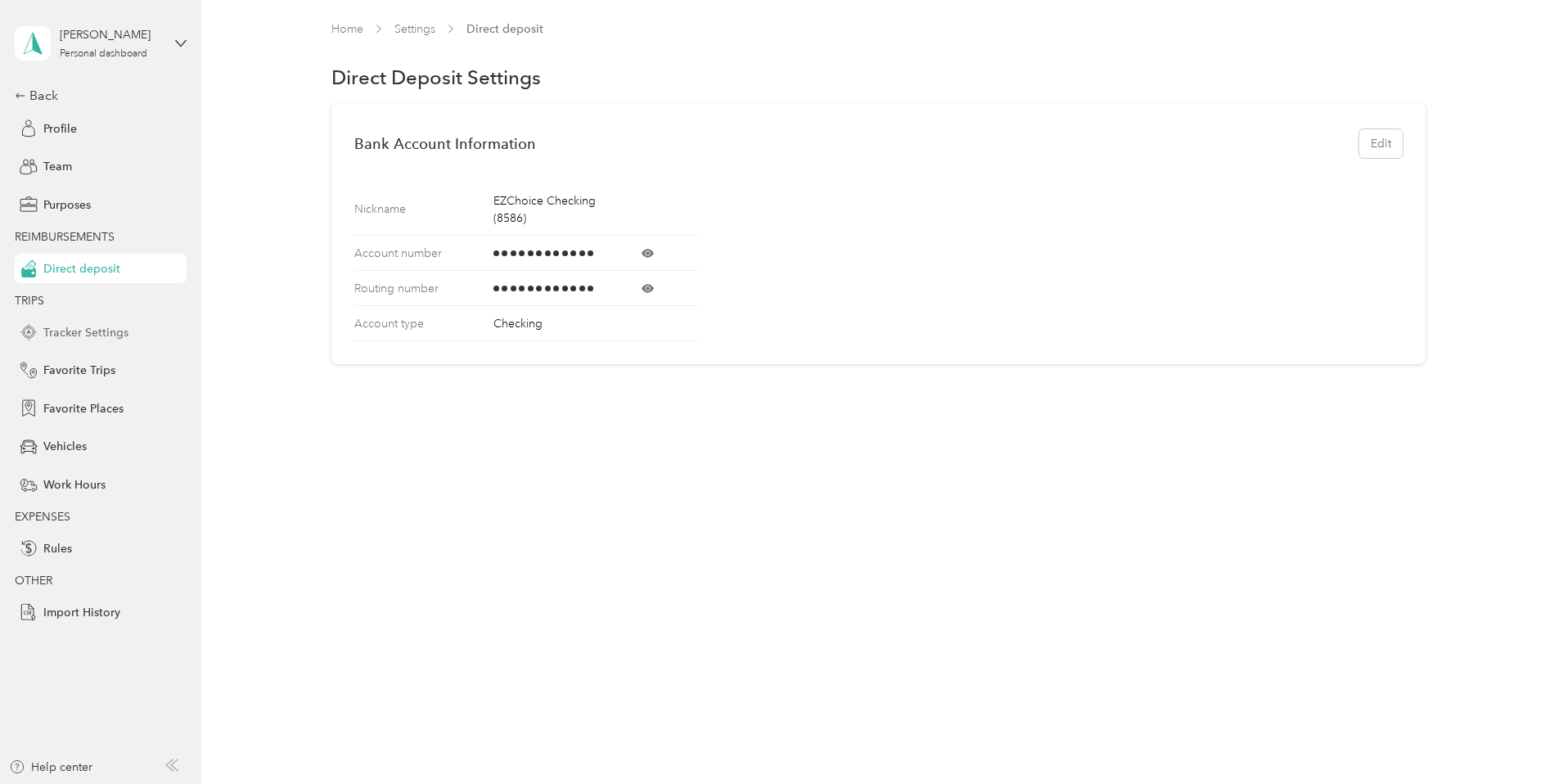
click at [97, 338] on span "Tracker Settings" at bounding box center [86, 332] width 85 height 17
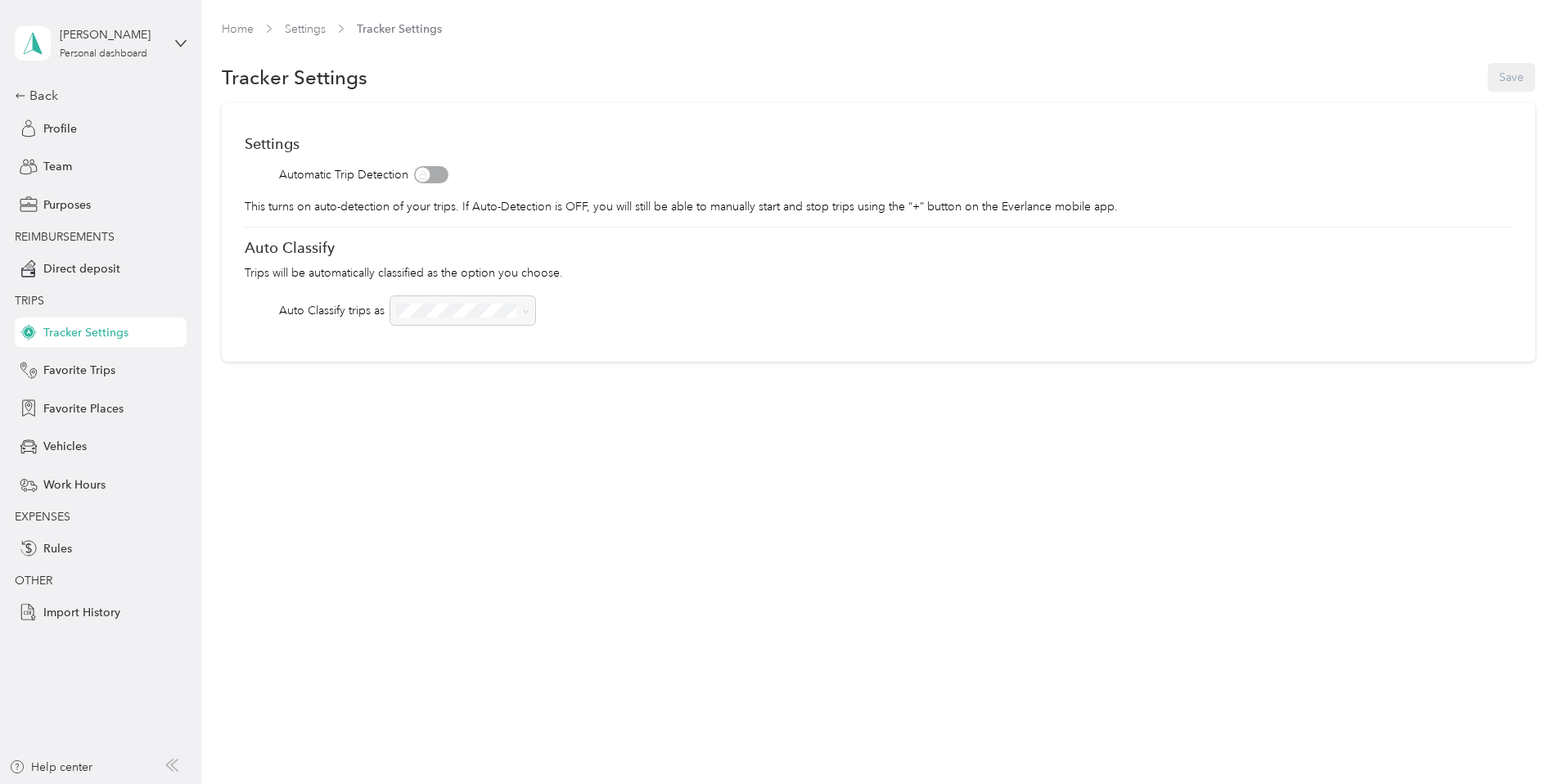
click at [536, 318] on div at bounding box center [463, 310] width 145 height 28
click at [536, 309] on div at bounding box center [463, 310] width 145 height 28
click at [448, 173] on span at bounding box center [431, 175] width 34 height 17
click at [124, 360] on div "Favorite Trips" at bounding box center [101, 370] width 172 height 29
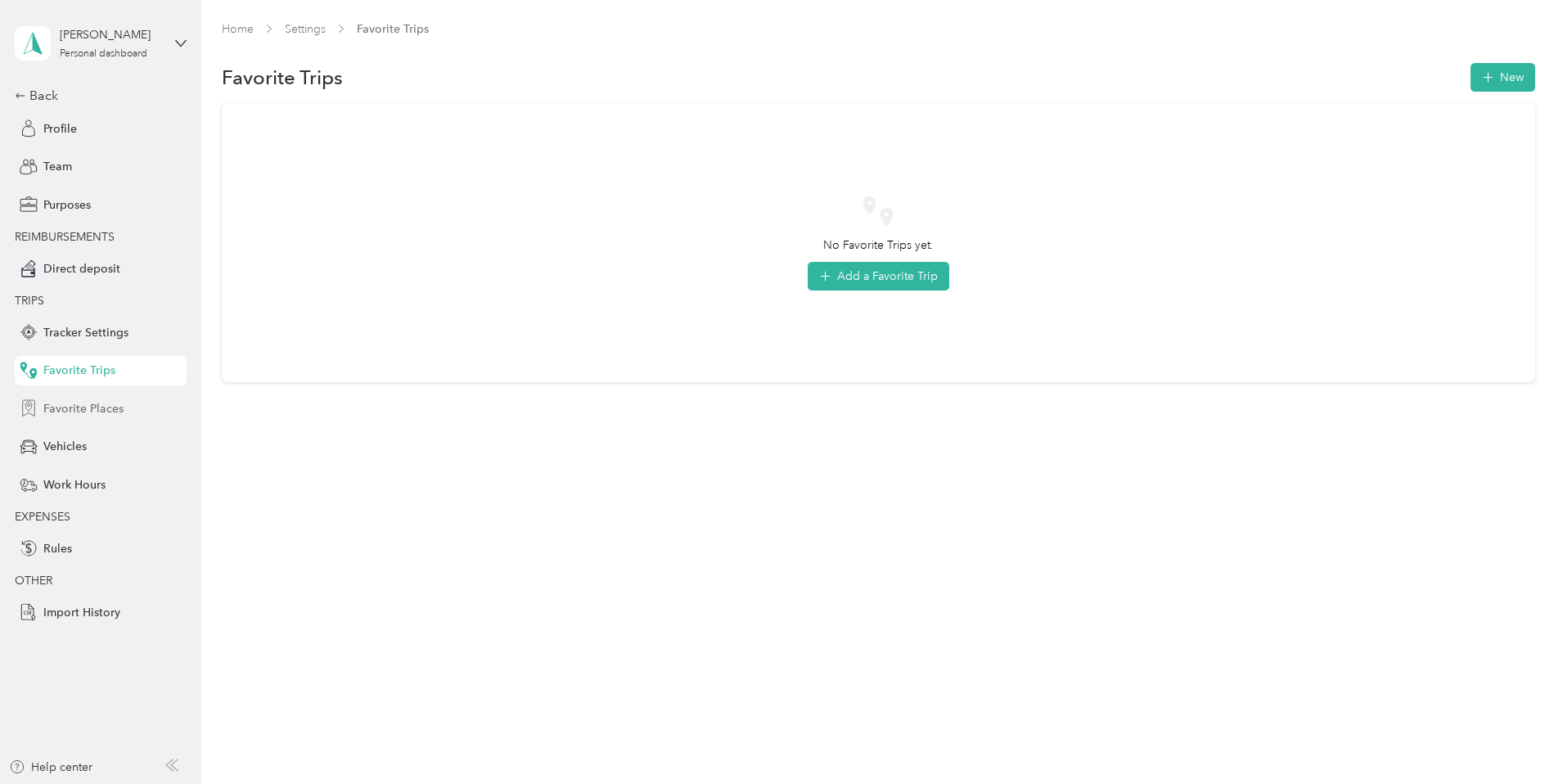
click at [104, 405] on span "Favorite Places" at bounding box center [83, 409] width 80 height 17
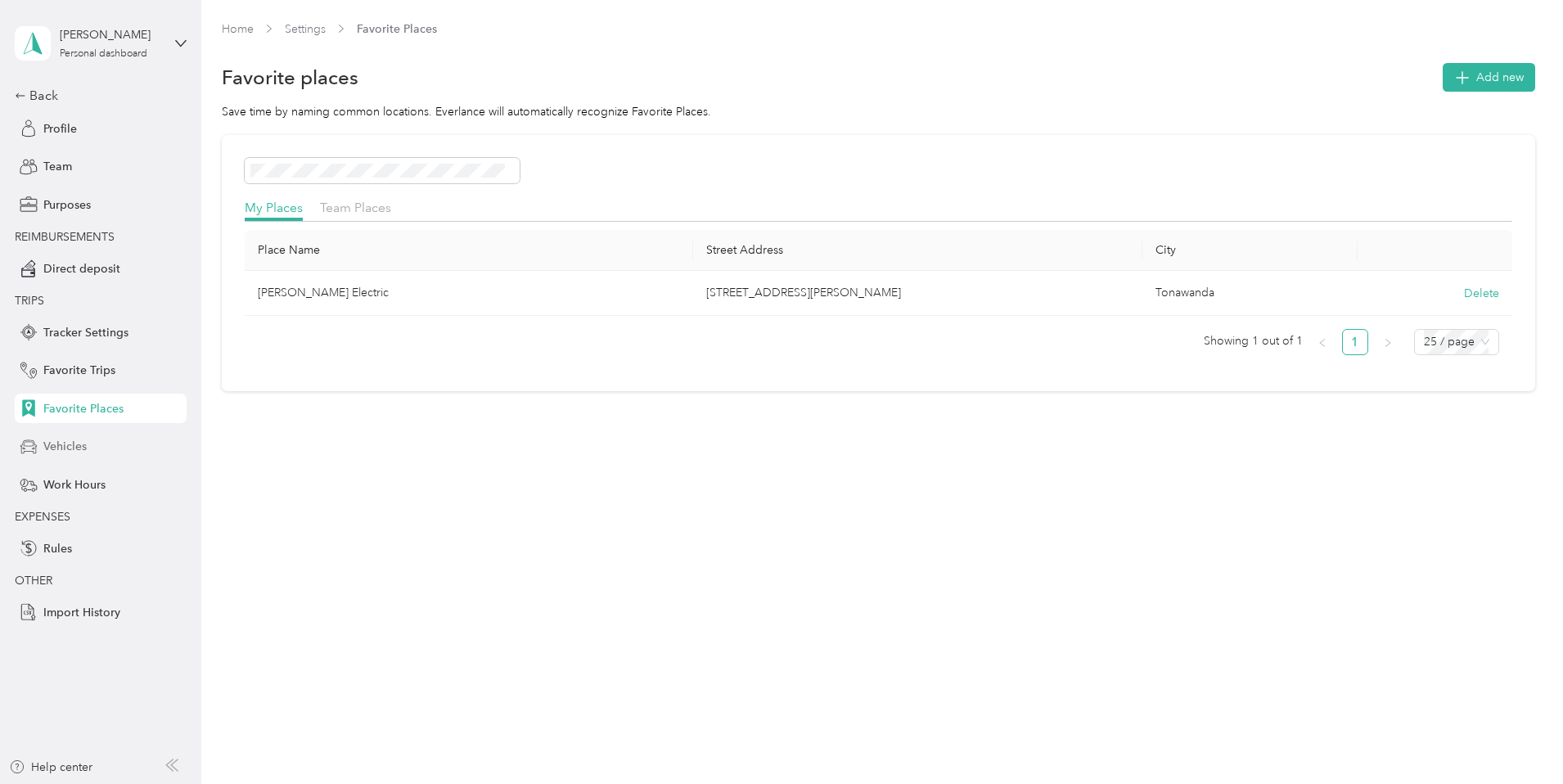
click at [78, 444] on span "Vehicles" at bounding box center [65, 446] width 44 height 17
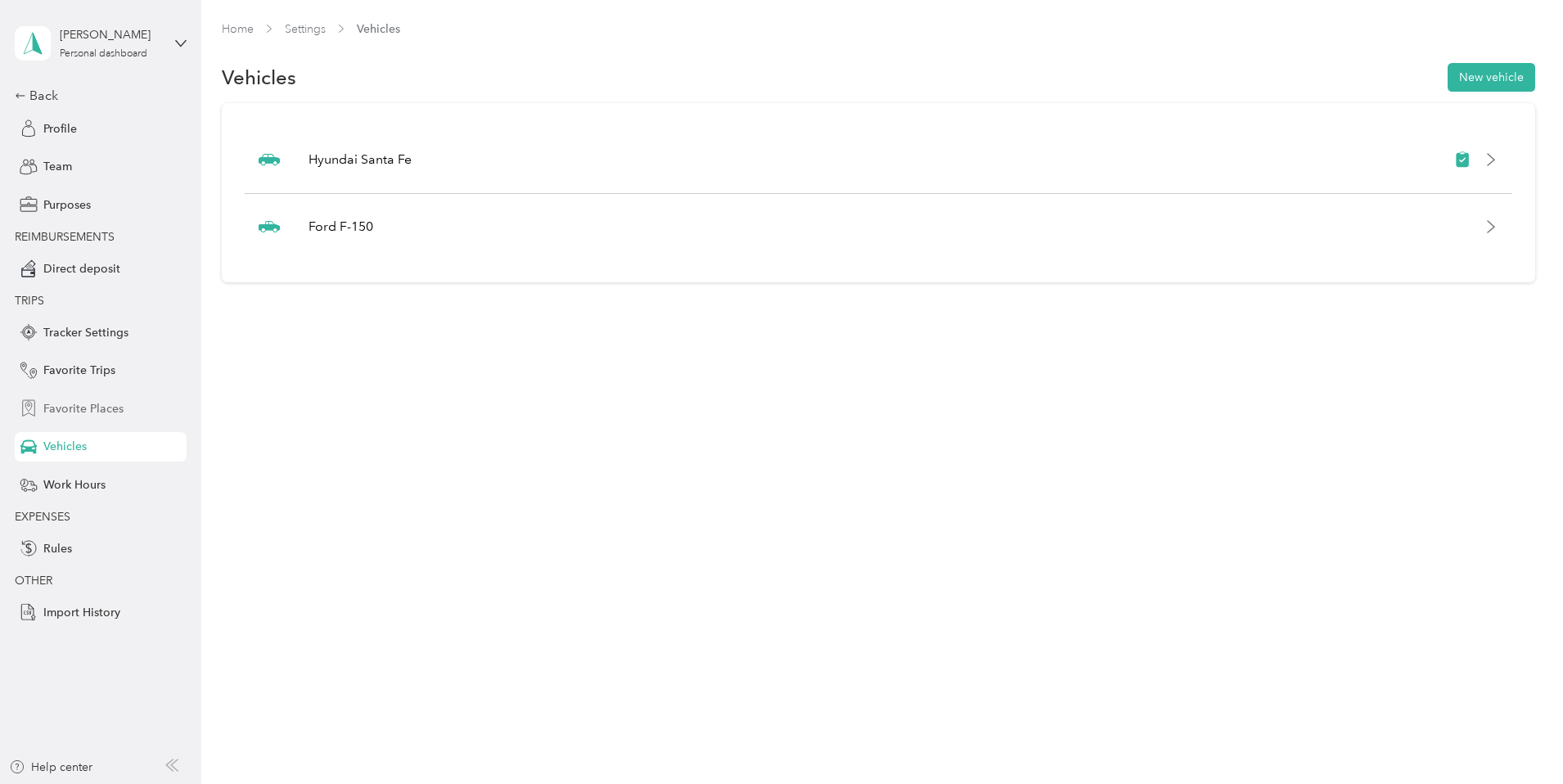
click at [80, 411] on span "Favorite Places" at bounding box center [83, 409] width 80 height 17
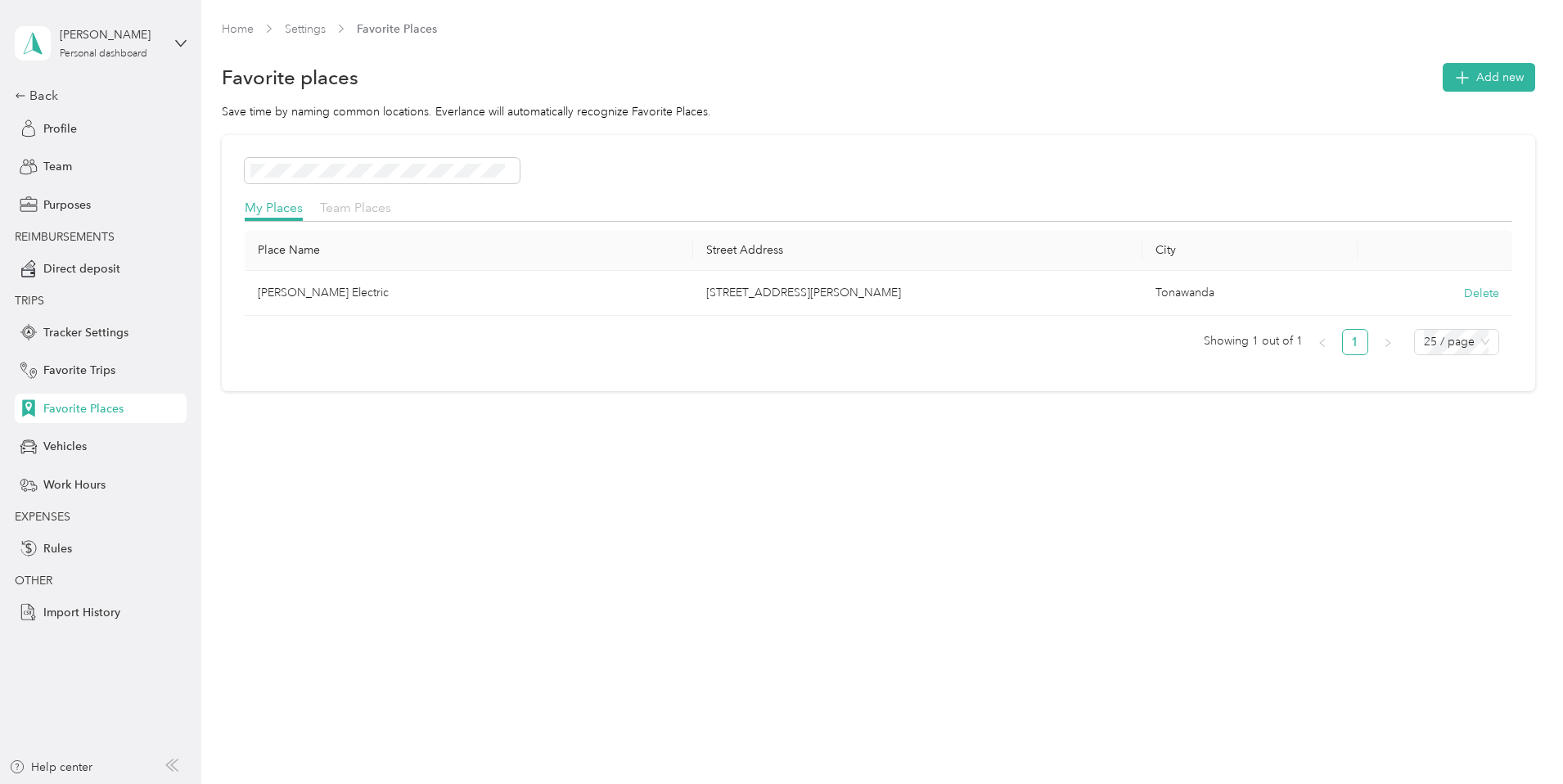
click at [391, 207] on span "Team Places" at bounding box center [355, 207] width 71 height 15
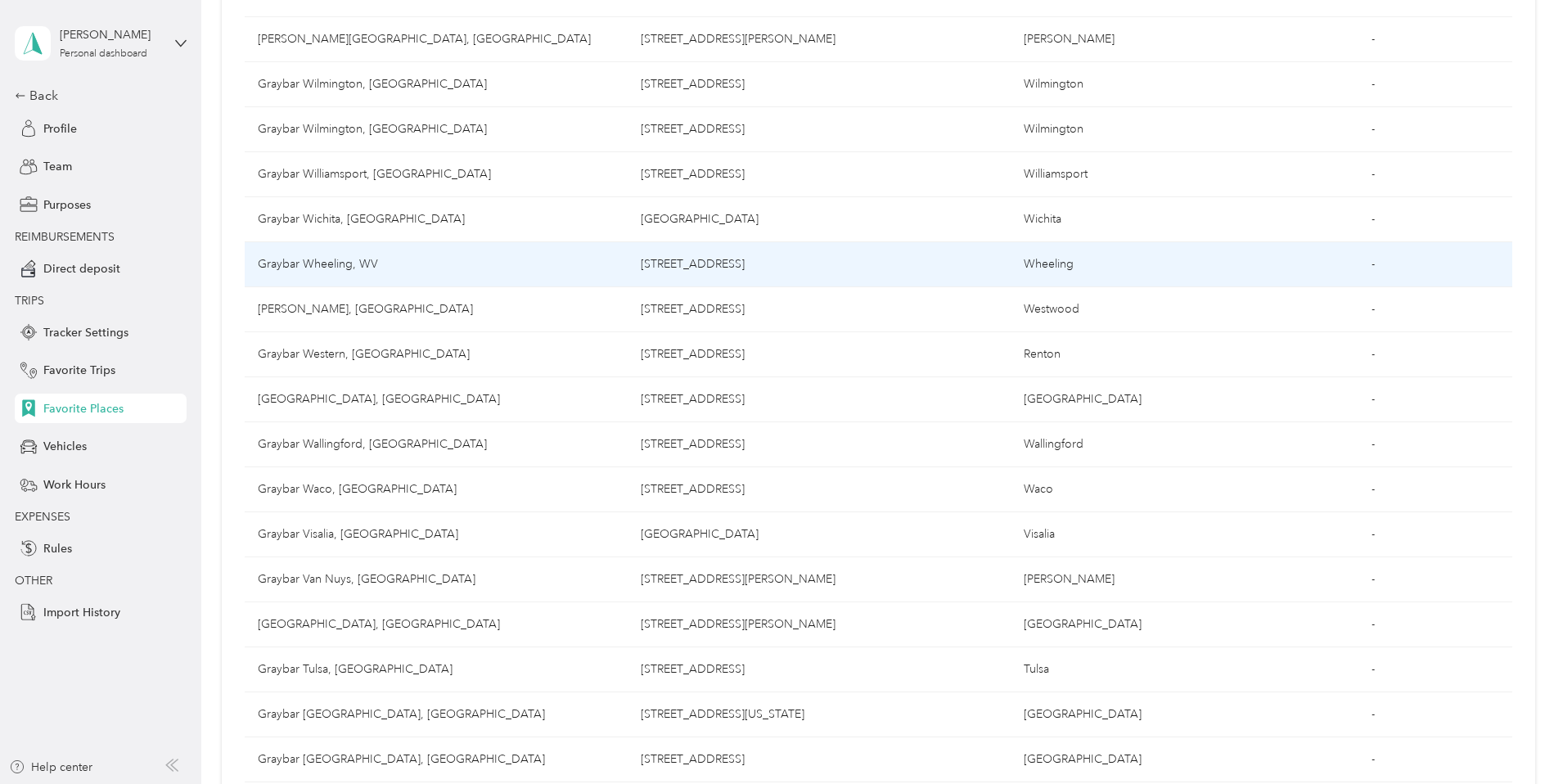
scroll to position [491, 0]
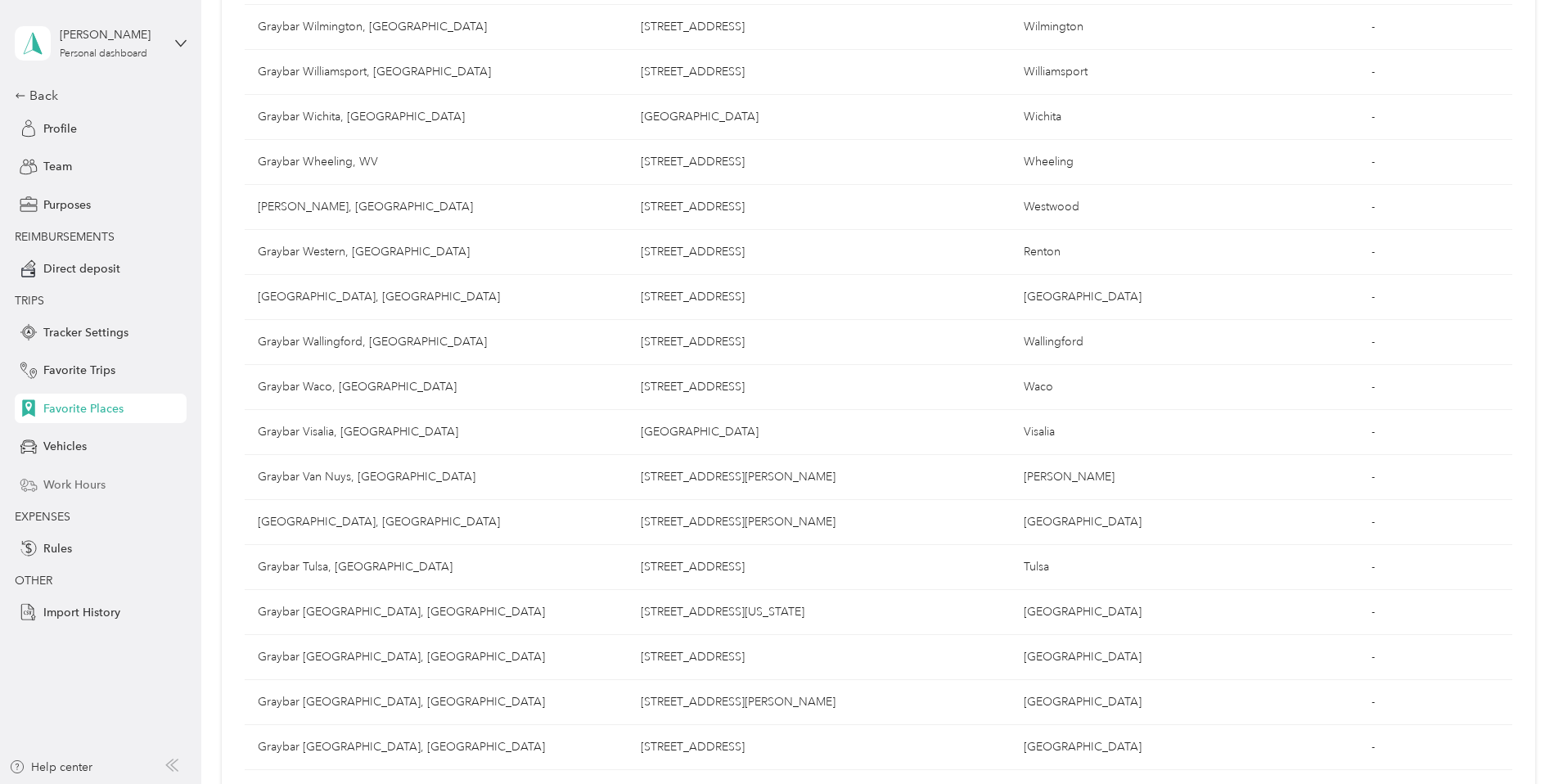
click at [71, 473] on div "Work Hours" at bounding box center [101, 483] width 172 height 29
